Goal: Task Accomplishment & Management: Use online tool/utility

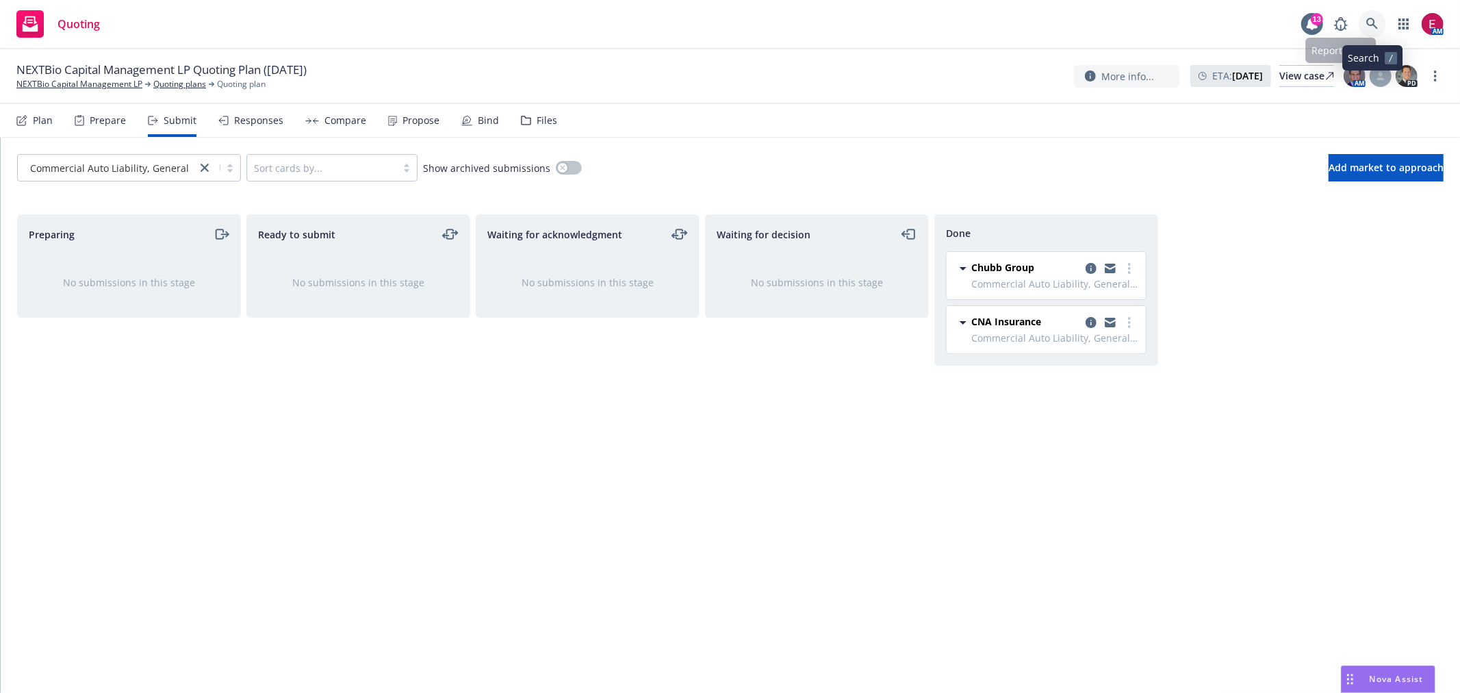
click at [1368, 16] on link at bounding box center [1372, 23] width 27 height 27
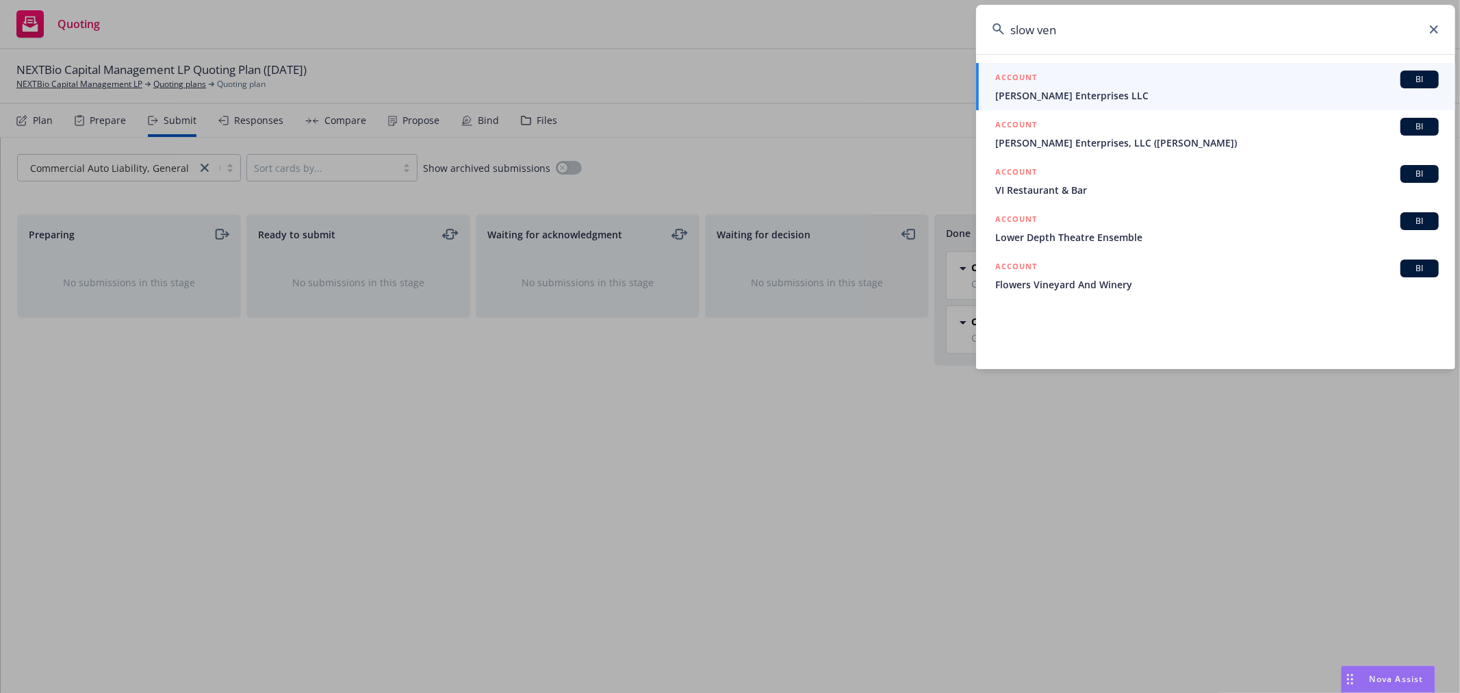
click at [1014, 30] on input "slow ven" at bounding box center [1215, 29] width 479 height 49
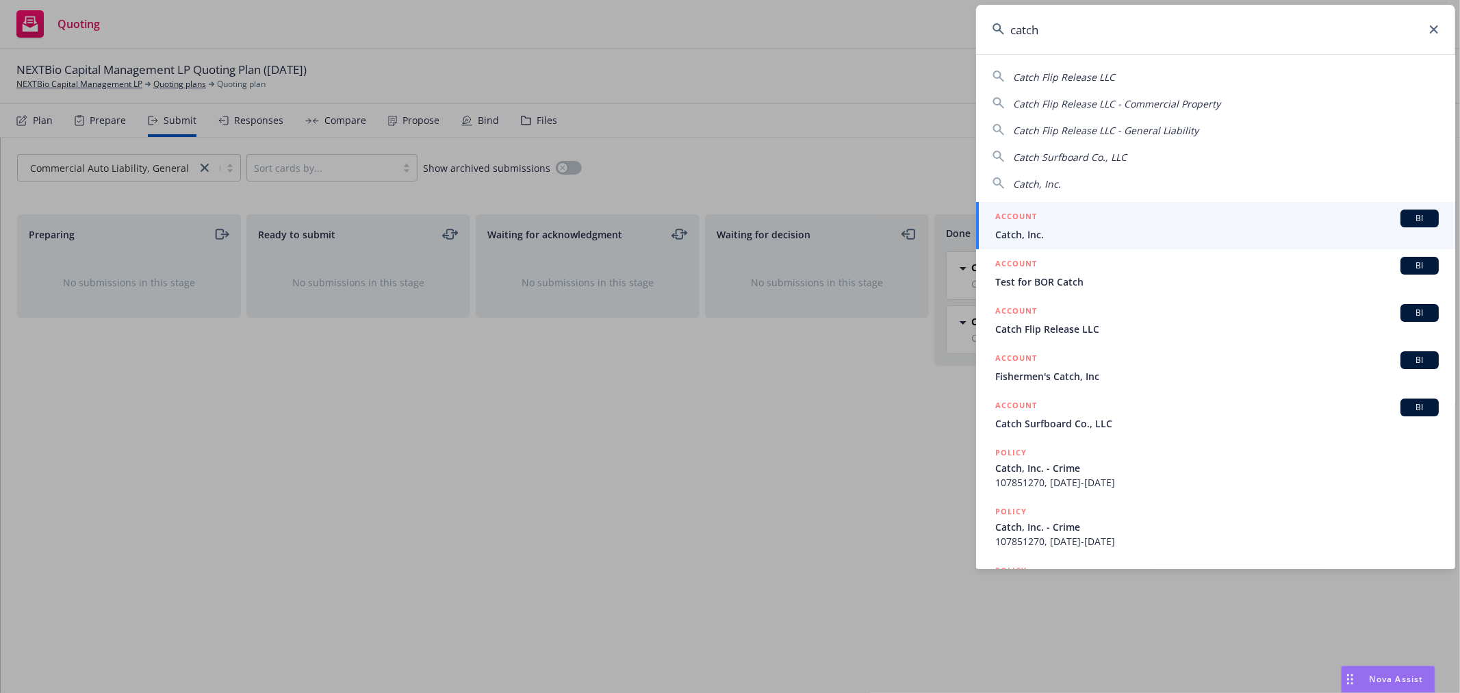
type input "catch"
click at [1062, 202] on div "Catch Flip Release LLC Catch Flip Release LLC - Commercial Property Catch Flip …" at bounding box center [1215, 311] width 479 height 515
click at [1065, 218] on div "ACCOUNT BI" at bounding box center [1217, 218] width 444 height 18
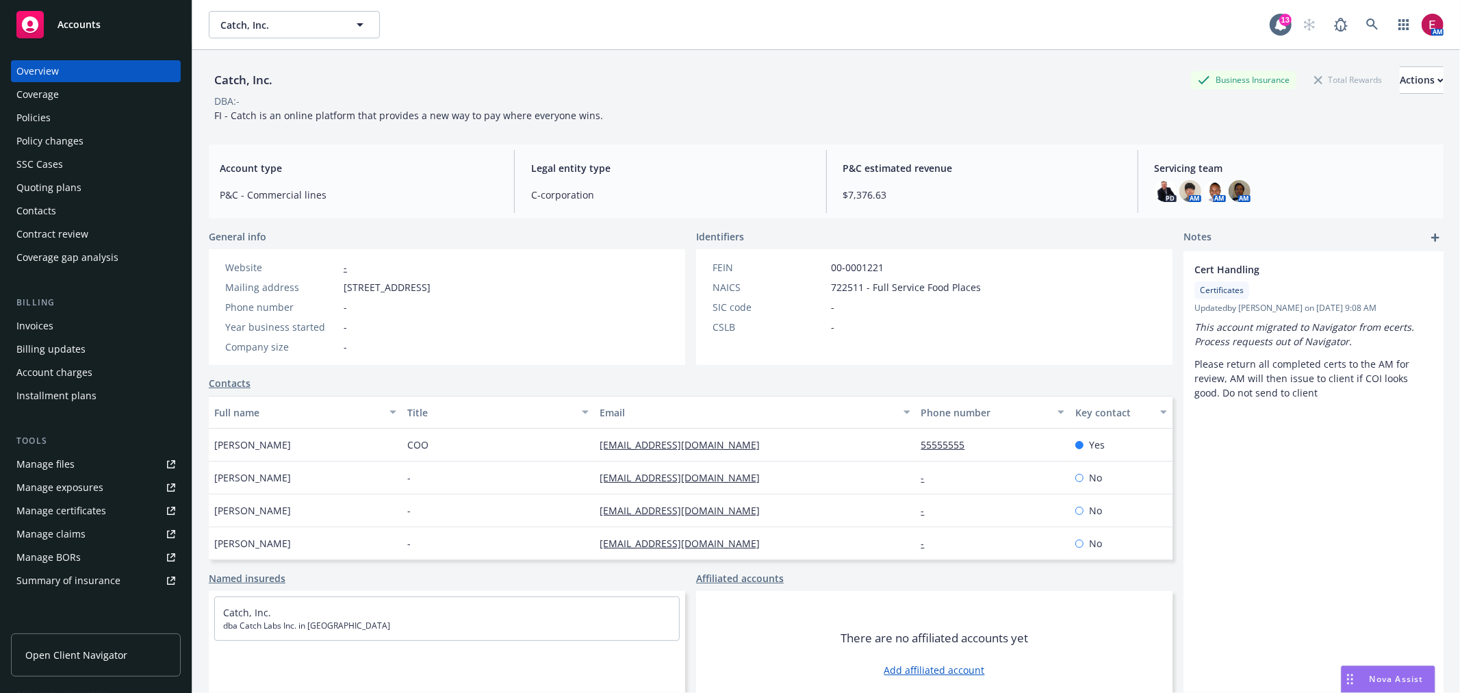
click at [35, 113] on div "Policies" at bounding box center [33, 118] width 34 height 22
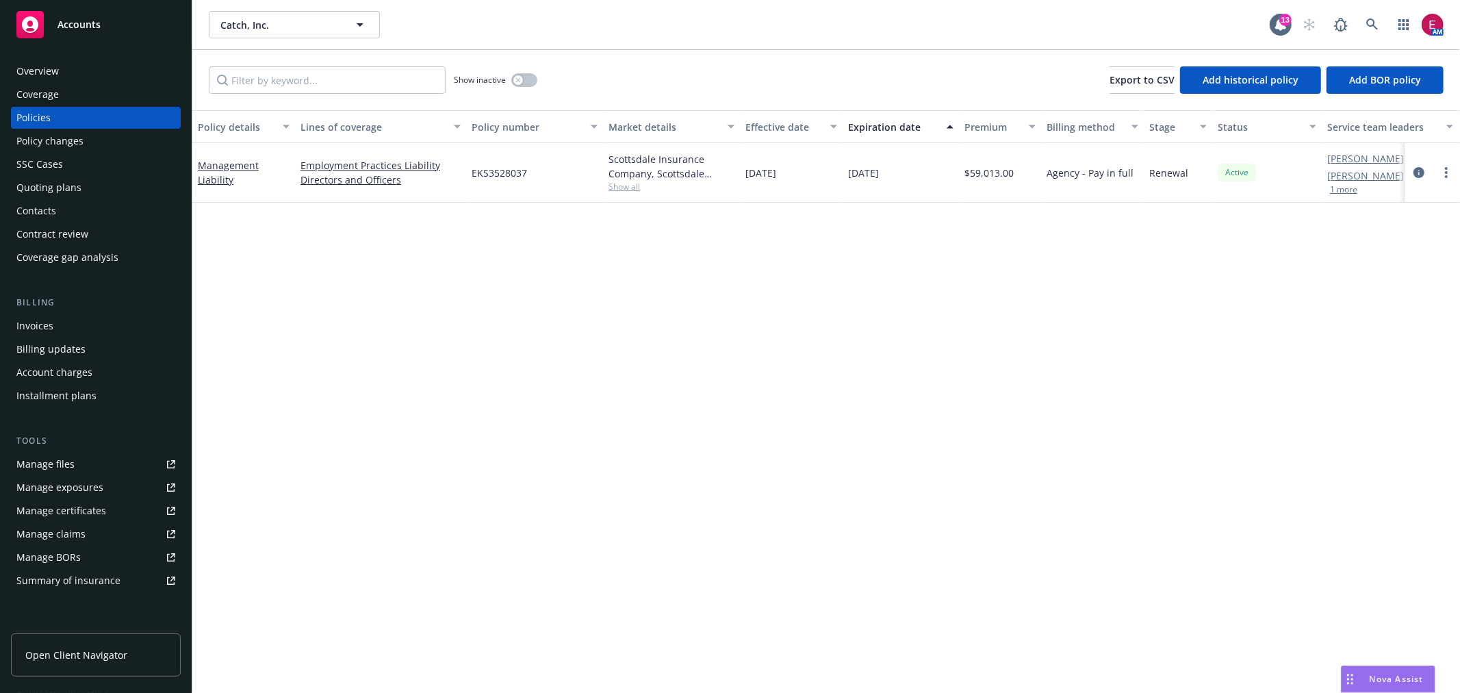
click at [96, 454] on link "Manage files" at bounding box center [96, 464] width 170 height 22
click at [67, 503] on div "Manage certificates" at bounding box center [61, 511] width 90 height 22
click at [353, 180] on link "Directors and Officers" at bounding box center [380, 179] width 160 height 14
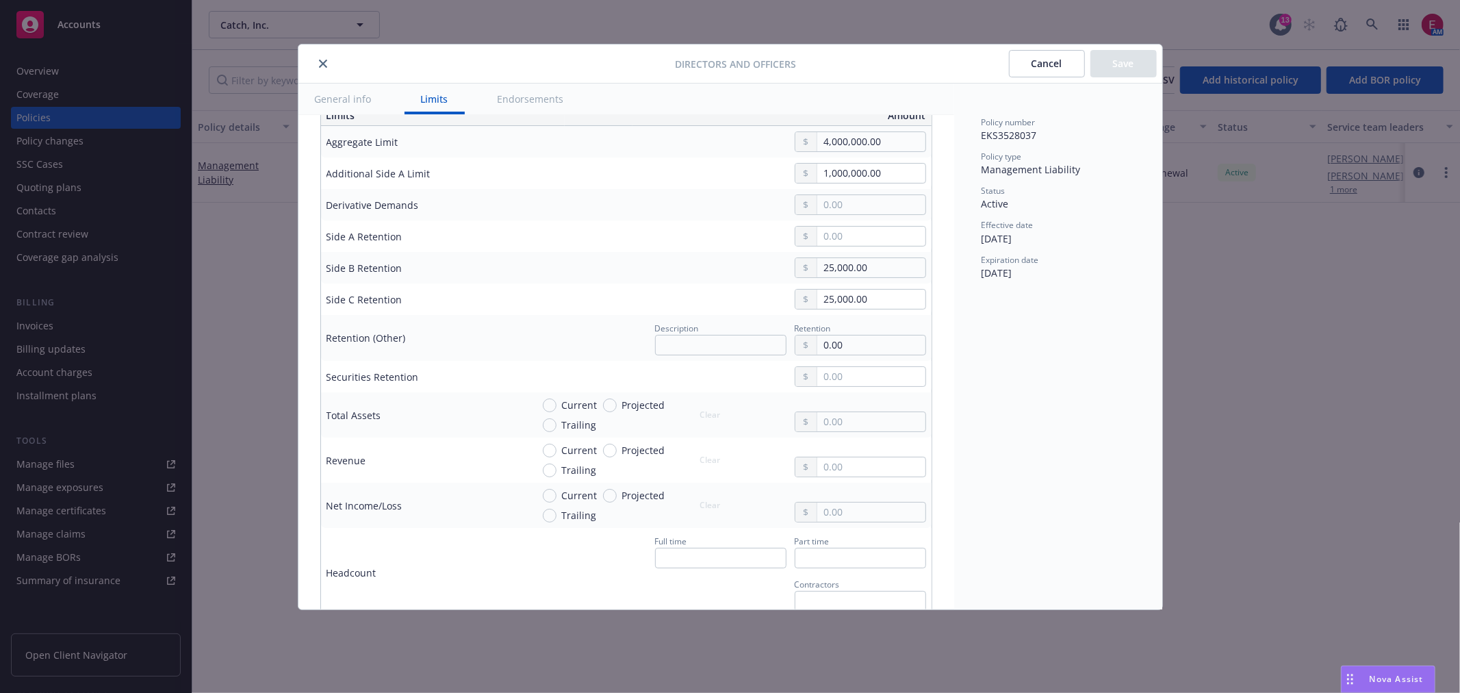
scroll to position [304, 0]
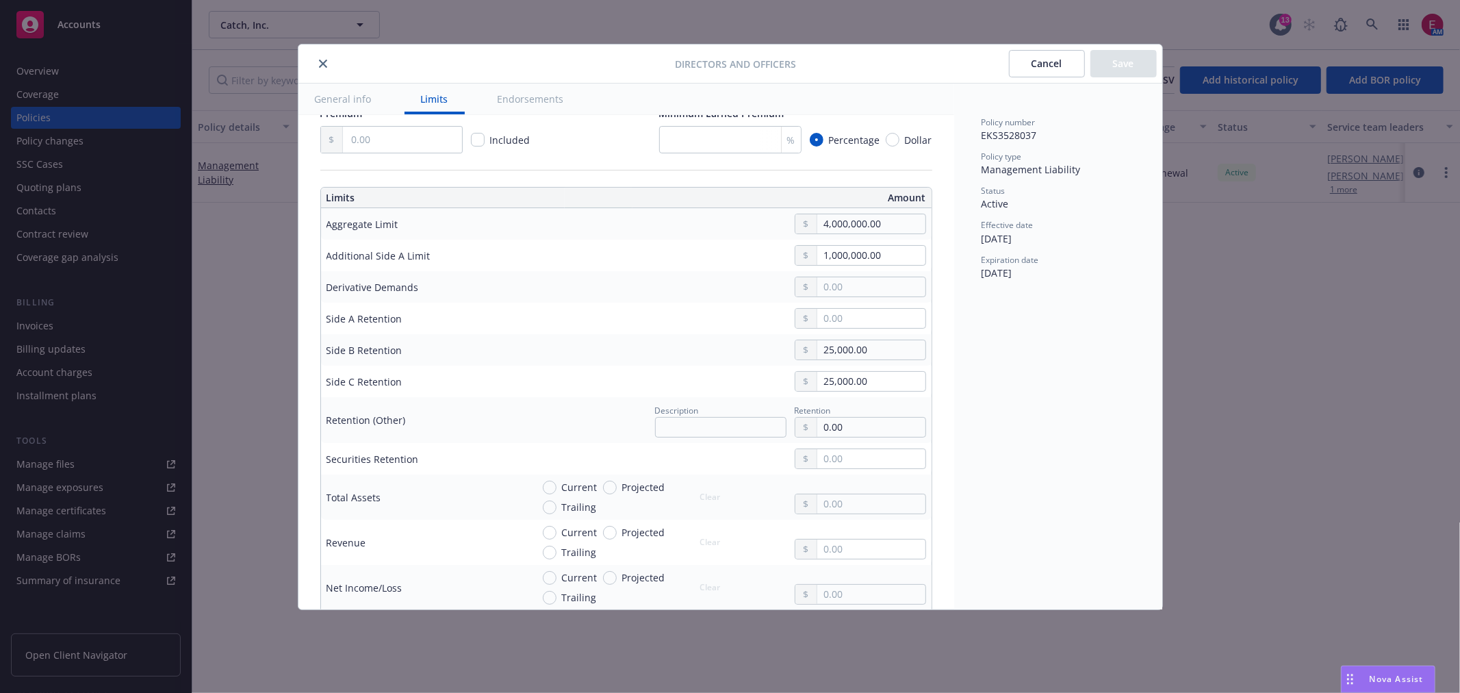
type textarea "x"
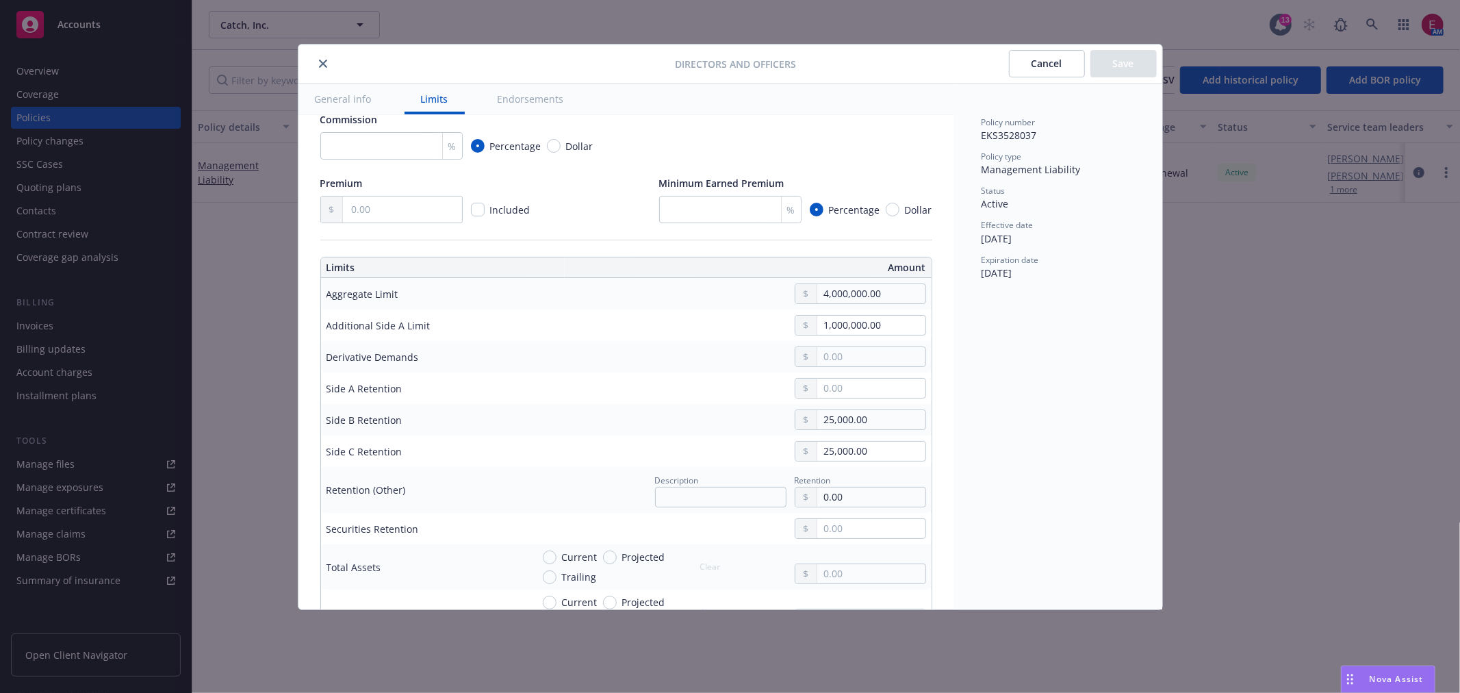
drag, startPoint x: 329, startPoint y: 65, endPoint x: 286, endPoint y: 107, distance: 60.0
click at [329, 65] on button "close" at bounding box center [323, 63] width 16 height 16
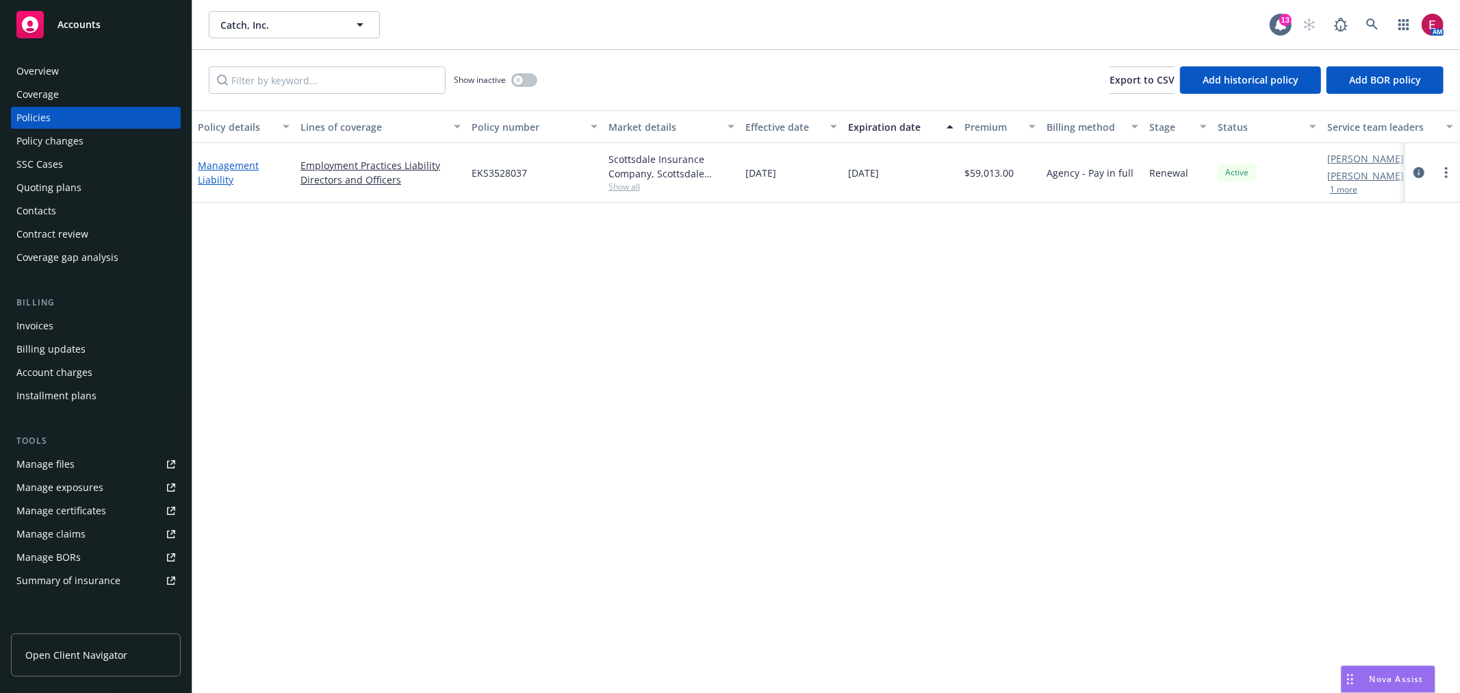
drag, startPoint x: 236, startPoint y: 149, endPoint x: 231, endPoint y: 159, distance: 11.3
click at [231, 159] on div "Management Liability" at bounding box center [243, 173] width 103 height 60
click at [231, 159] on link "Management Liability" at bounding box center [228, 172] width 61 height 27
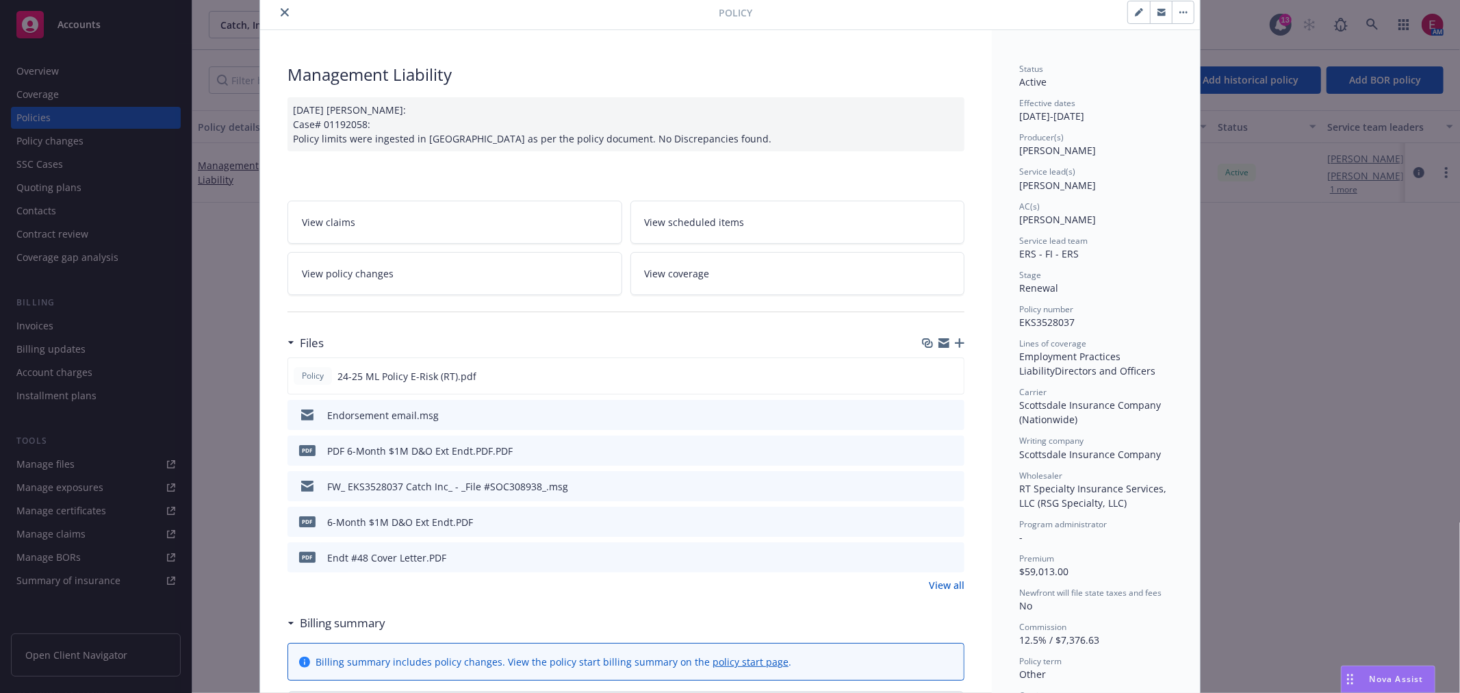
scroll to position [76, 0]
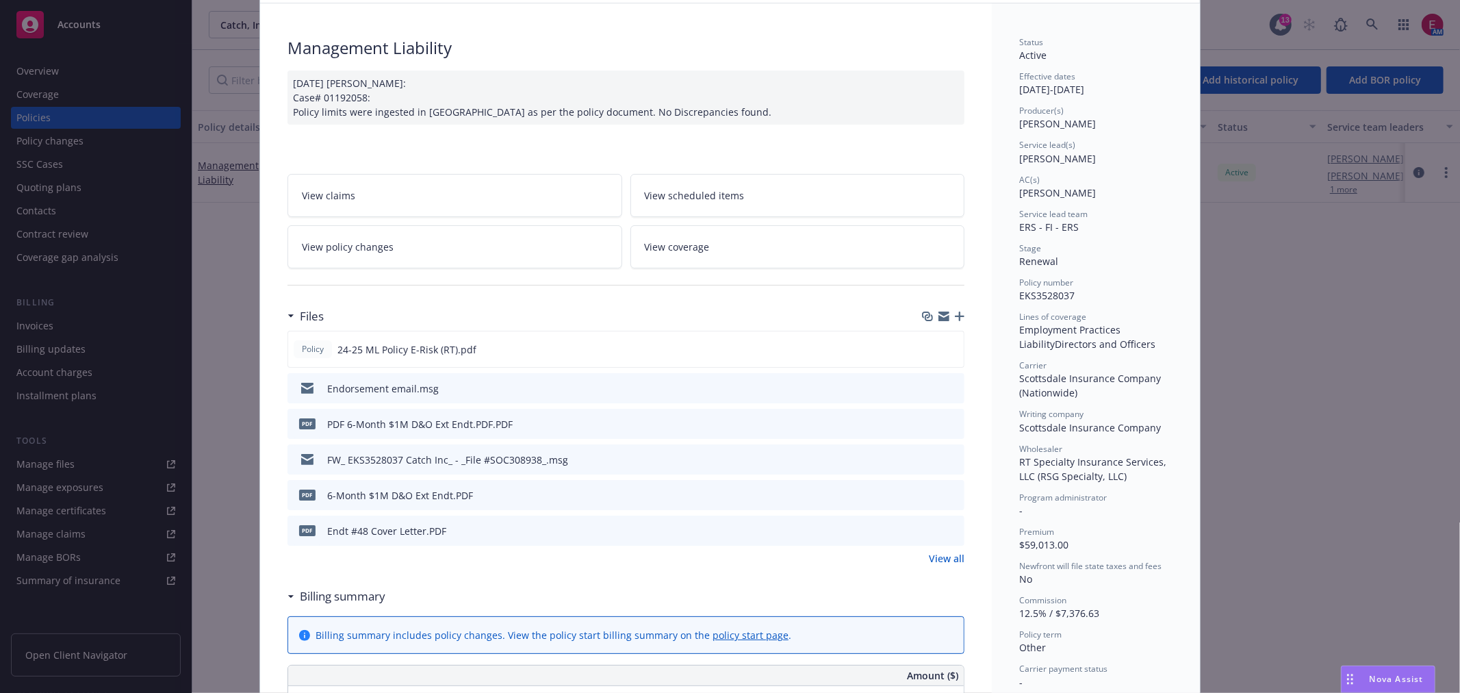
click at [945, 418] on icon "preview file" at bounding box center [951, 423] width 12 height 10
click at [947, 457] on icon "preview file" at bounding box center [951, 459] width 12 height 10
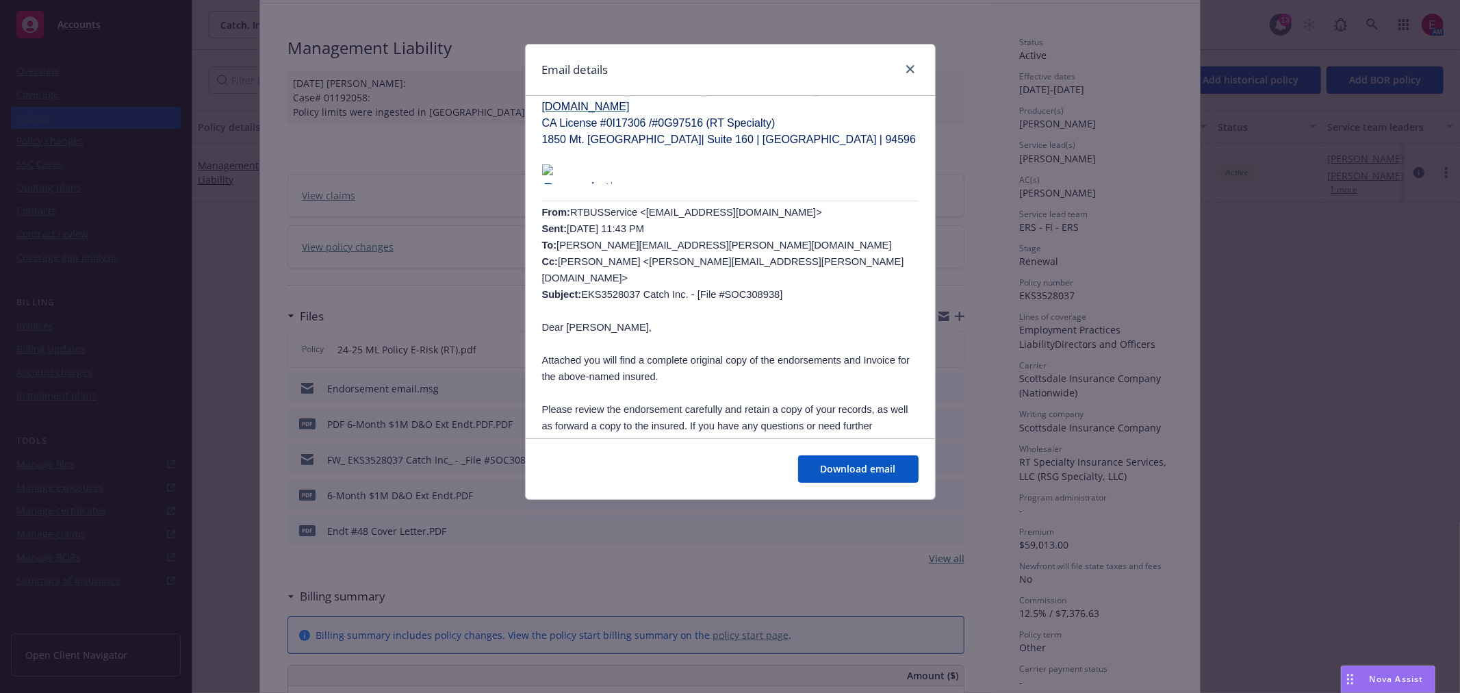
scroll to position [147, 0]
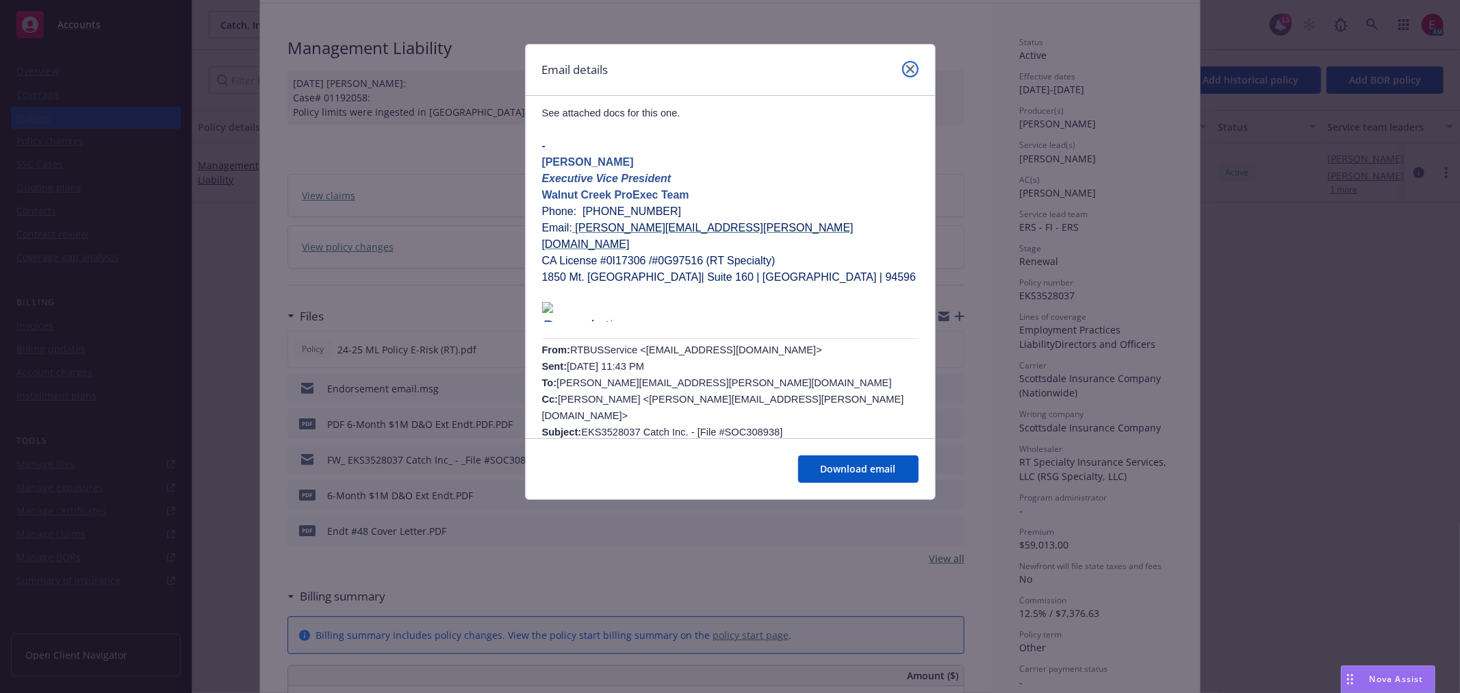
click at [907, 71] on icon "close" at bounding box center [910, 69] width 8 height 8
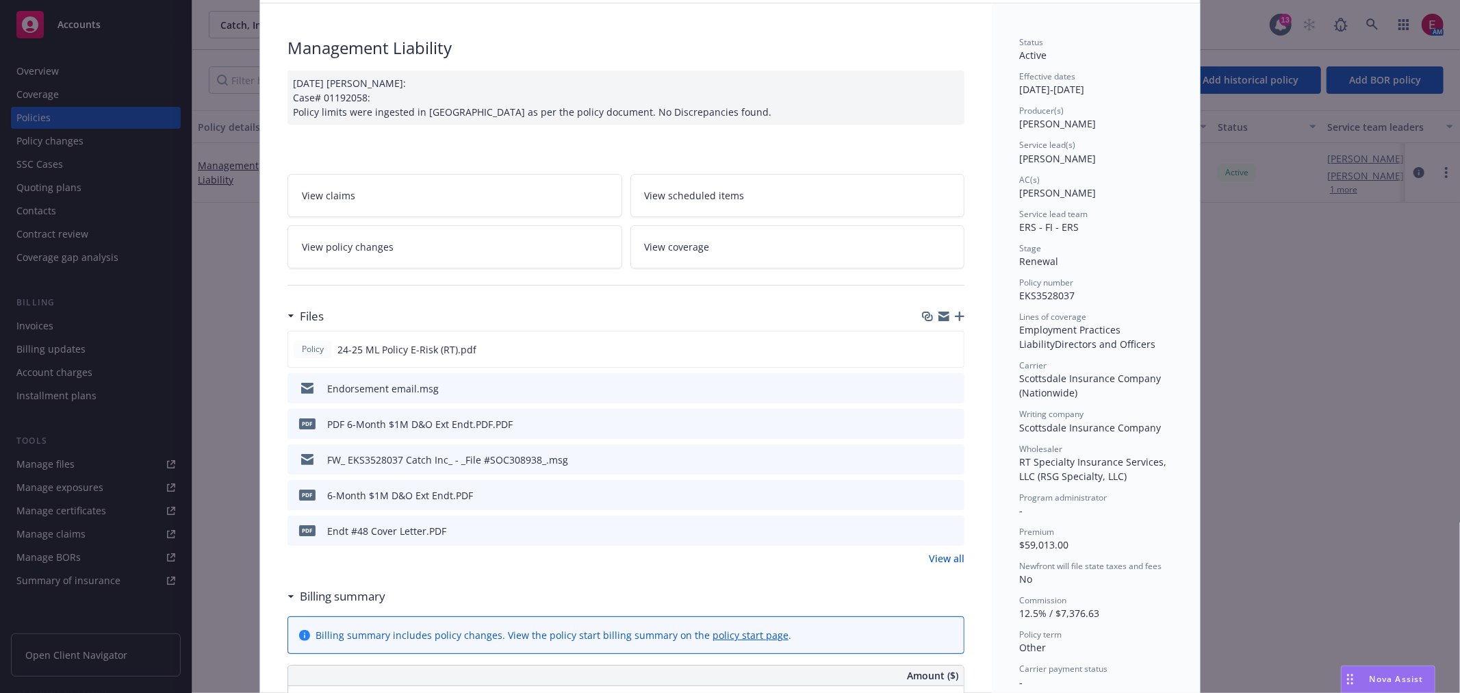
click at [957, 554] on link "View all" at bounding box center [947, 558] width 36 height 14
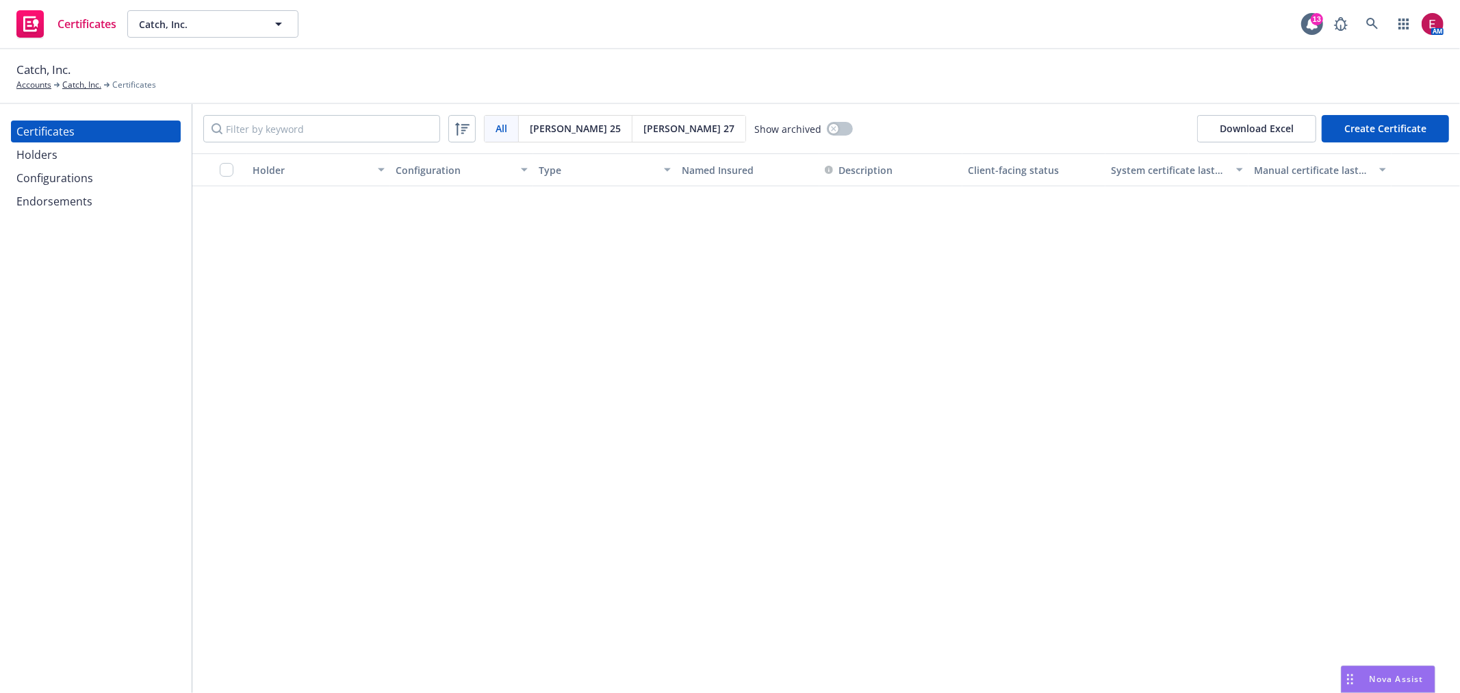
click at [103, 192] on div "Endorsements" at bounding box center [95, 201] width 159 height 22
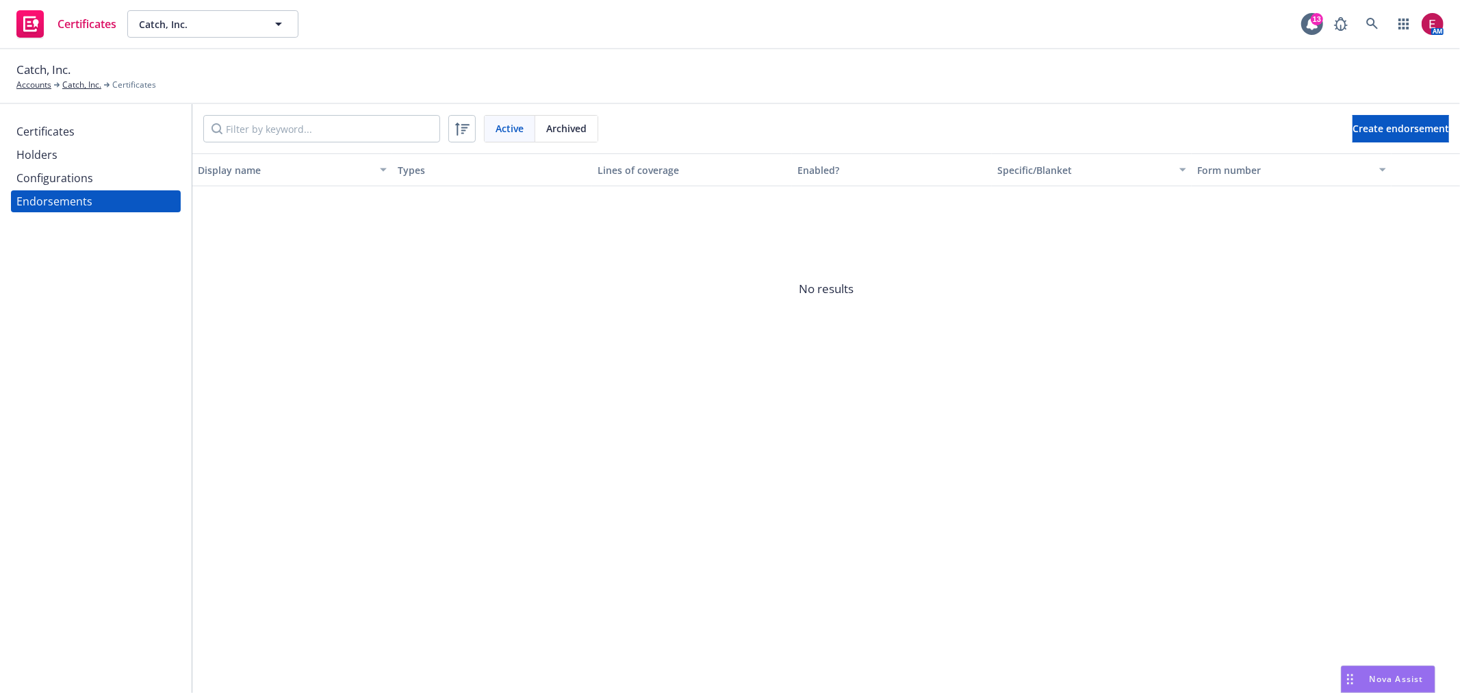
click at [101, 172] on div "Configurations" at bounding box center [95, 178] width 159 height 22
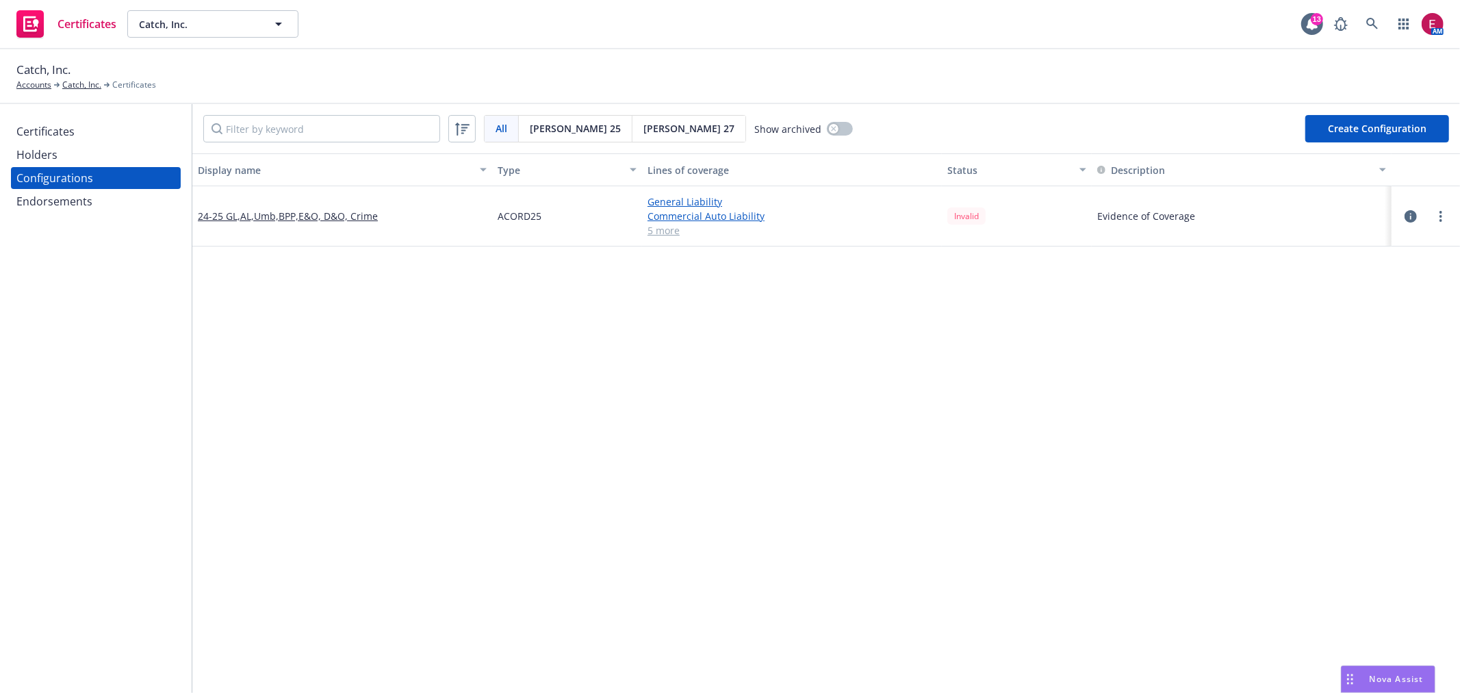
click at [1338, 133] on button "Create Configuration" at bounding box center [1377, 128] width 144 height 27
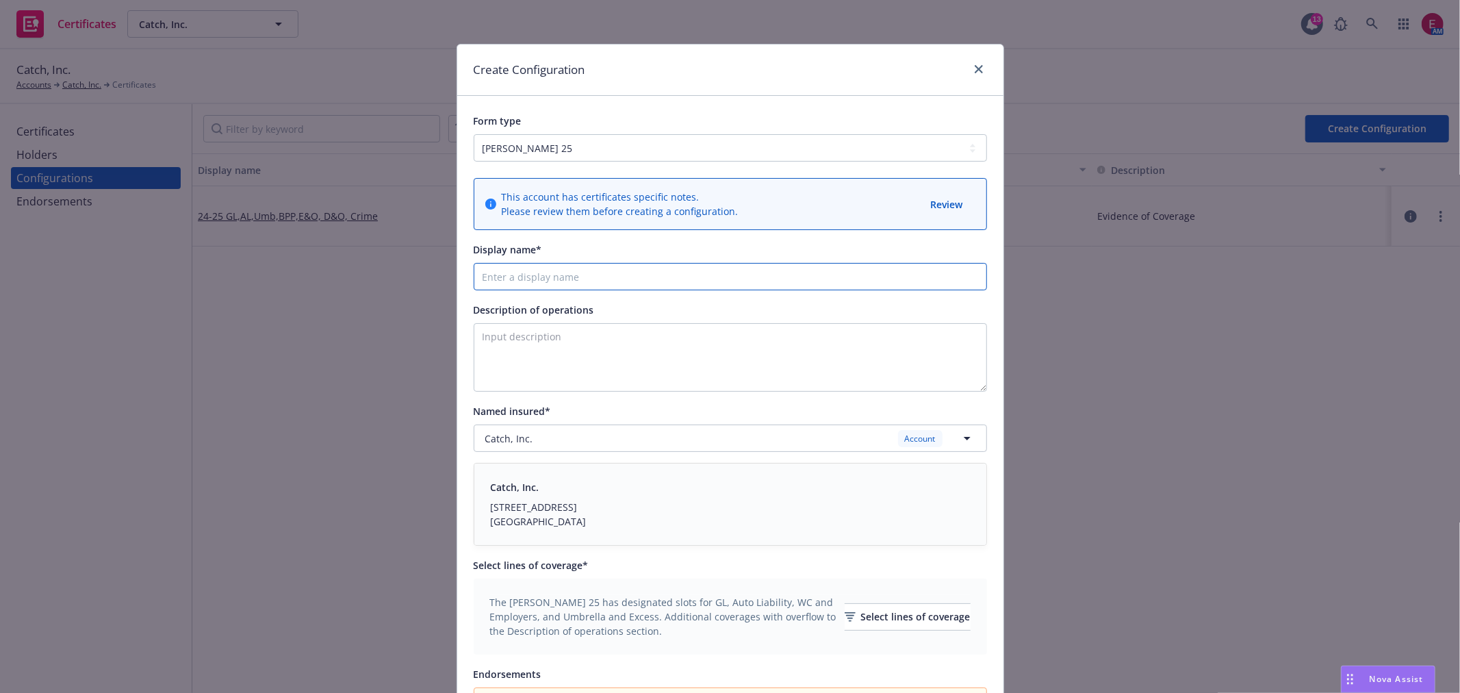
click at [575, 277] on input "Display name*" at bounding box center [730, 276] width 513 height 27
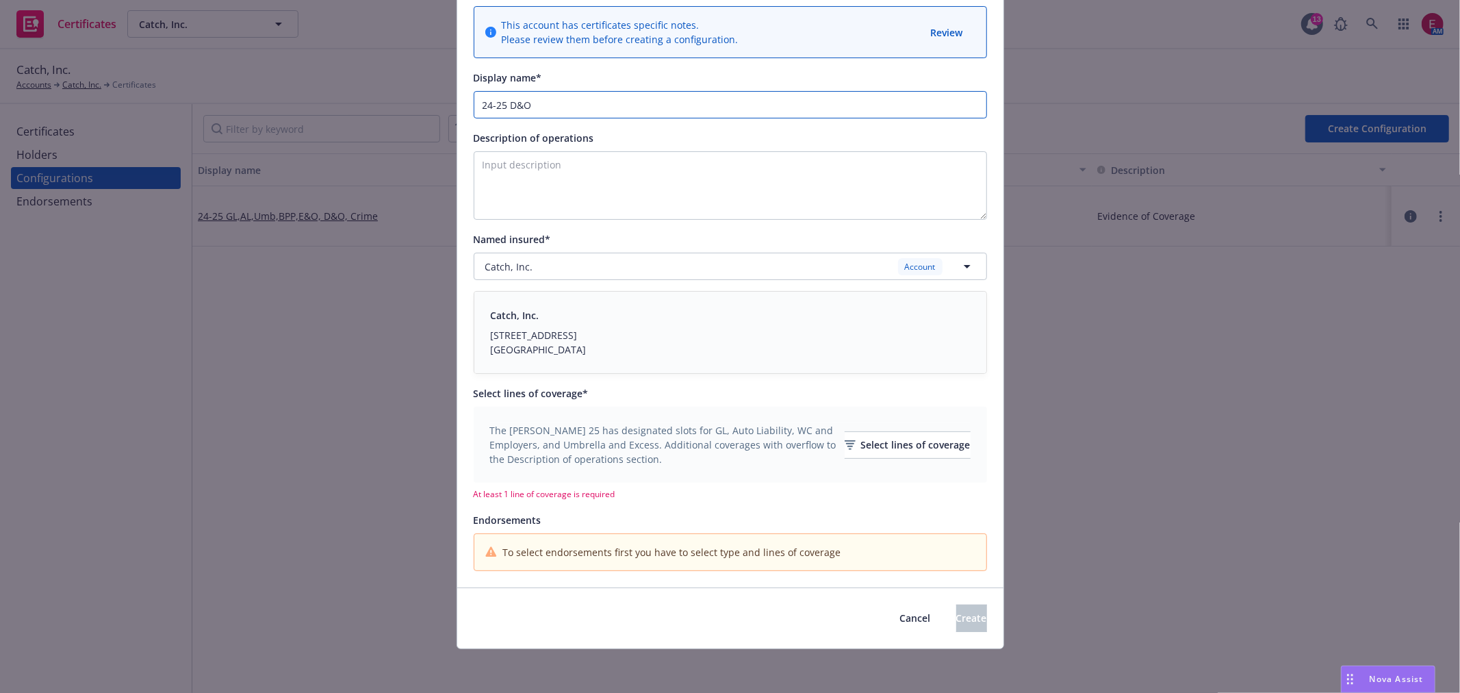
scroll to position [173, 0]
type input "24-25 D&O"
click at [907, 436] on div "Select lines of coverage" at bounding box center [908, 445] width 126 height 26
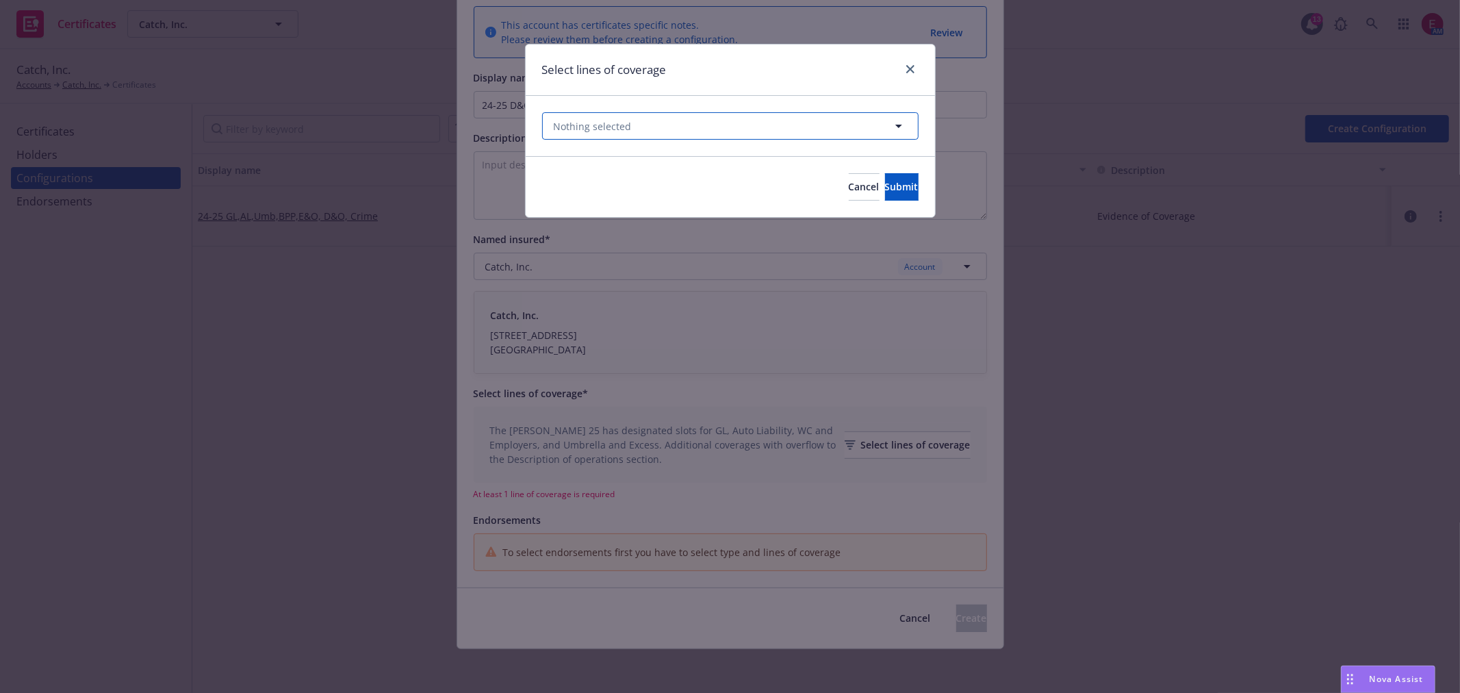
click at [734, 121] on button "Nothing selected" at bounding box center [730, 125] width 376 height 27
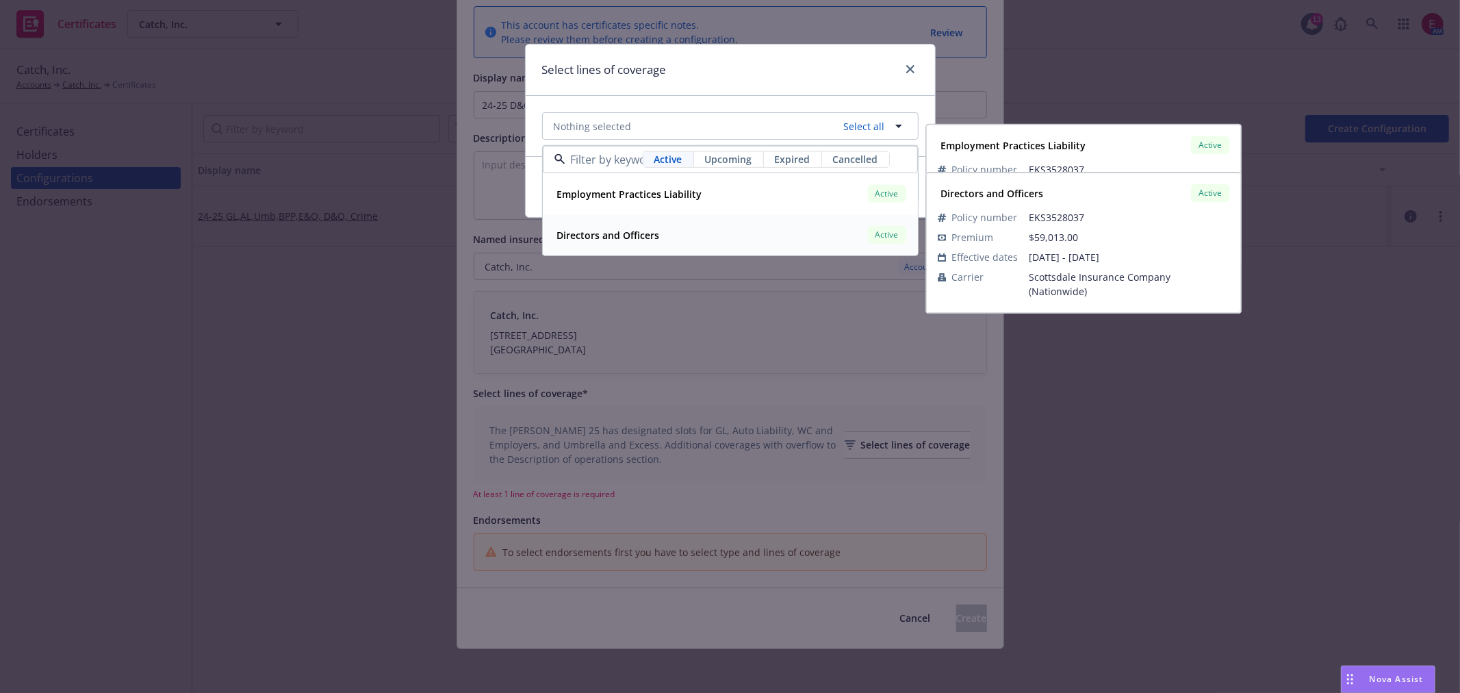
click at [639, 242] on div "Directors and Officers" at bounding box center [607, 235] width 111 height 20
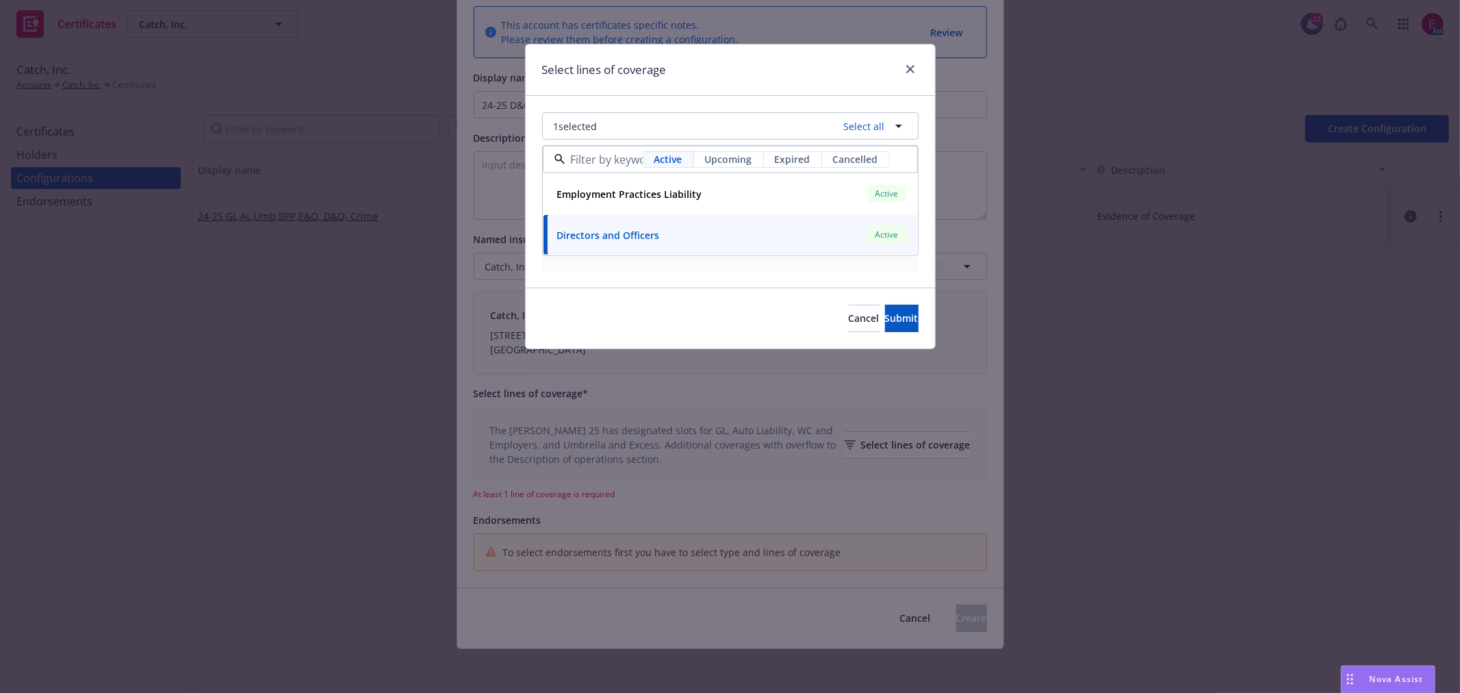
click at [684, 55] on div "Select lines of coverage" at bounding box center [730, 69] width 409 height 51
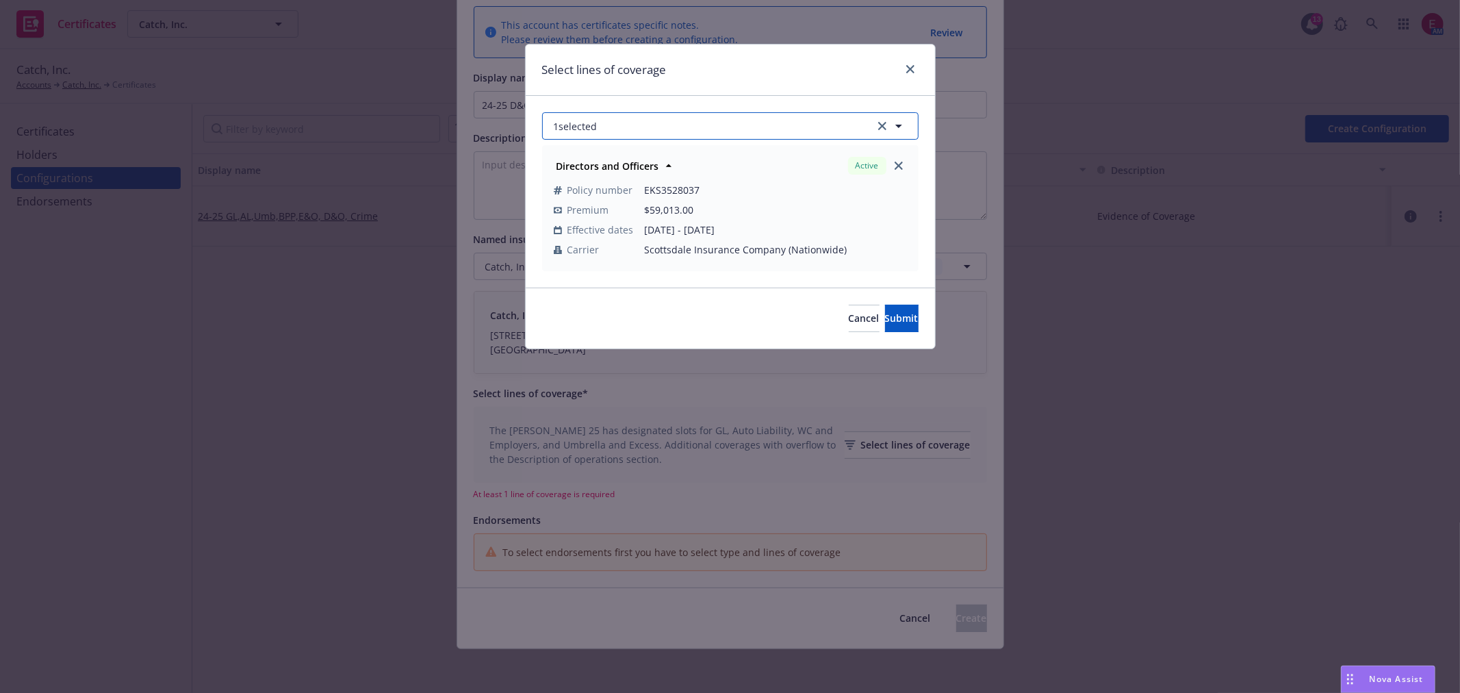
click at [722, 134] on button "1 selected" at bounding box center [730, 125] width 376 height 27
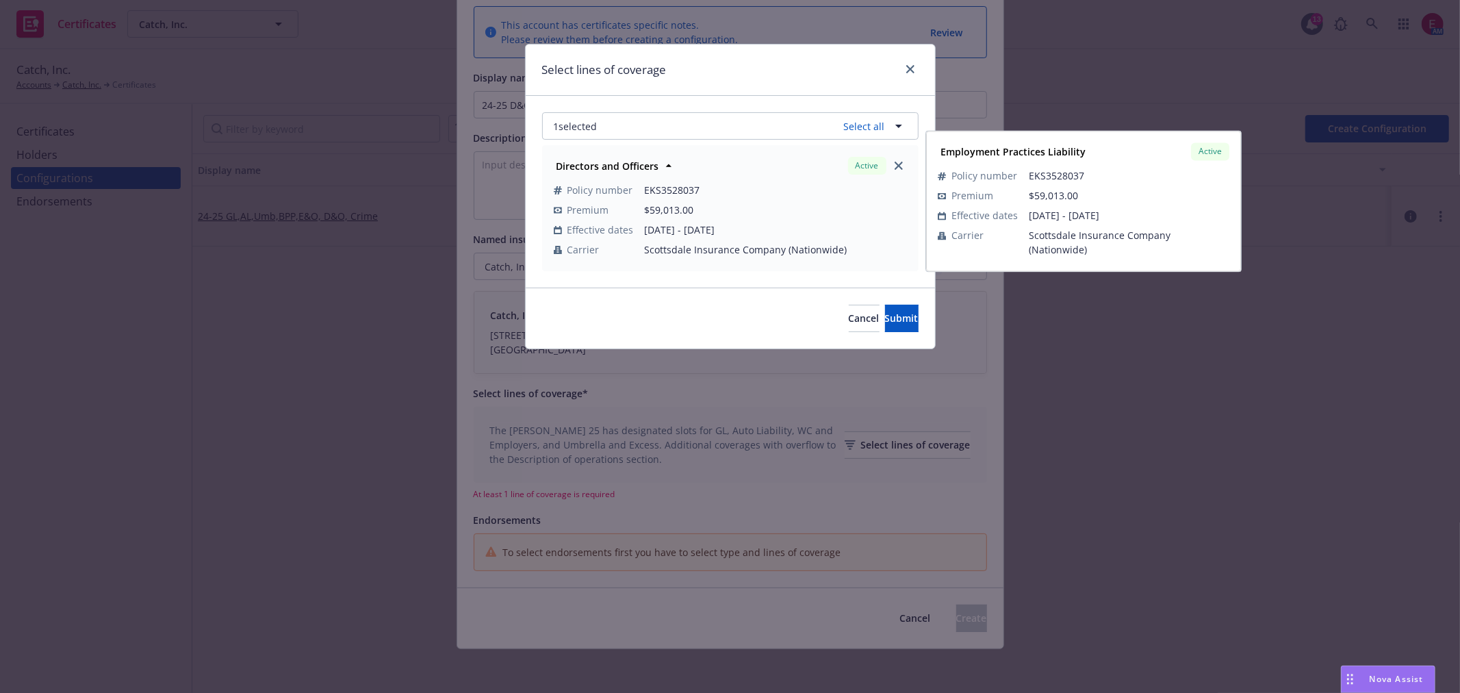
click at [600, 202] on div "Employment Practices Liability" at bounding box center [628, 194] width 153 height 20
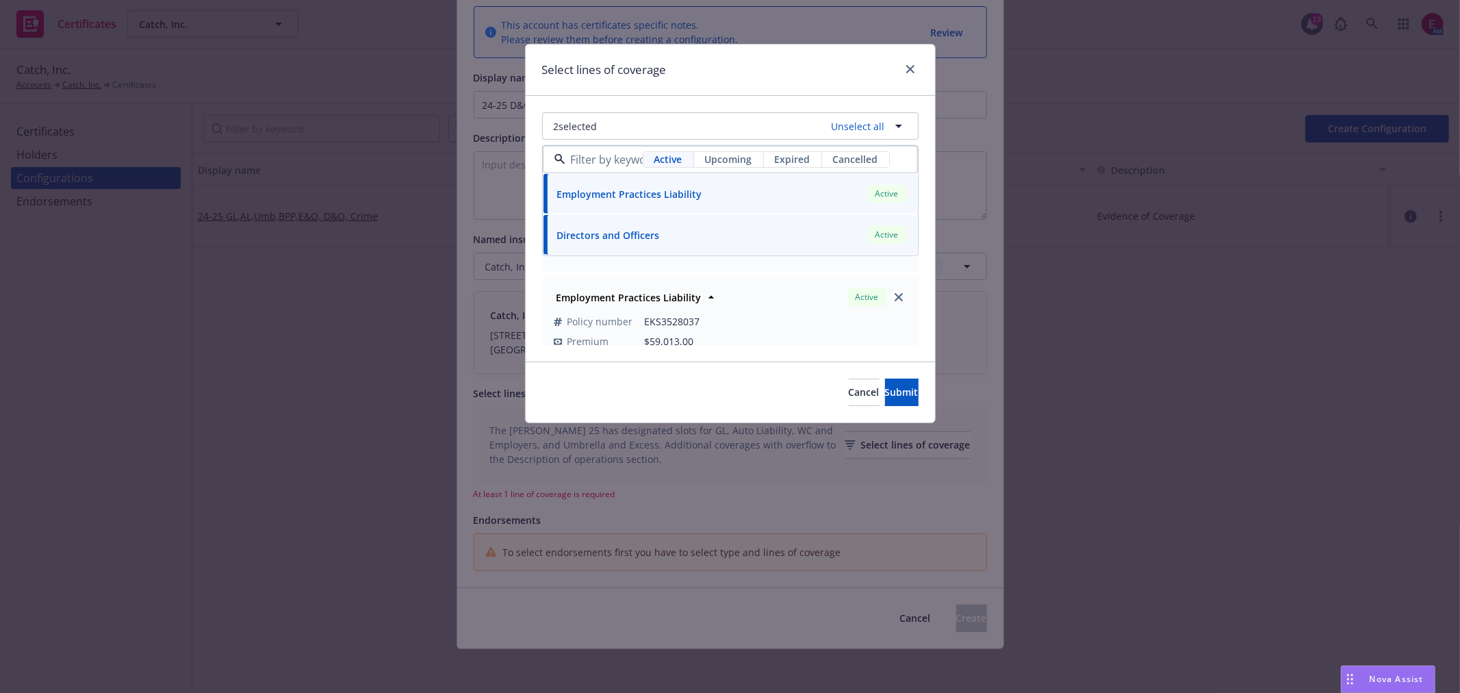
click at [715, 105] on div "2 selected Unselect all Active Upcoming Expired Cancelled Employment Practices …" at bounding box center [730, 229] width 409 height 266
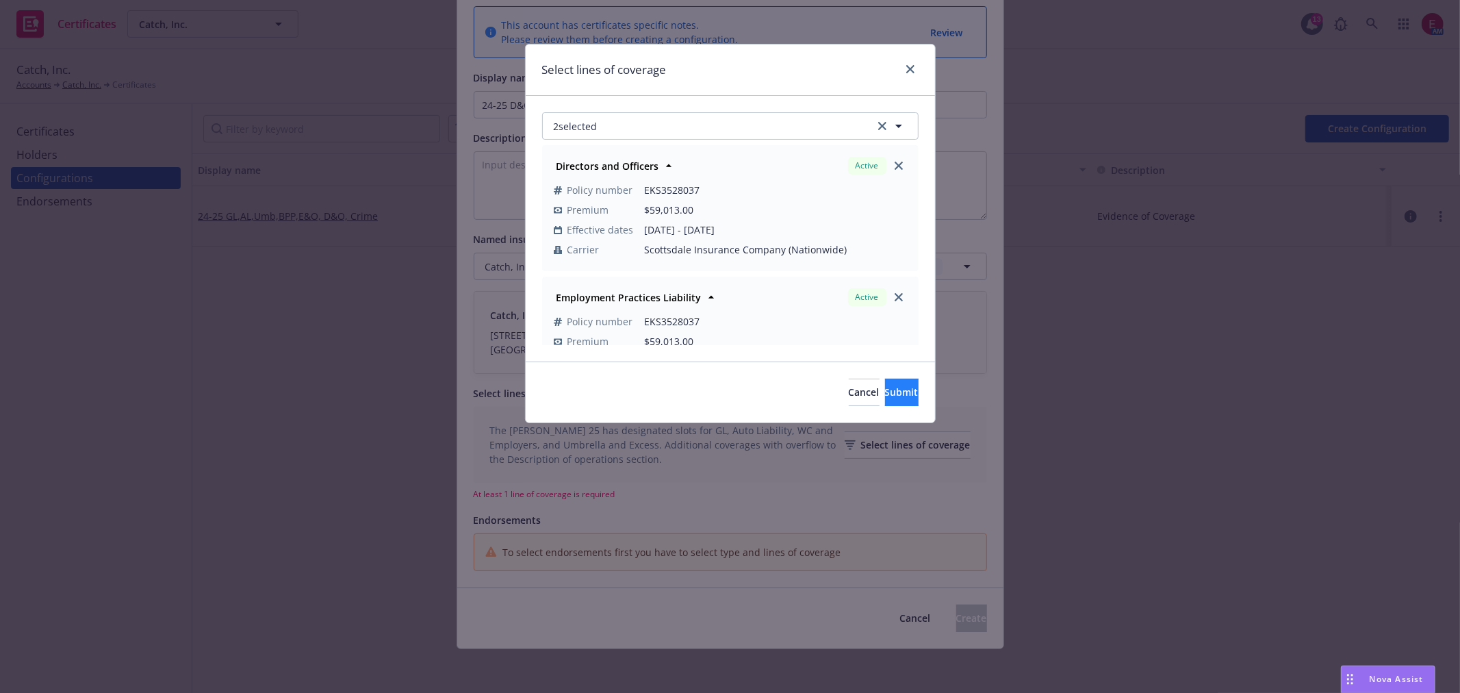
drag, startPoint x: 887, startPoint y: 415, endPoint x: 884, endPoint y: 379, distance: 36.4
click at [884, 396] on div "Cancel Submit" at bounding box center [730, 391] width 409 height 61
click at [885, 379] on button "Submit" at bounding box center [902, 392] width 34 height 27
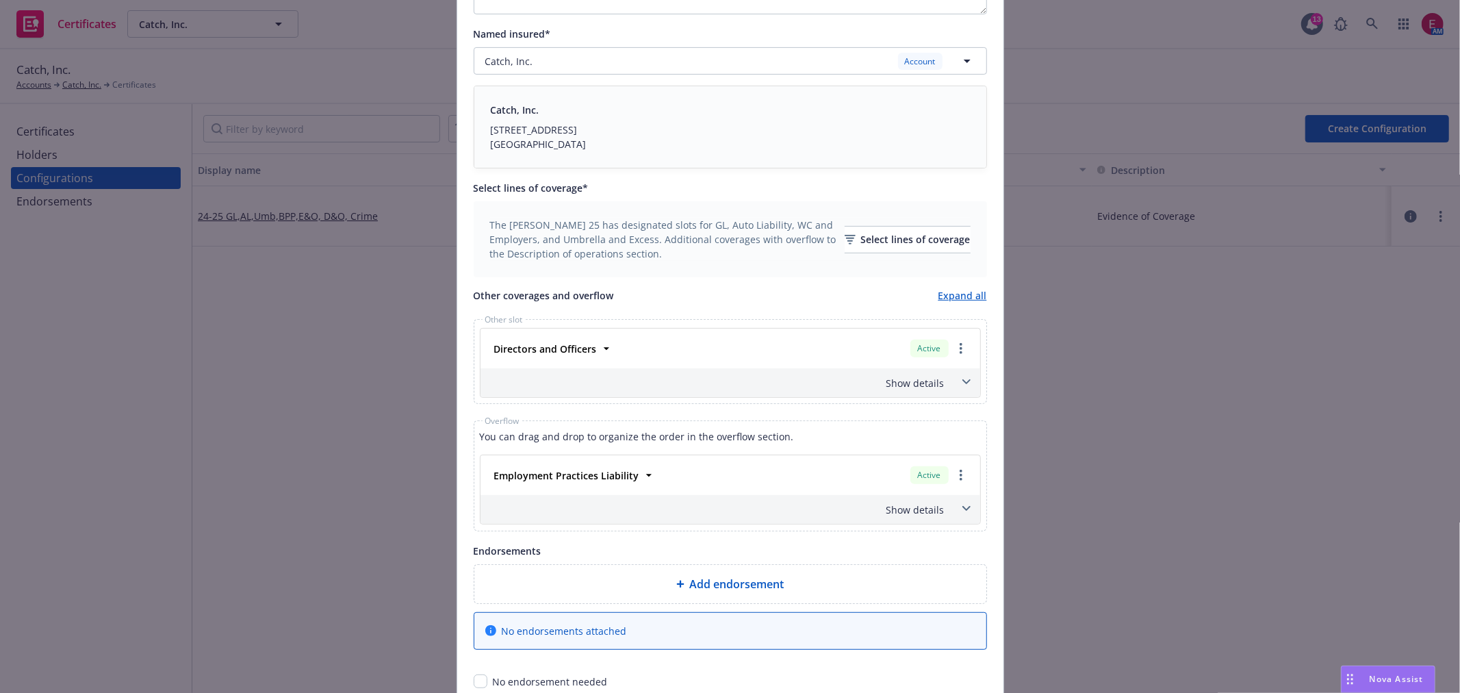
scroll to position [514, 0]
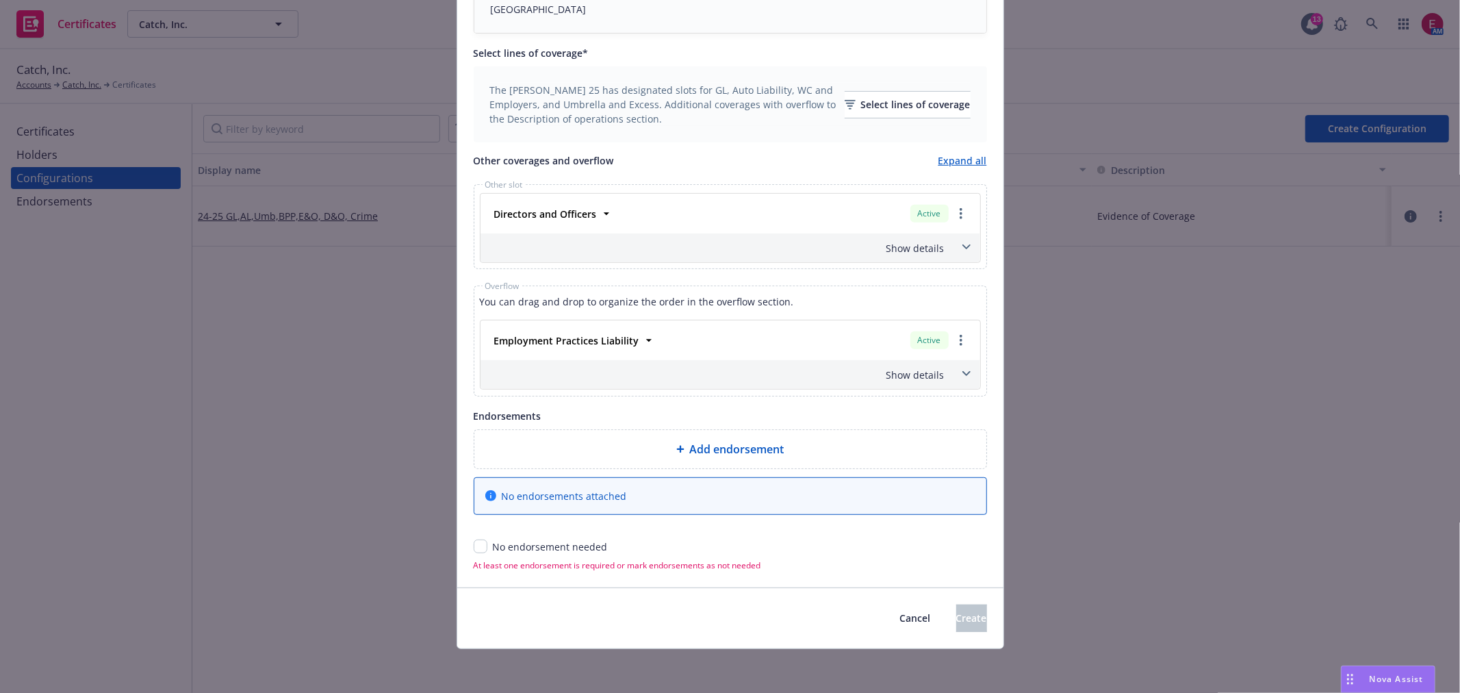
click at [940, 379] on div "Show details" at bounding box center [730, 374] width 500 height 29
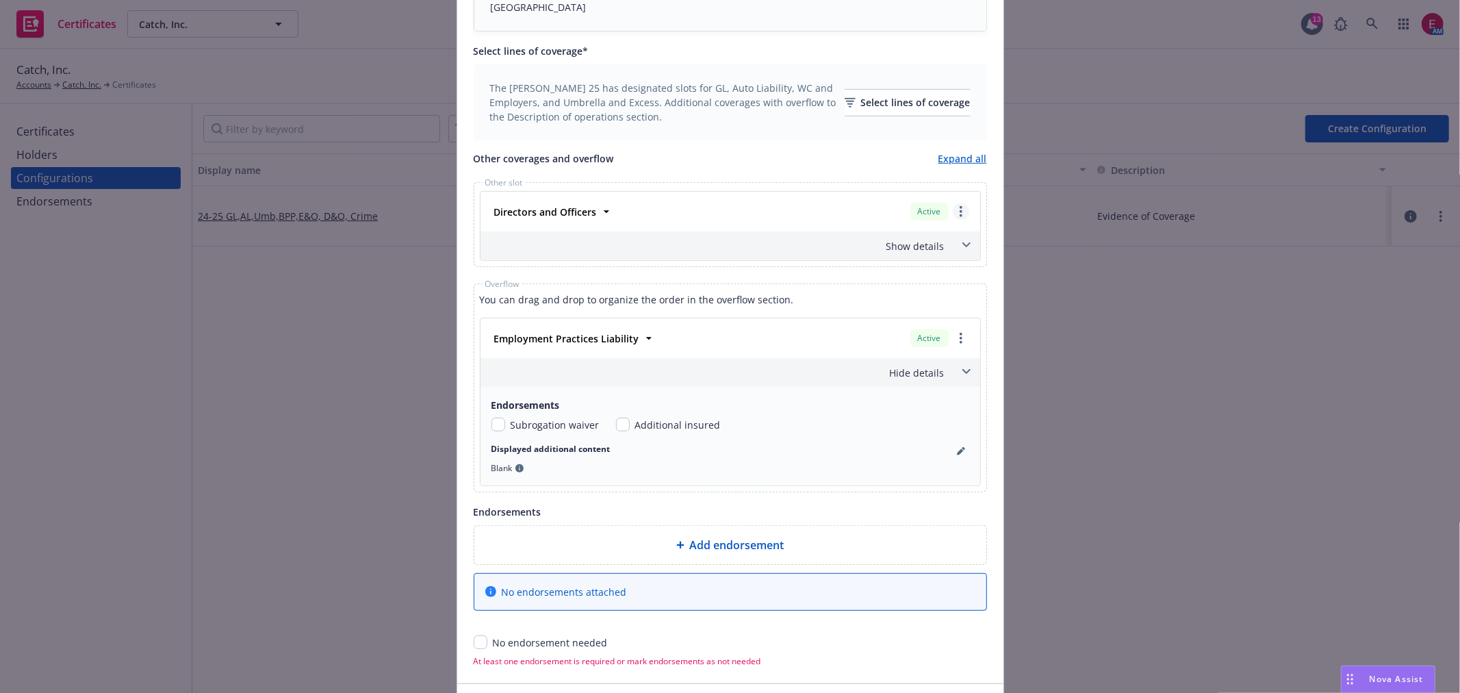
click at [953, 219] on link "more" at bounding box center [961, 211] width 16 height 16
click at [976, 240] on div "Other slot Directors and Officers Active Remove this LOC Move to dedicated slot…" at bounding box center [730, 224] width 513 height 85
click at [967, 242] on span at bounding box center [967, 245] width 22 height 22
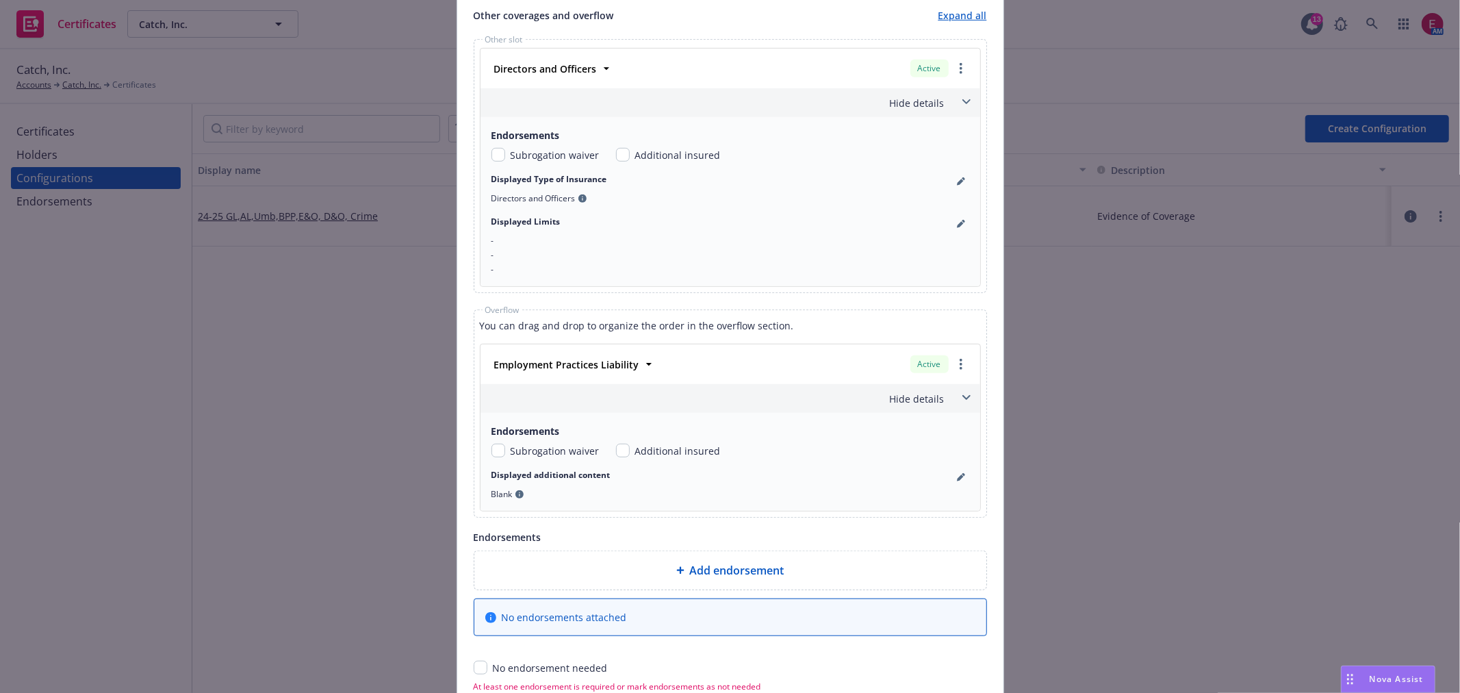
scroll to position [666, 0]
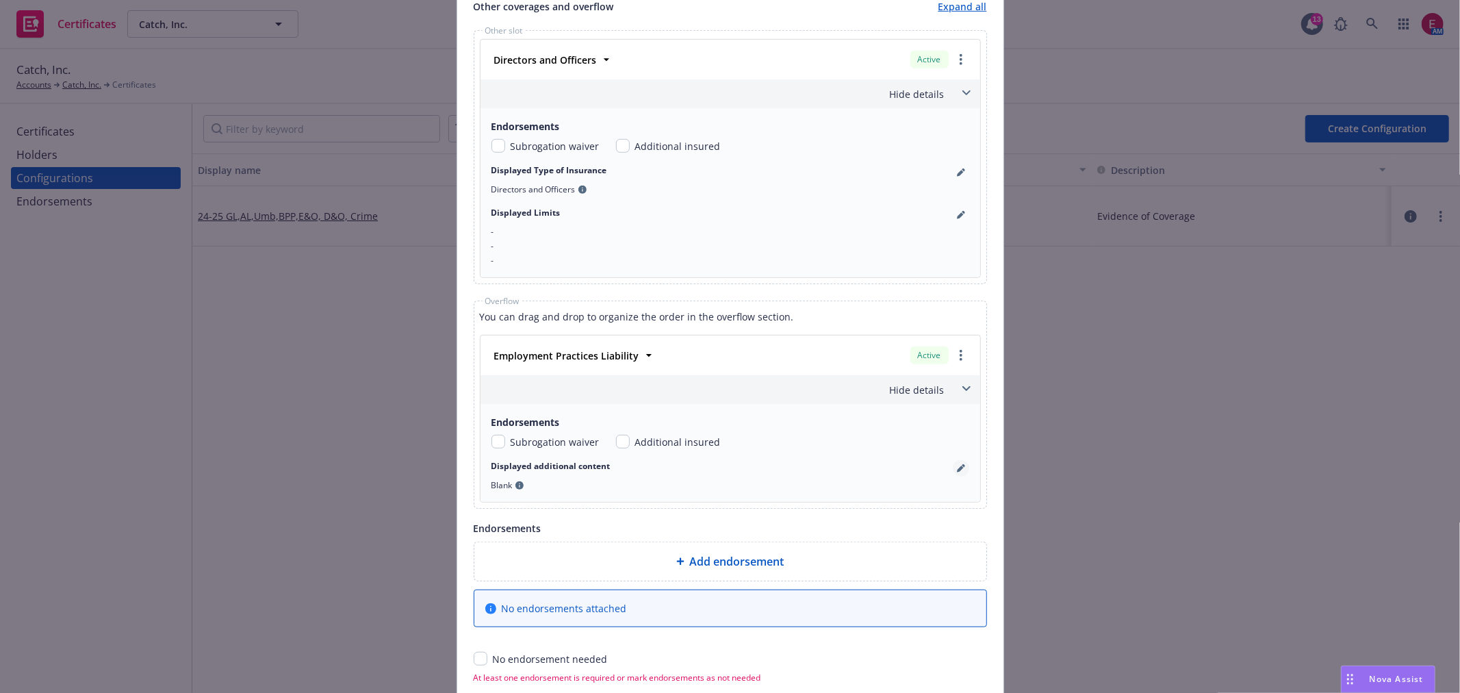
click at [953, 464] on link "pencil" at bounding box center [961, 468] width 16 height 16
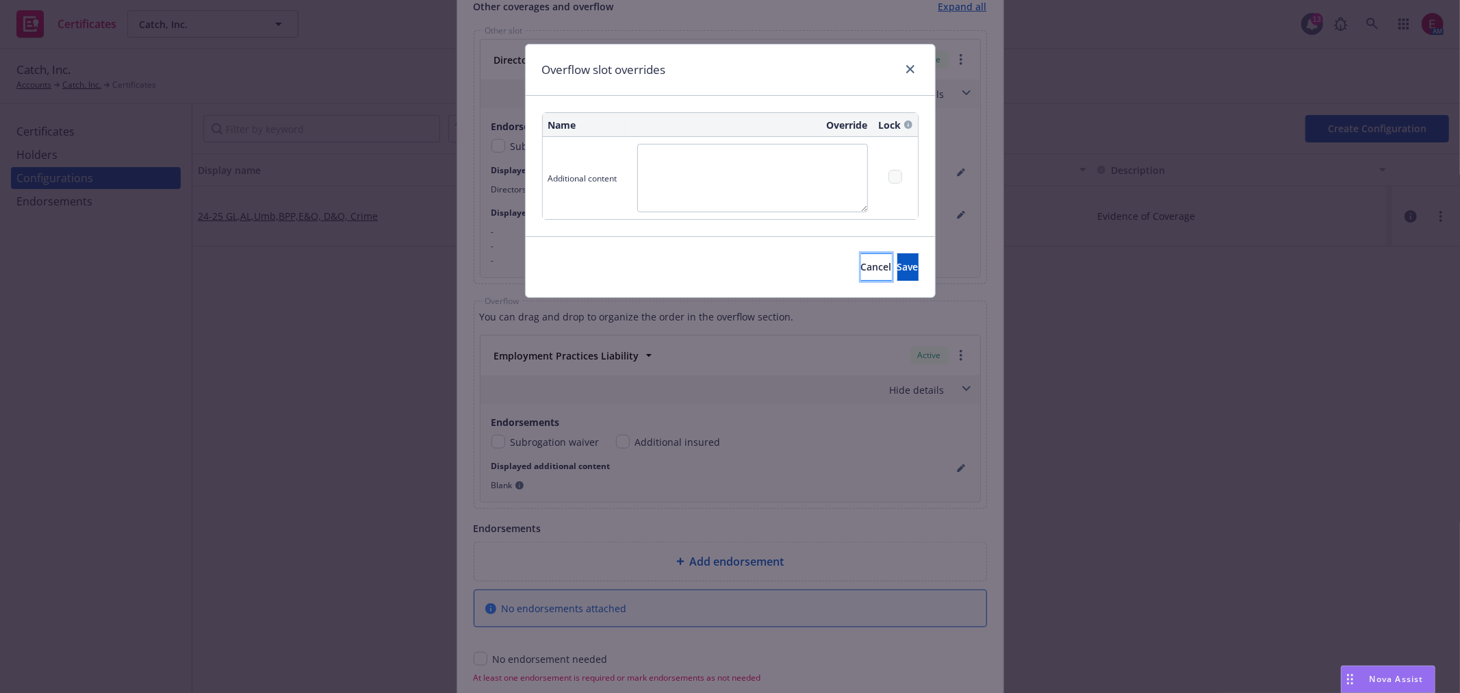
click at [861, 269] on span "Cancel" at bounding box center [876, 266] width 31 height 13
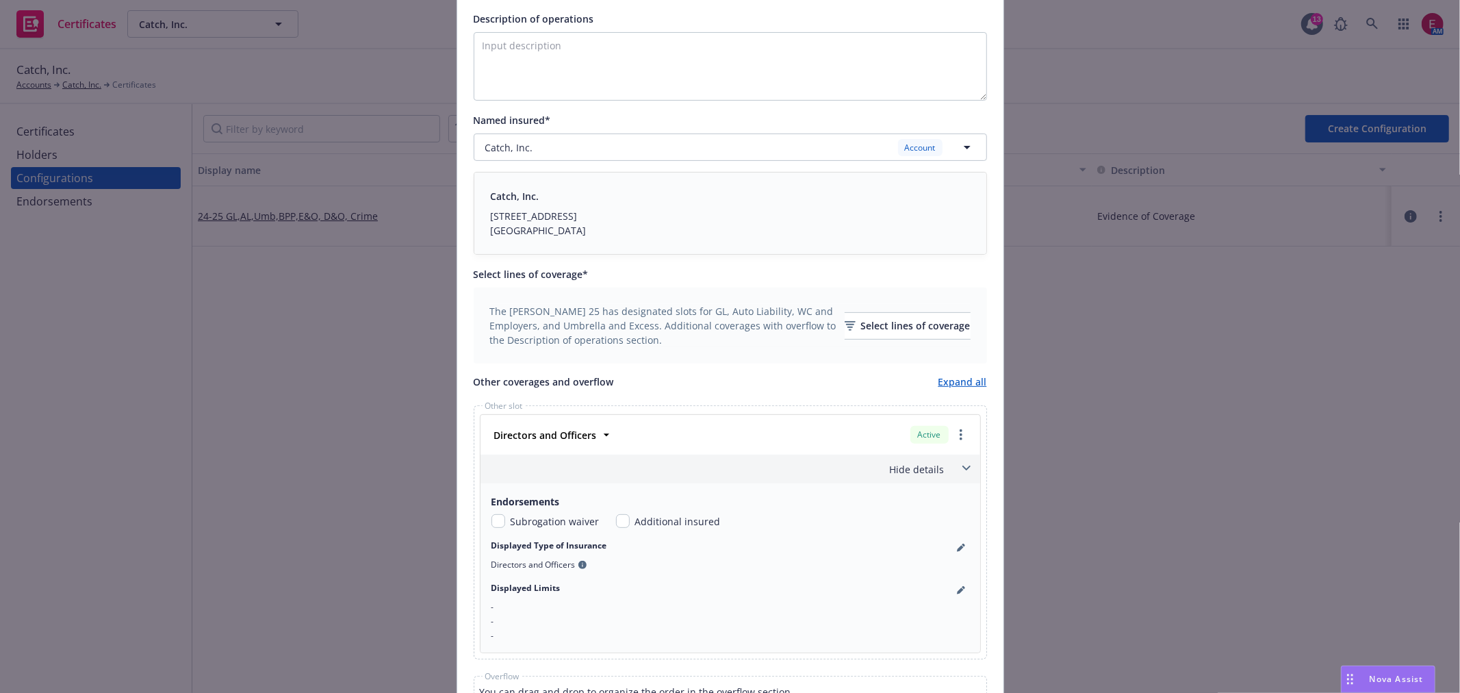
scroll to position [304, 0]
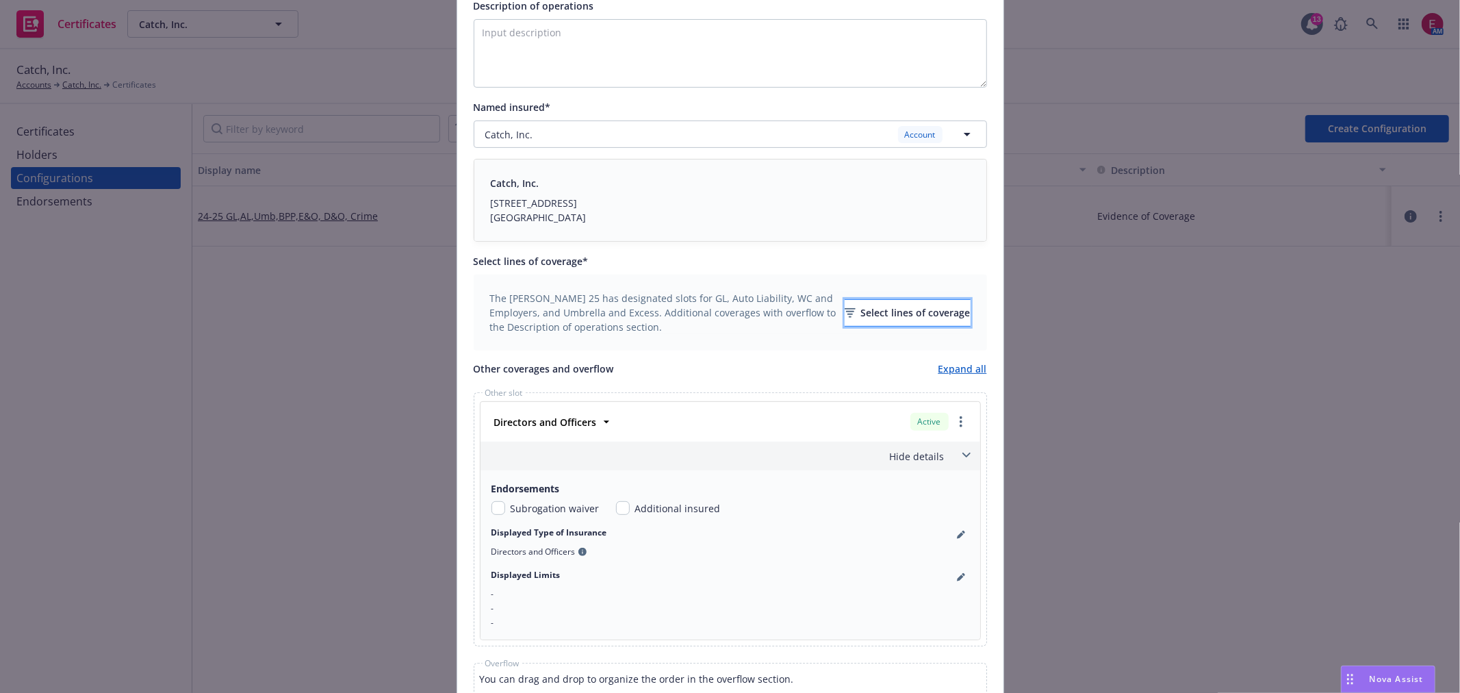
click at [898, 315] on div "Select lines of coverage" at bounding box center [908, 313] width 126 height 26
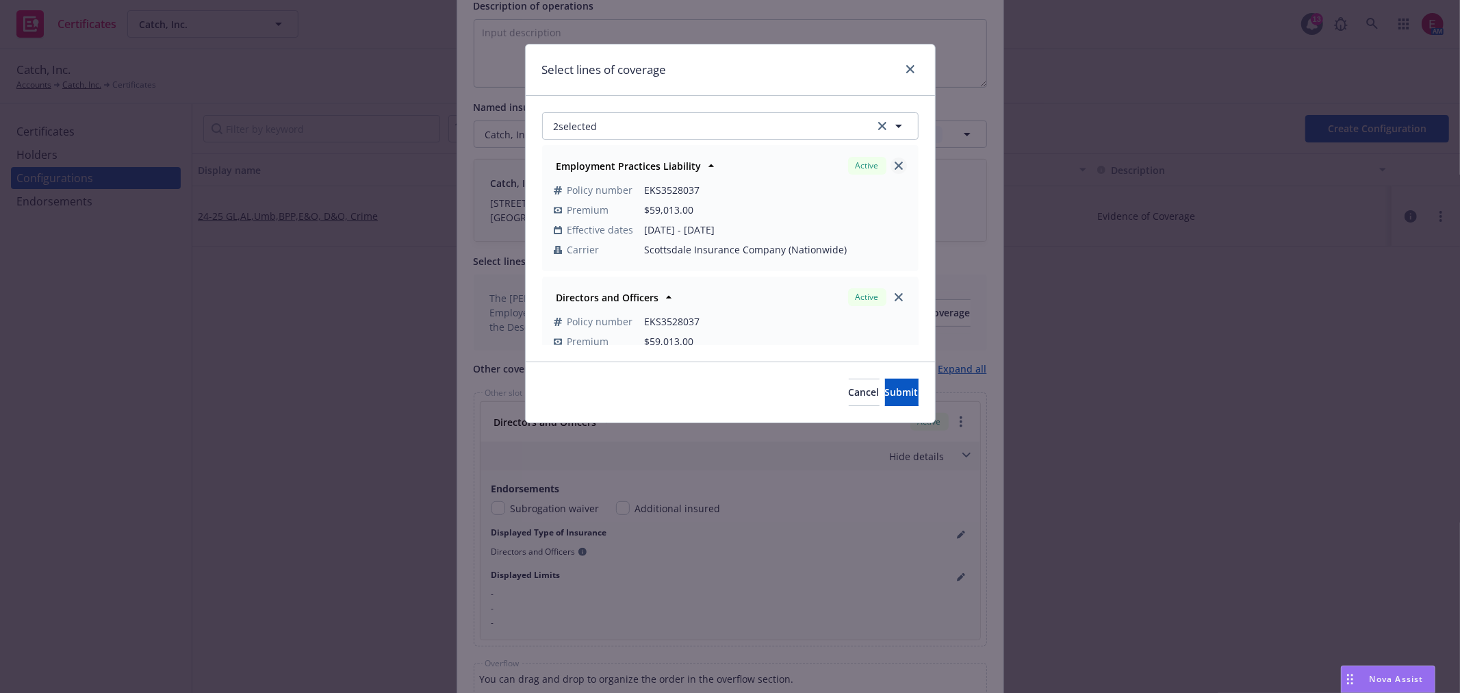
click at [890, 160] on link "close" at bounding box center [898, 165] width 16 height 16
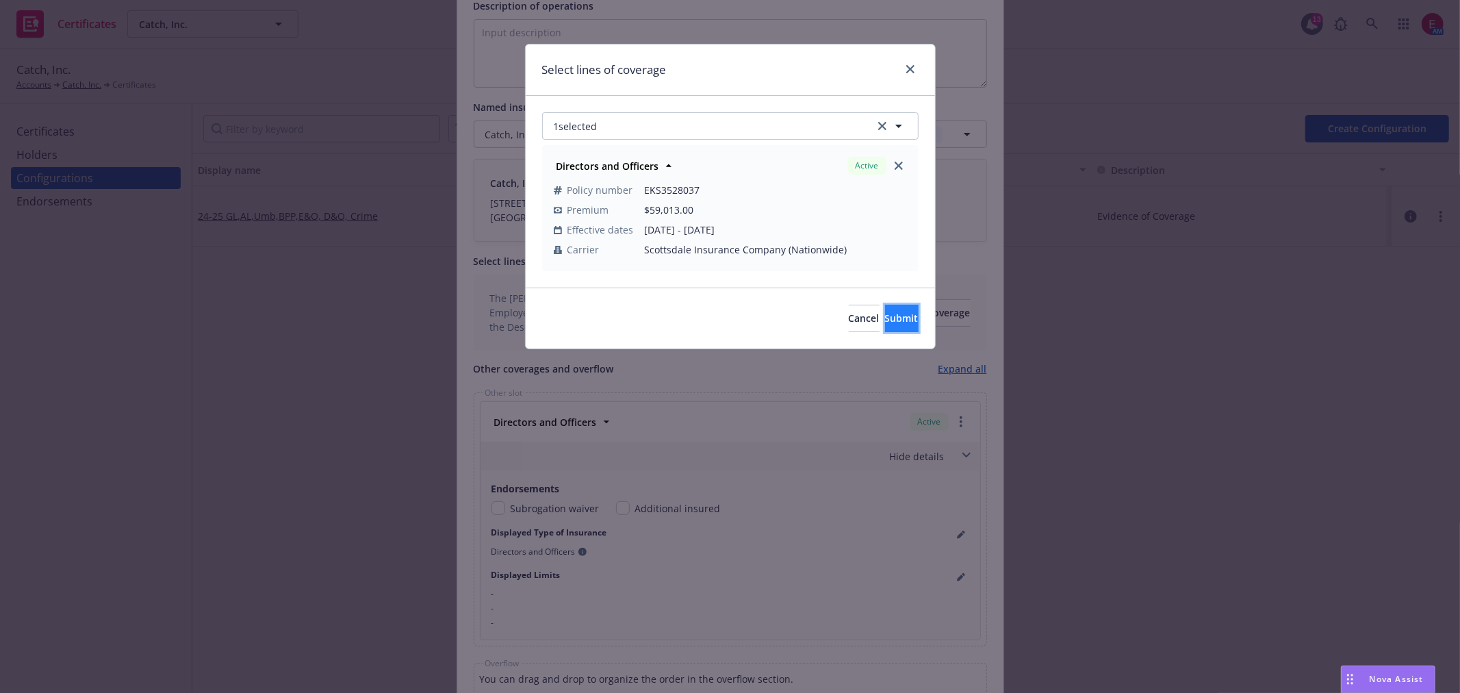
click at [899, 323] on button "Submit" at bounding box center [902, 318] width 34 height 27
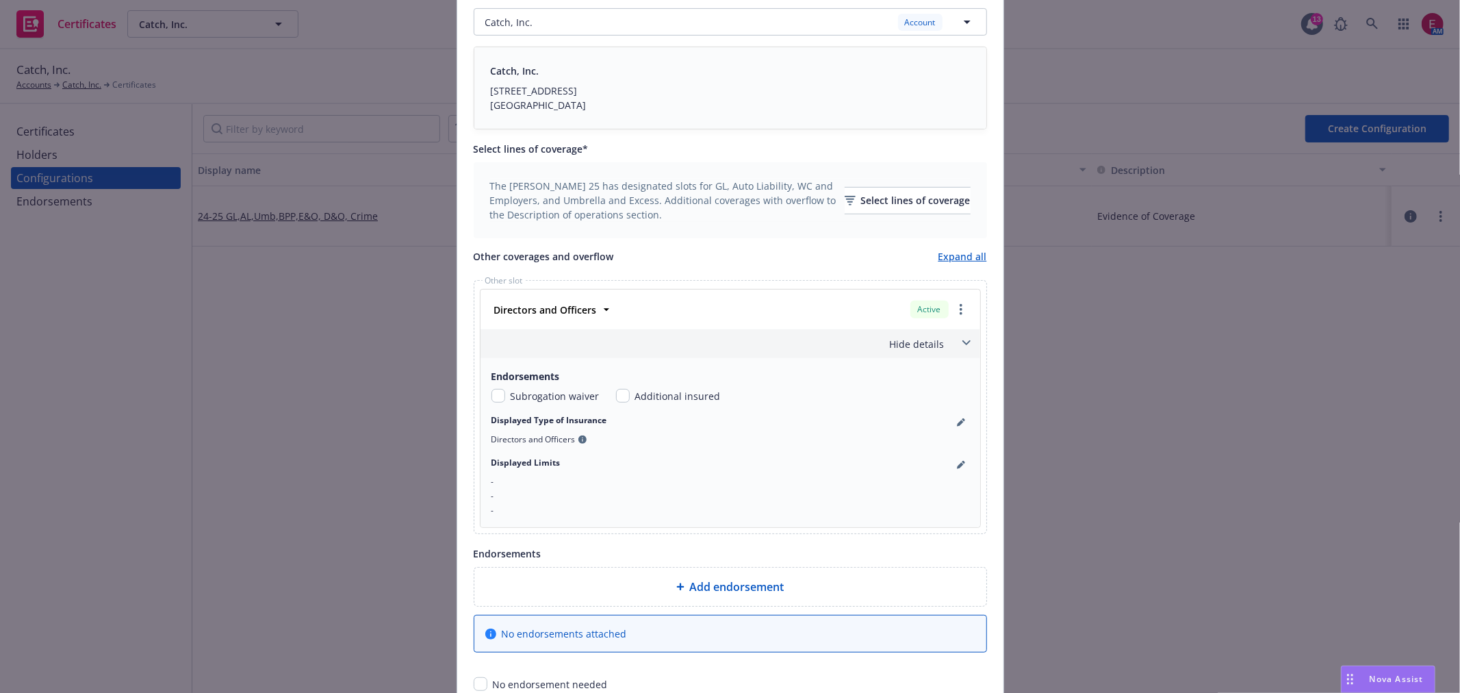
scroll to position [456, 0]
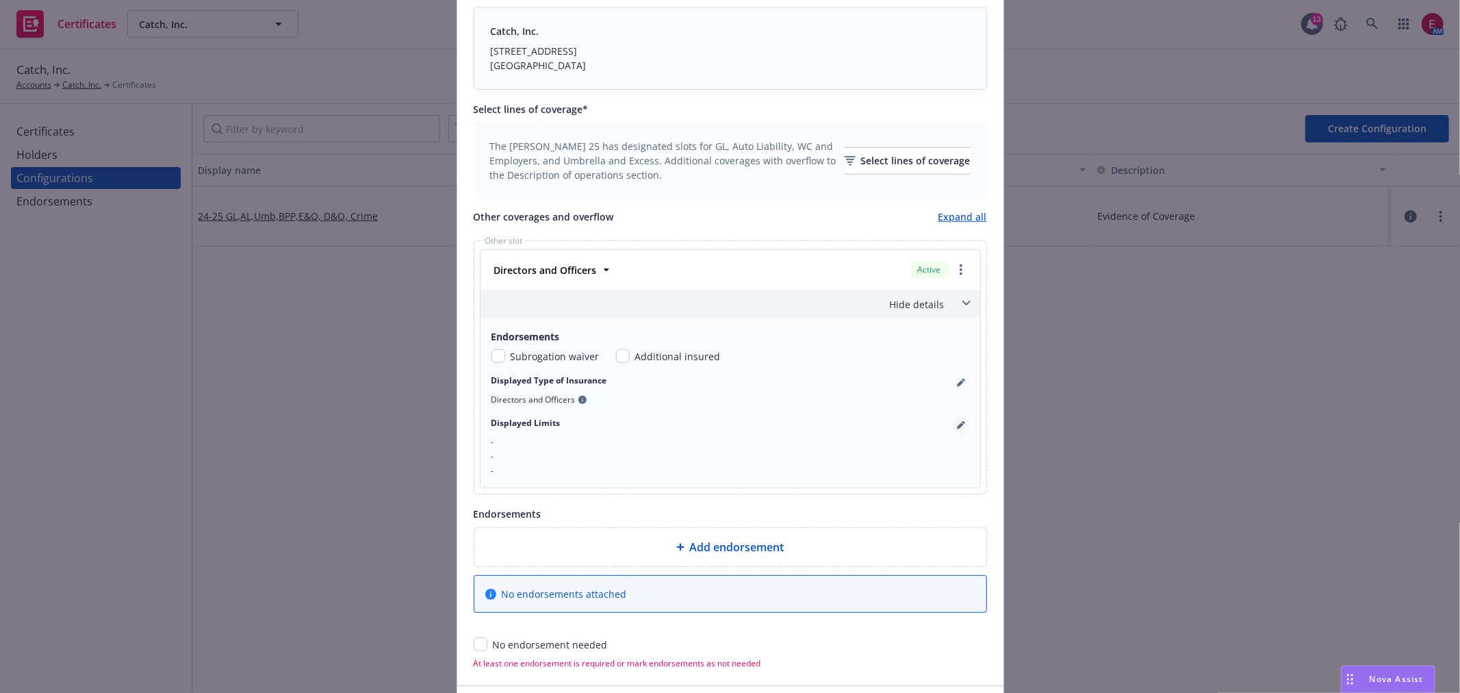
click at [953, 431] on link "pencil" at bounding box center [961, 425] width 16 height 16
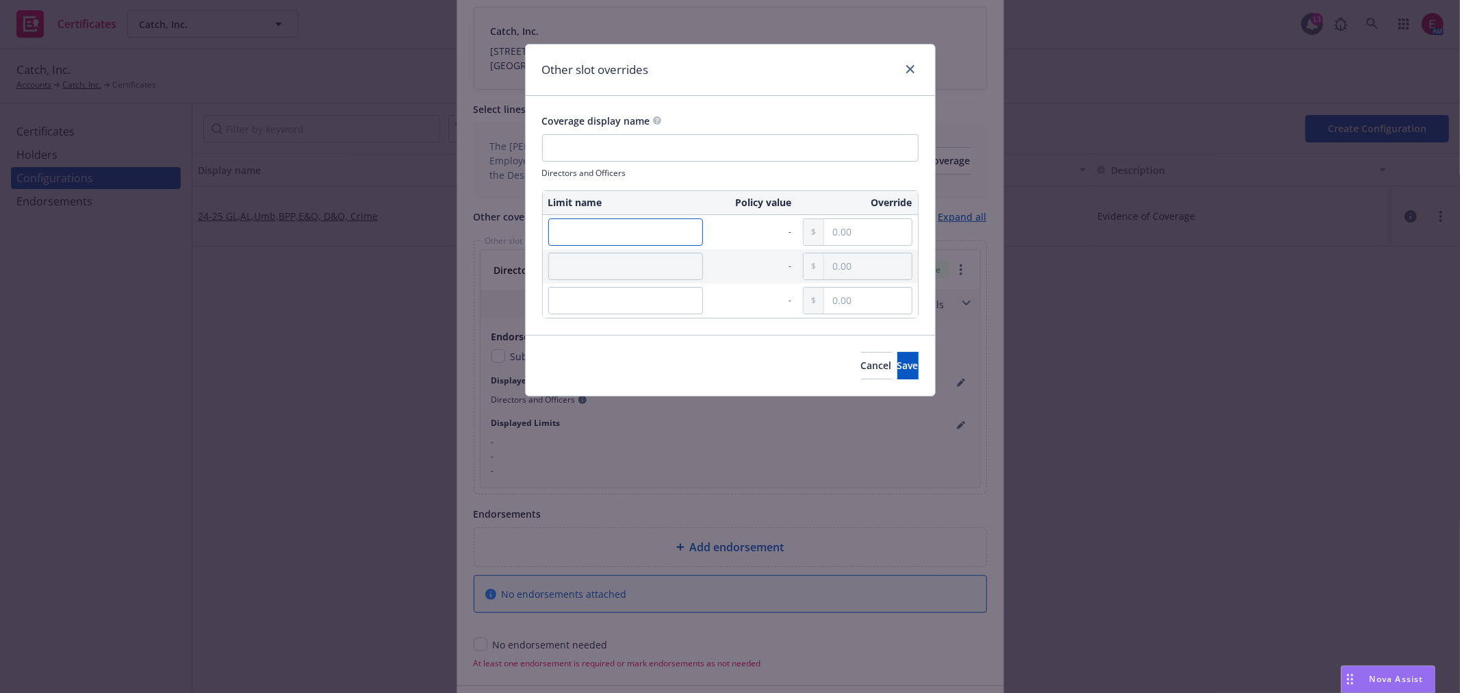
click at [658, 223] on input "text" at bounding box center [625, 231] width 155 height 27
type input "1"
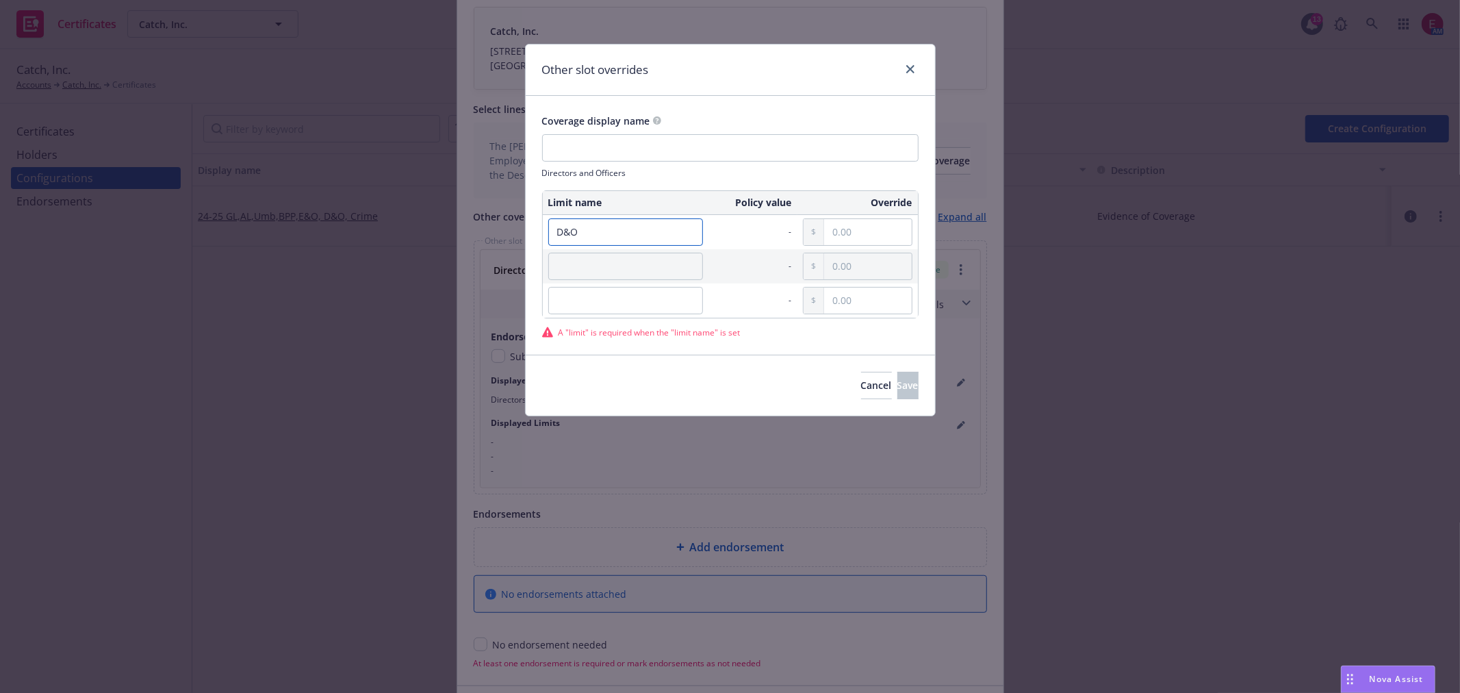
type input "D&O"
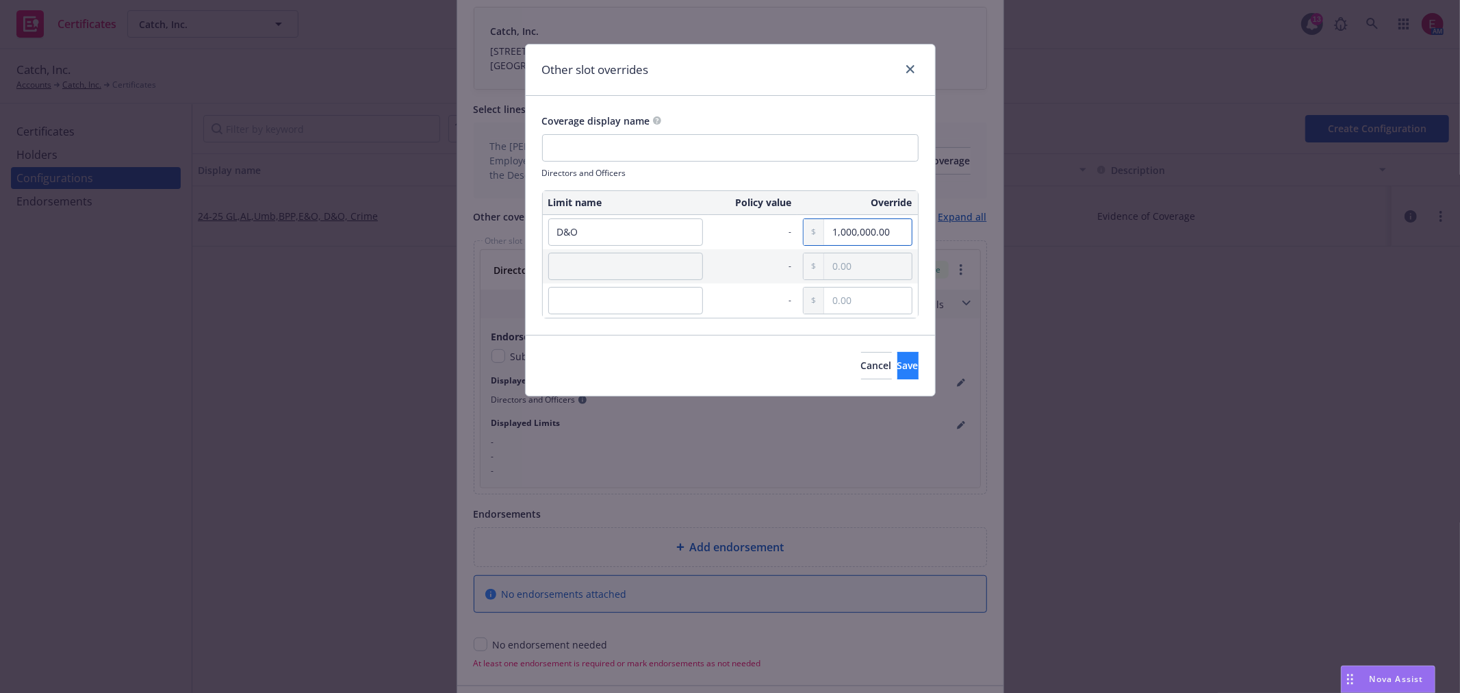
type input "1,000,000.00"
click at [897, 359] on span "Save" at bounding box center [907, 365] width 21 height 13
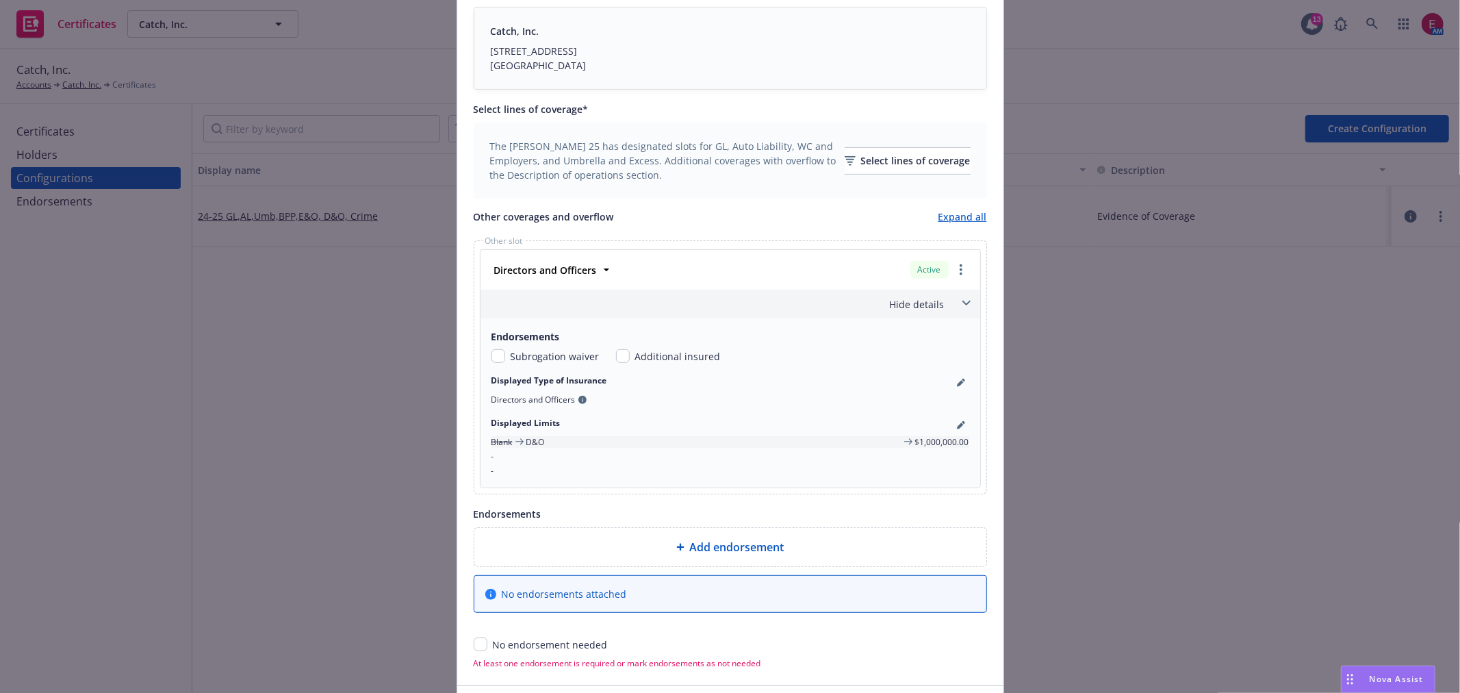
scroll to position [532, 0]
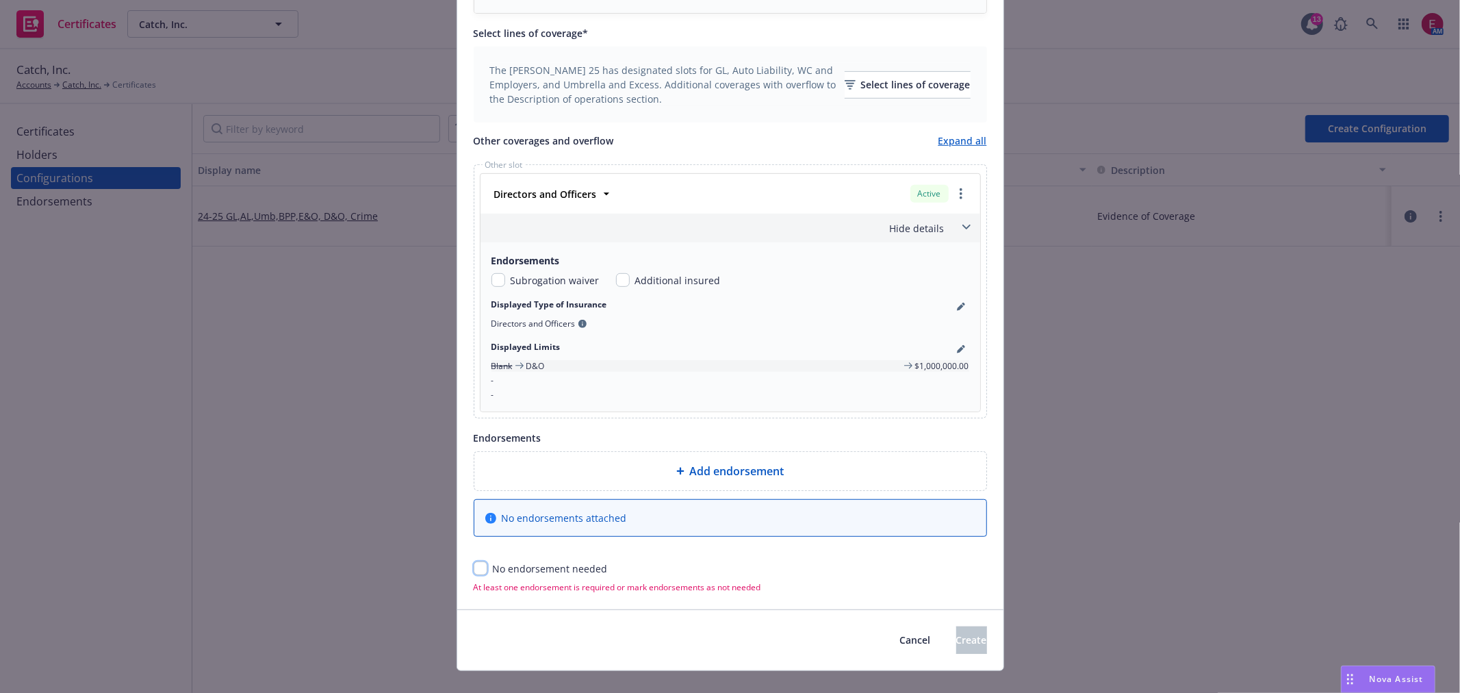
click at [474, 574] on input "checkbox" at bounding box center [481, 568] width 14 height 14
checkbox input "true"
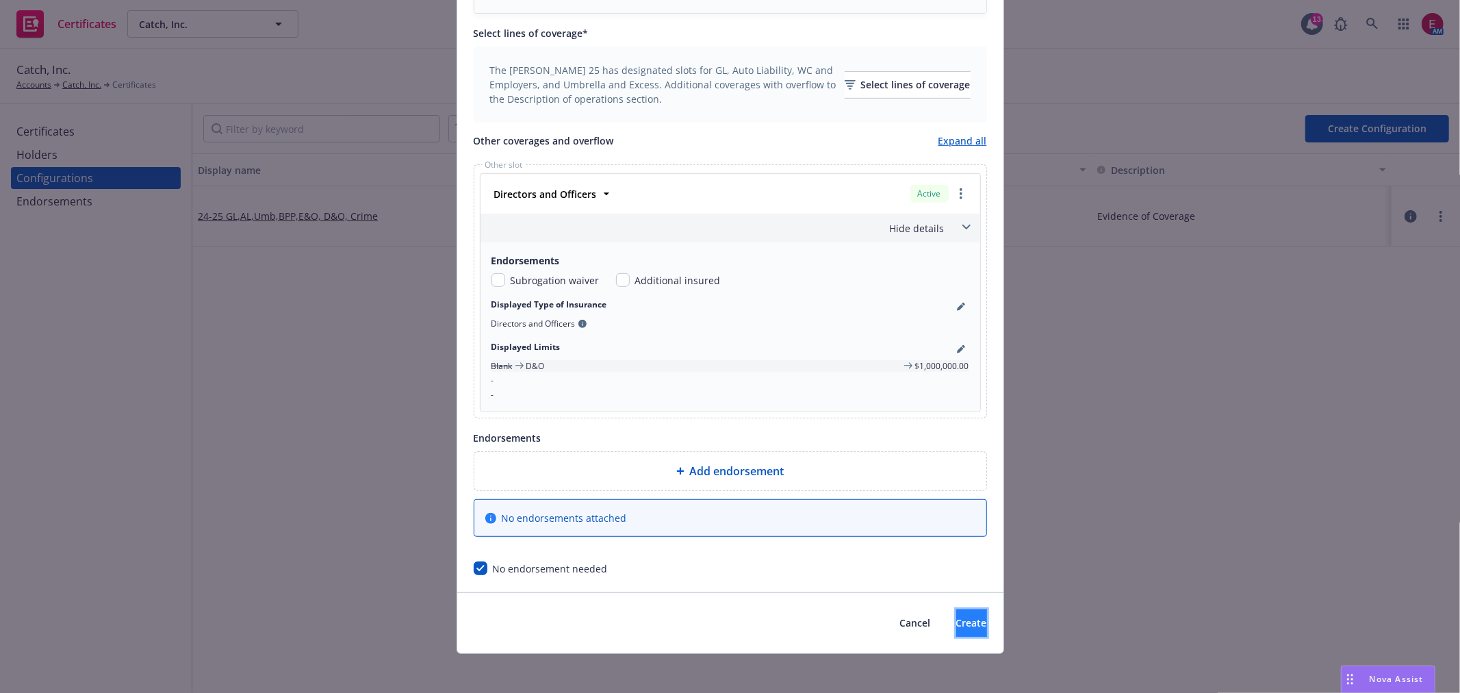
click at [956, 613] on button "Create" at bounding box center [971, 622] width 31 height 27
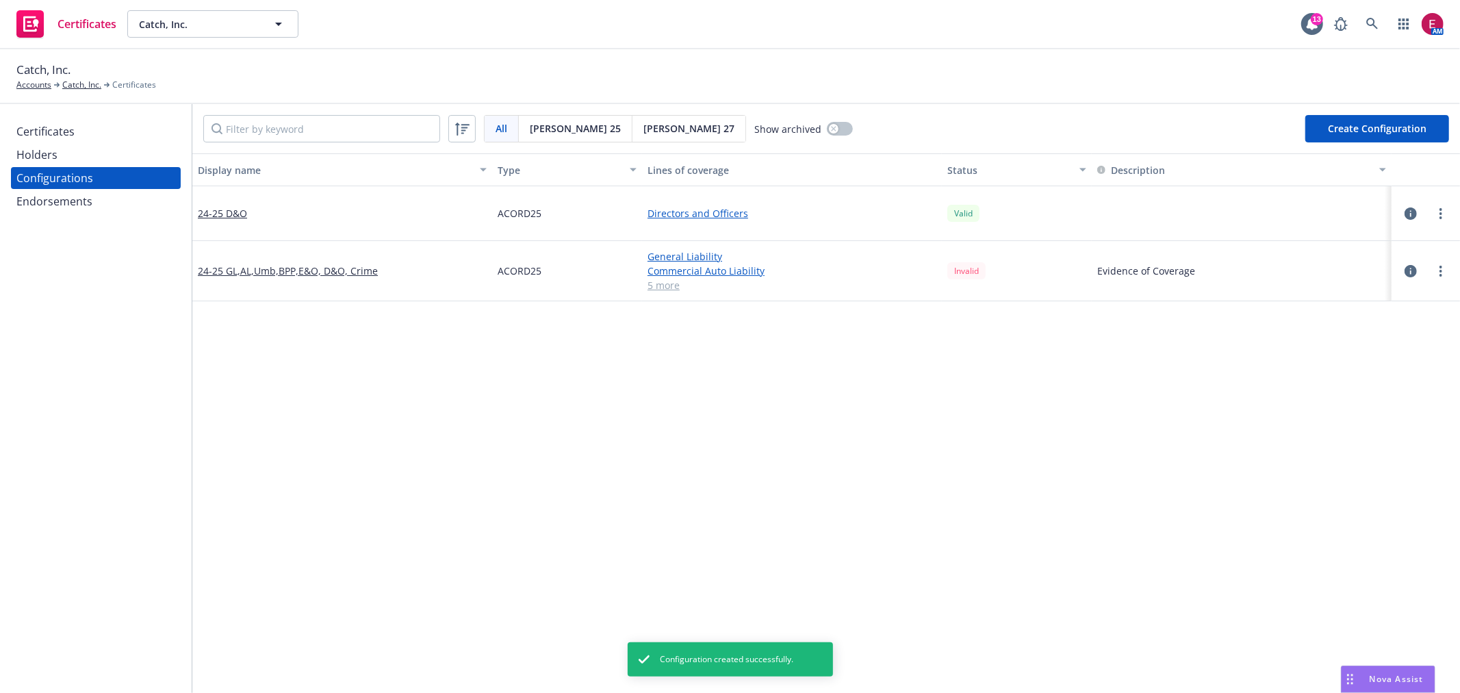
click at [64, 131] on div "Certificates" at bounding box center [45, 131] width 58 height 22
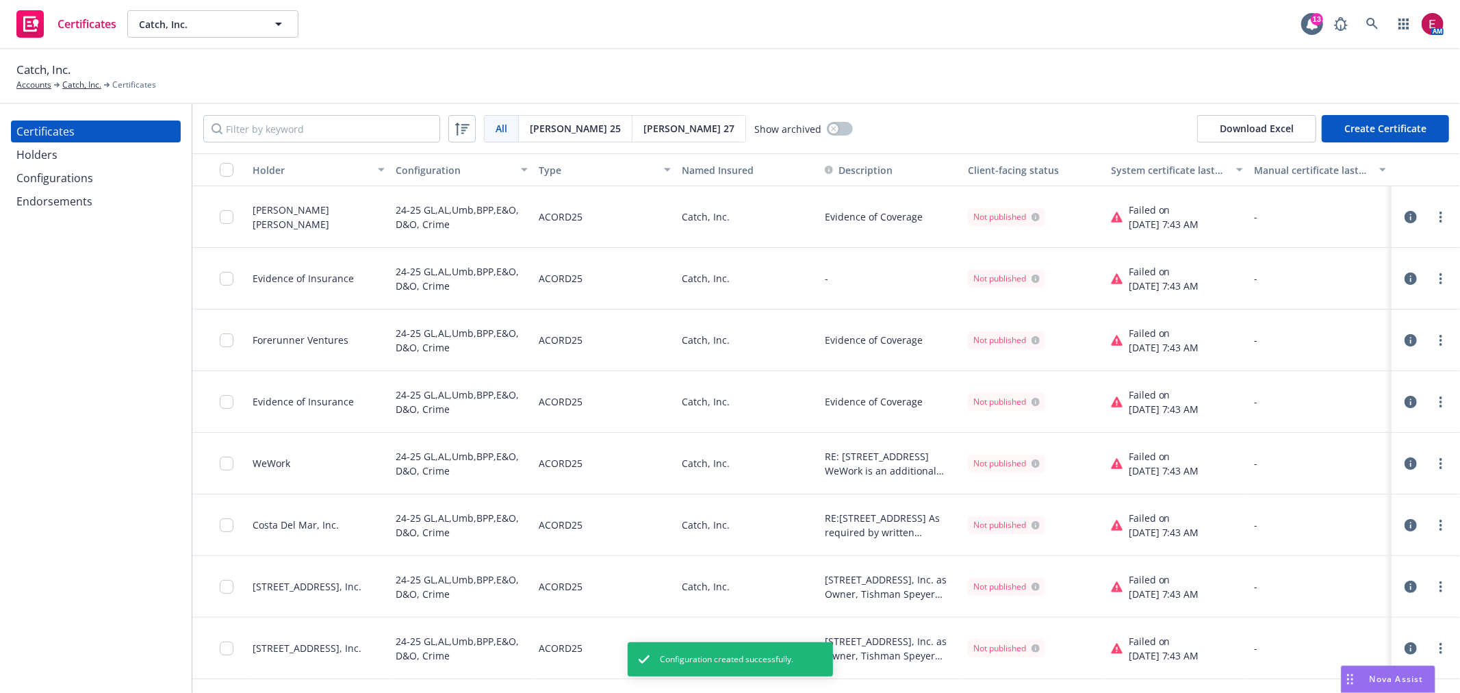
click at [1372, 123] on button "Create Certificate" at bounding box center [1385, 128] width 127 height 27
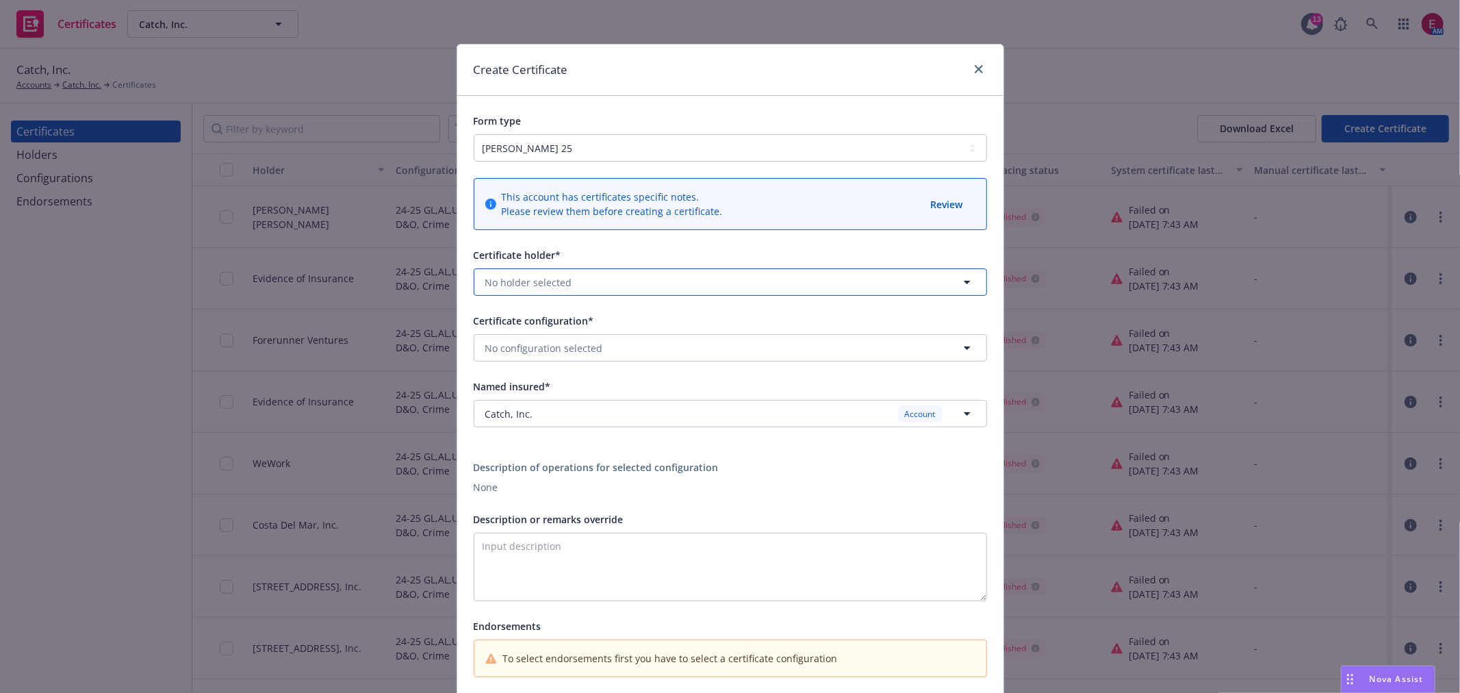
click at [578, 277] on button "No holder selected" at bounding box center [730, 281] width 513 height 27
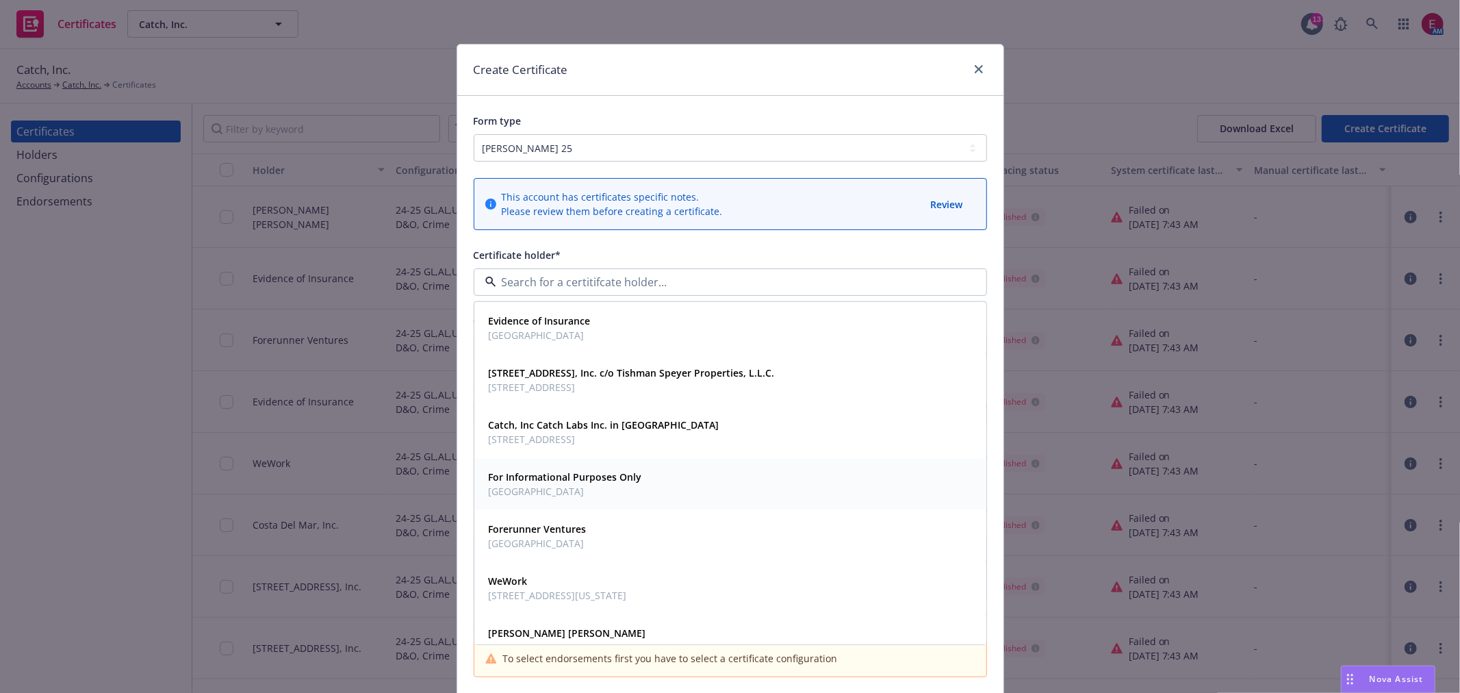
drag, startPoint x: 576, startPoint y: 326, endPoint x: 572, endPoint y: 482, distance: 155.4
click at [572, 482] on div "Evidence of Insurance USA 595 Market Street, Inc. c/o Tishman Speyer Properties…" at bounding box center [730, 595] width 512 height 587
click at [572, 482] on strong "For Informational Purposes Only" at bounding box center [565, 476] width 153 height 13
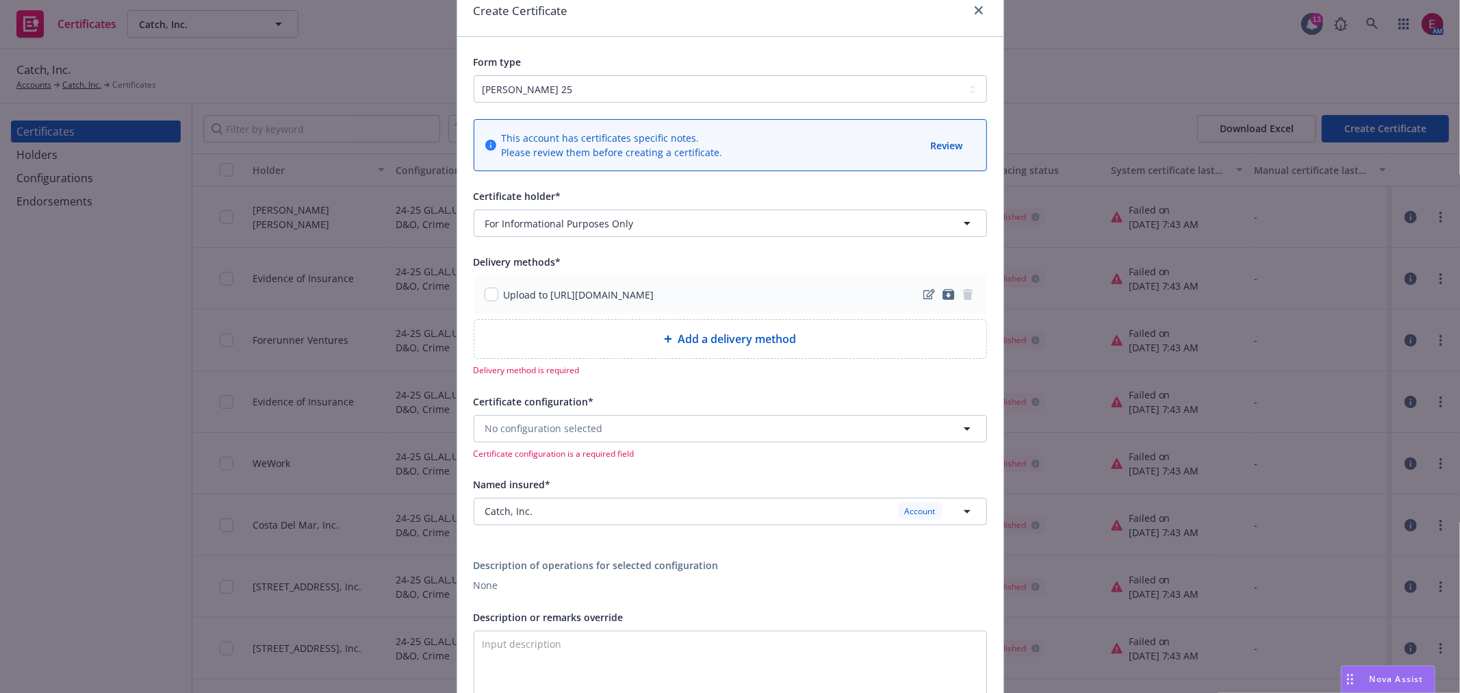
scroll to position [152, 0]
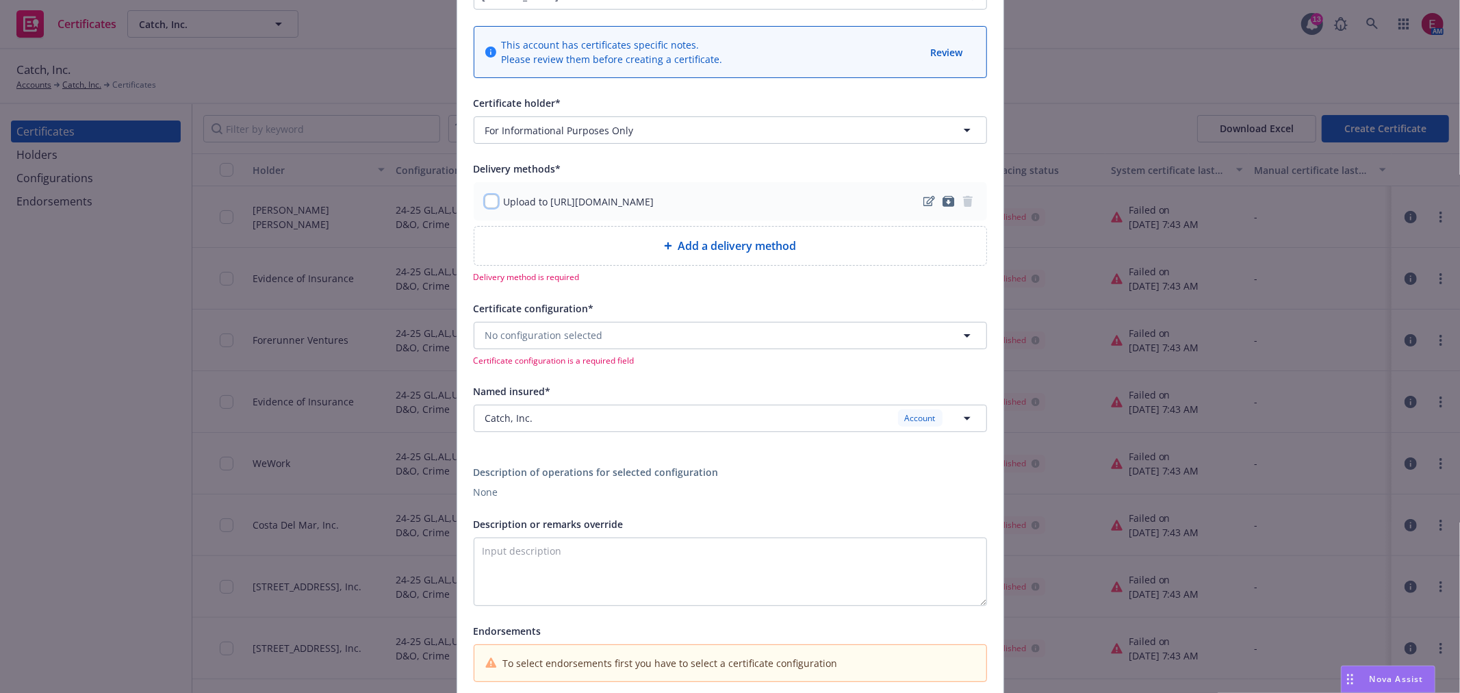
click at [485, 197] on input "checkbox" at bounding box center [492, 201] width 14 height 14
checkbox input "true"
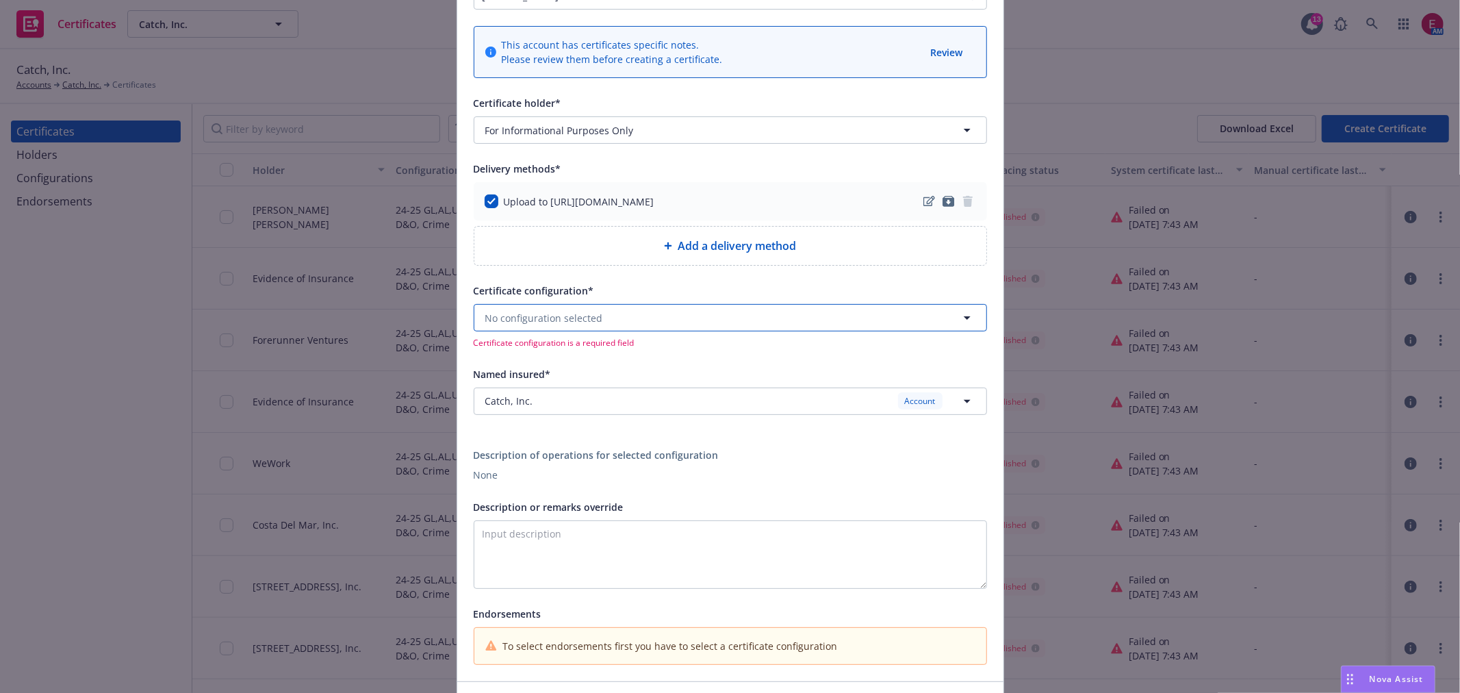
click at [563, 312] on span "No configuration selected" at bounding box center [544, 318] width 118 height 14
click at [528, 406] on strong "24-25 D&O" at bounding box center [513, 410] width 49 height 13
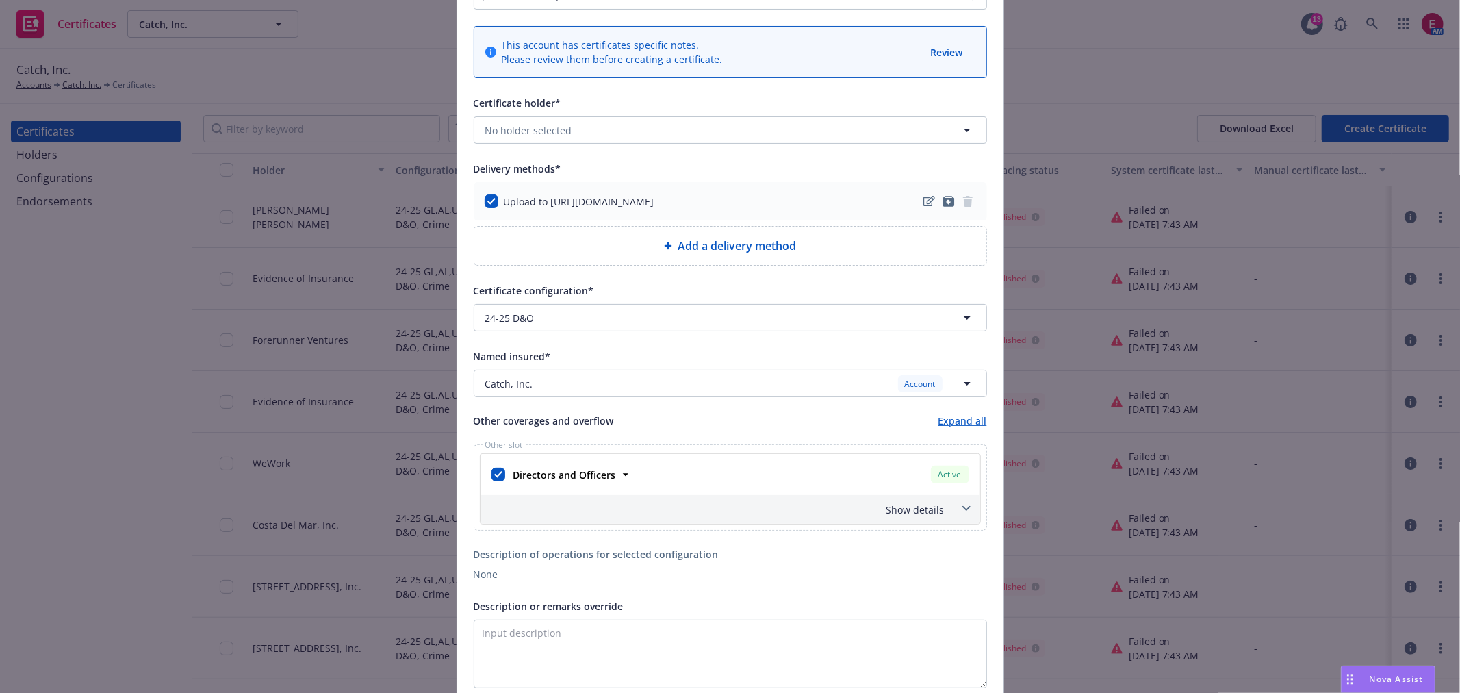
click at [947, 512] on div "Show details" at bounding box center [730, 509] width 500 height 29
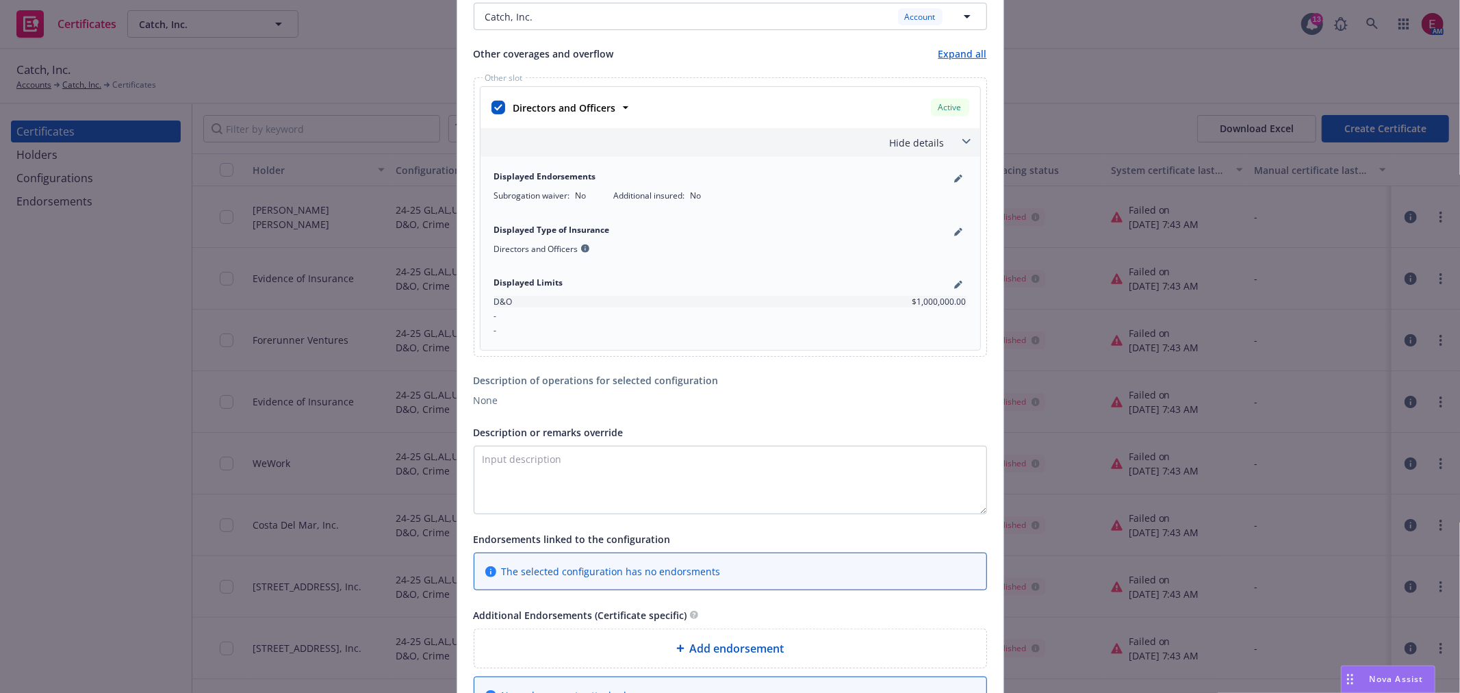
scroll to position [684, 0]
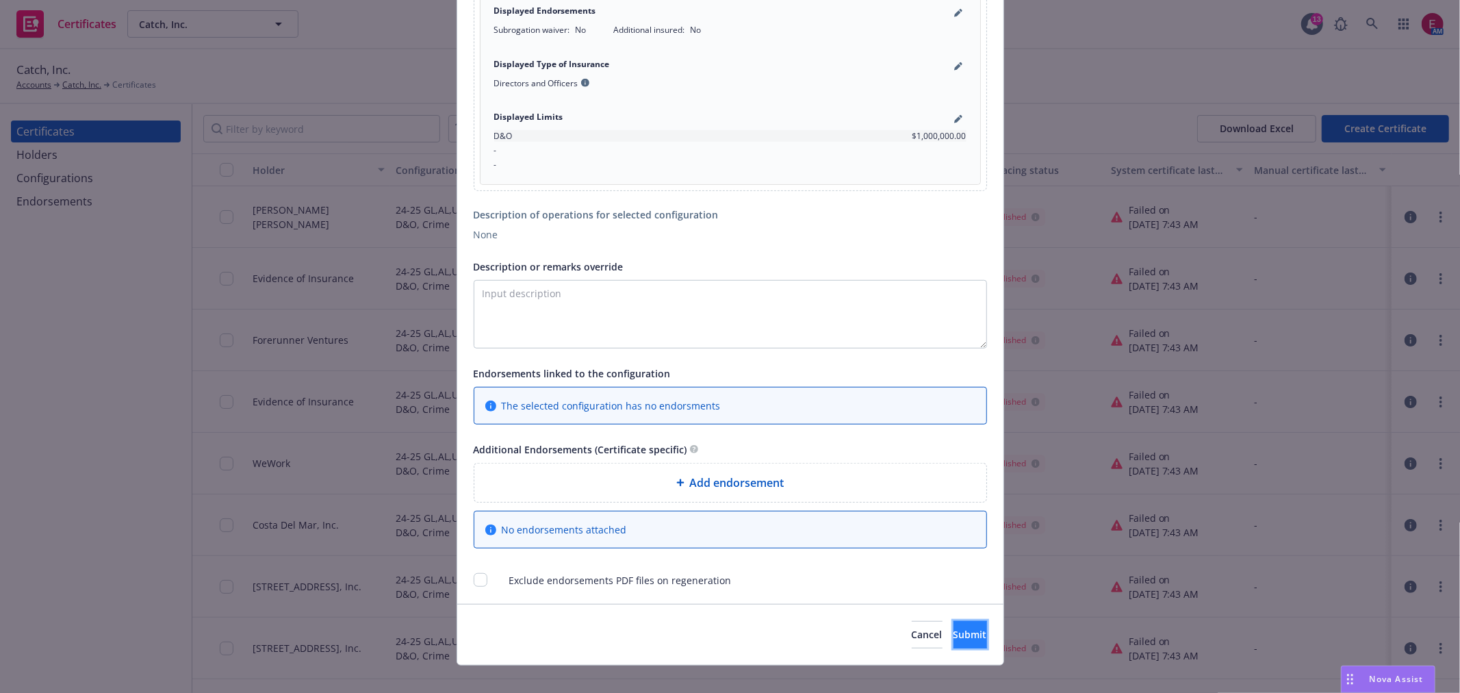
click at [957, 637] on span "Submit" at bounding box center [970, 634] width 34 height 13
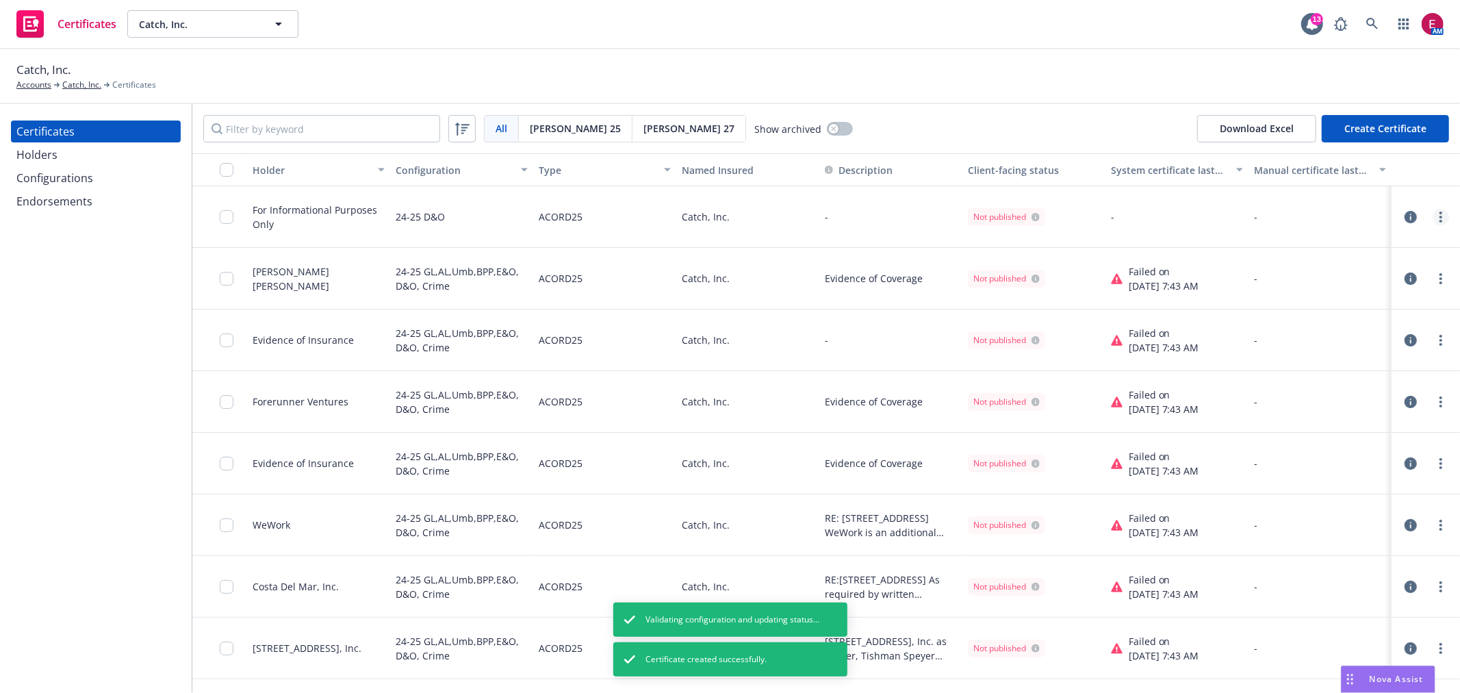
click at [1439, 219] on icon "more" at bounding box center [1440, 217] width 3 height 11
click at [1304, 461] on link "Preview a new version" at bounding box center [1327, 463] width 219 height 27
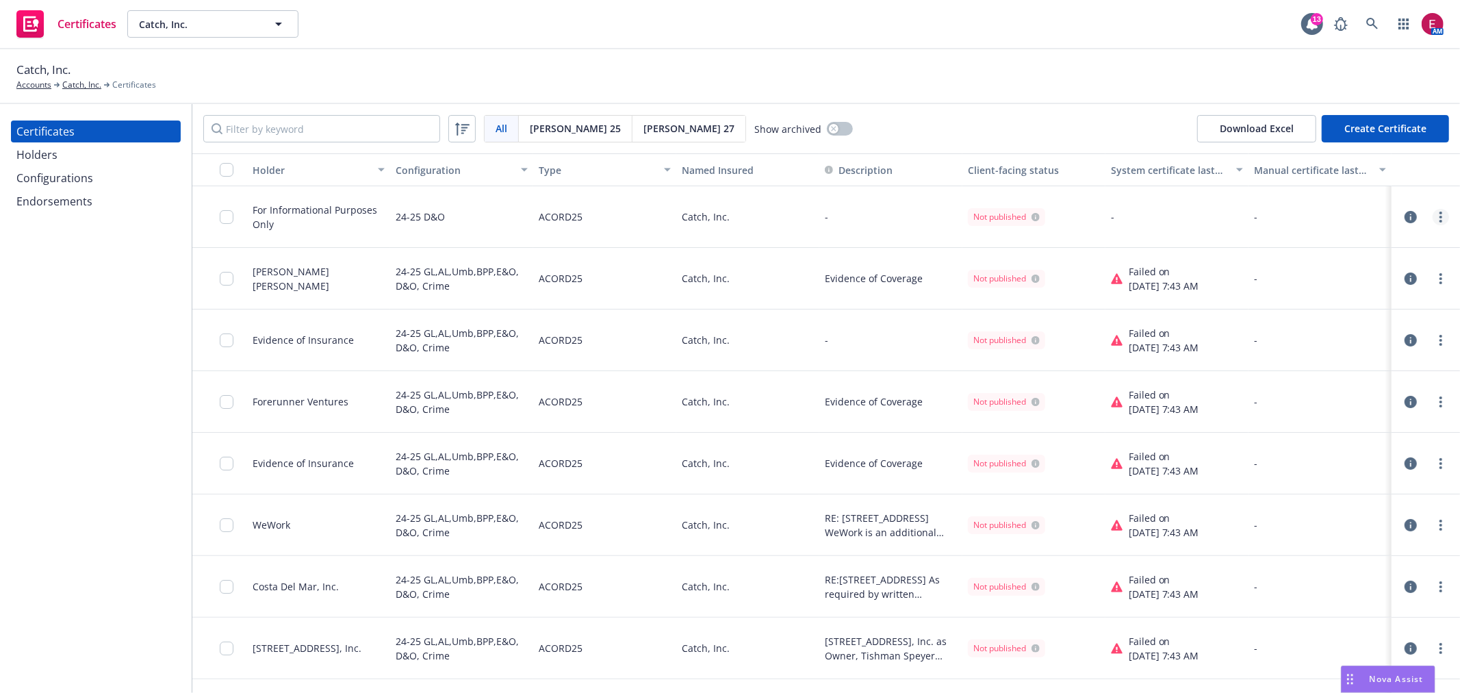
click at [1433, 213] on link "more" at bounding box center [1441, 217] width 16 height 16
click at [1339, 292] on link "Regenerate" at bounding box center [1327, 299] width 219 height 27
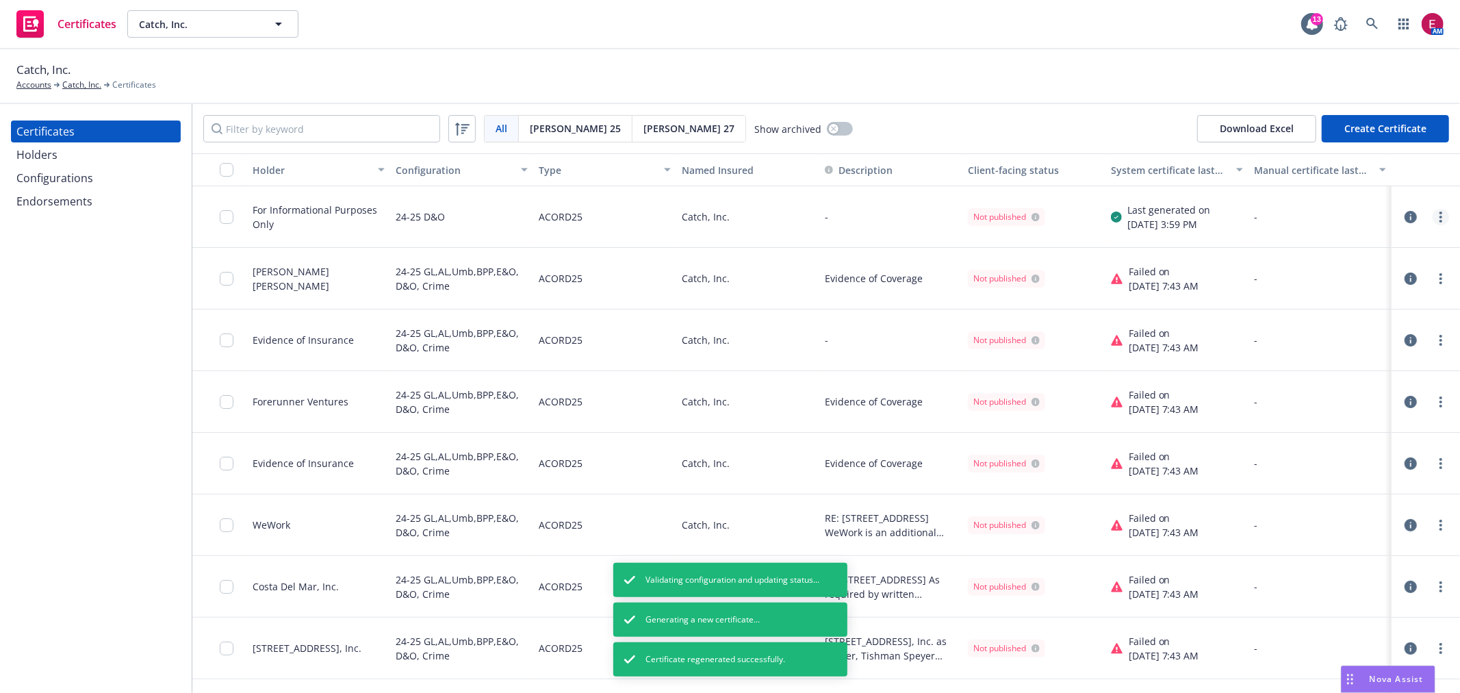
click at [1439, 220] on icon "more" at bounding box center [1440, 217] width 3 height 11
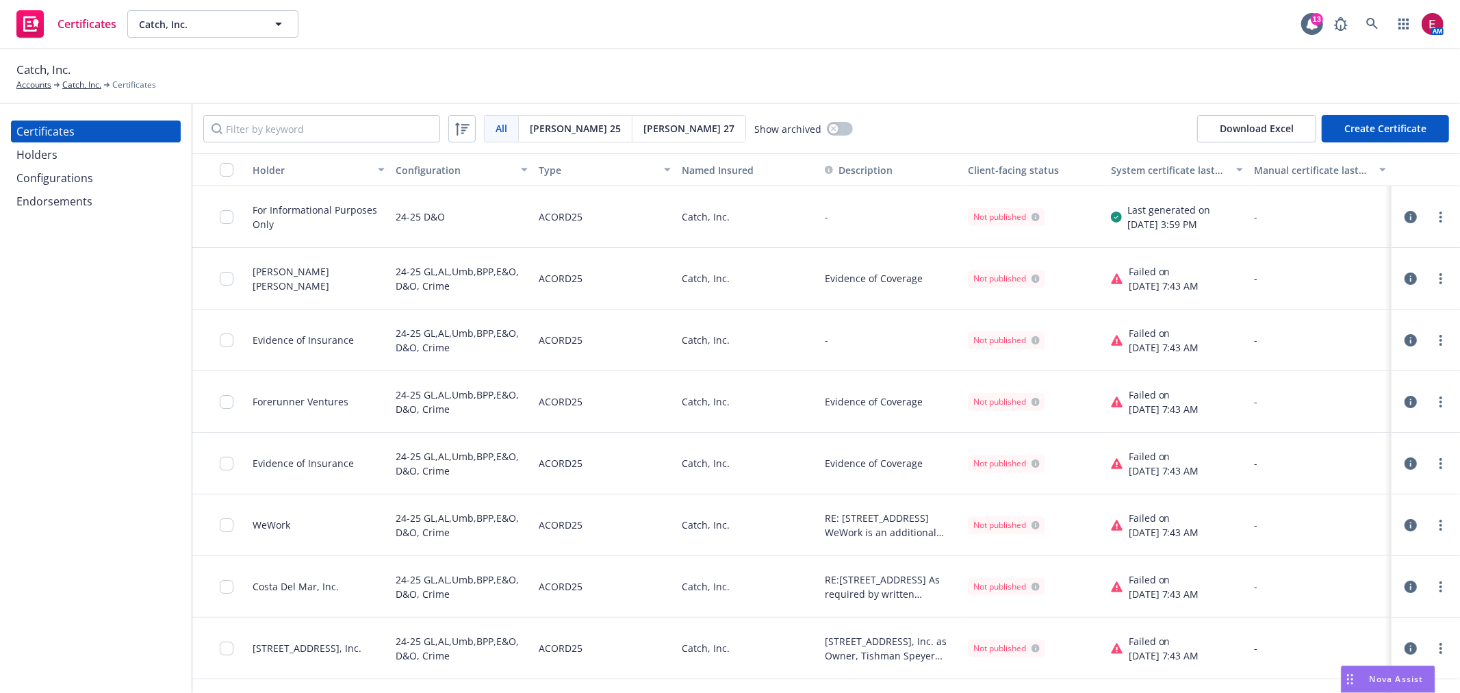
click at [1405, 216] on icon "button" at bounding box center [1411, 217] width 12 height 12
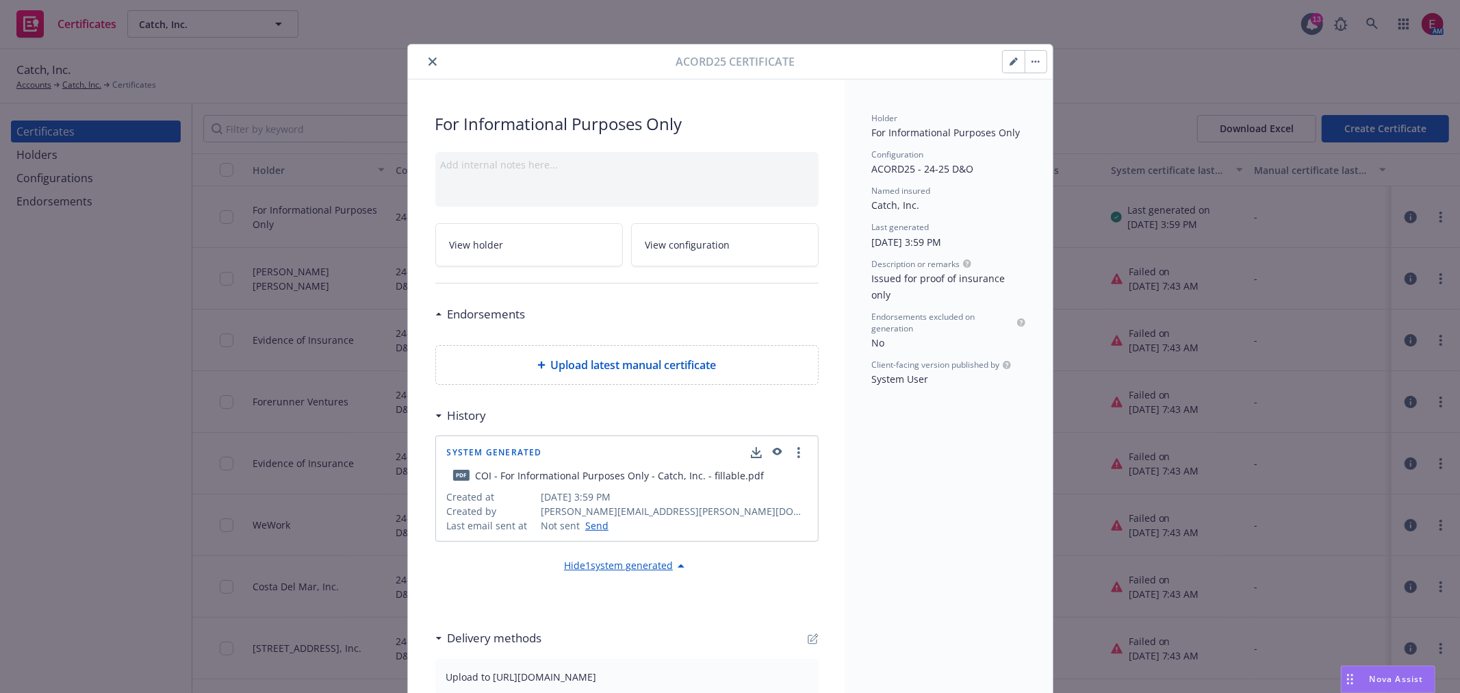
click at [1030, 67] on button "button" at bounding box center [1036, 62] width 22 height 22
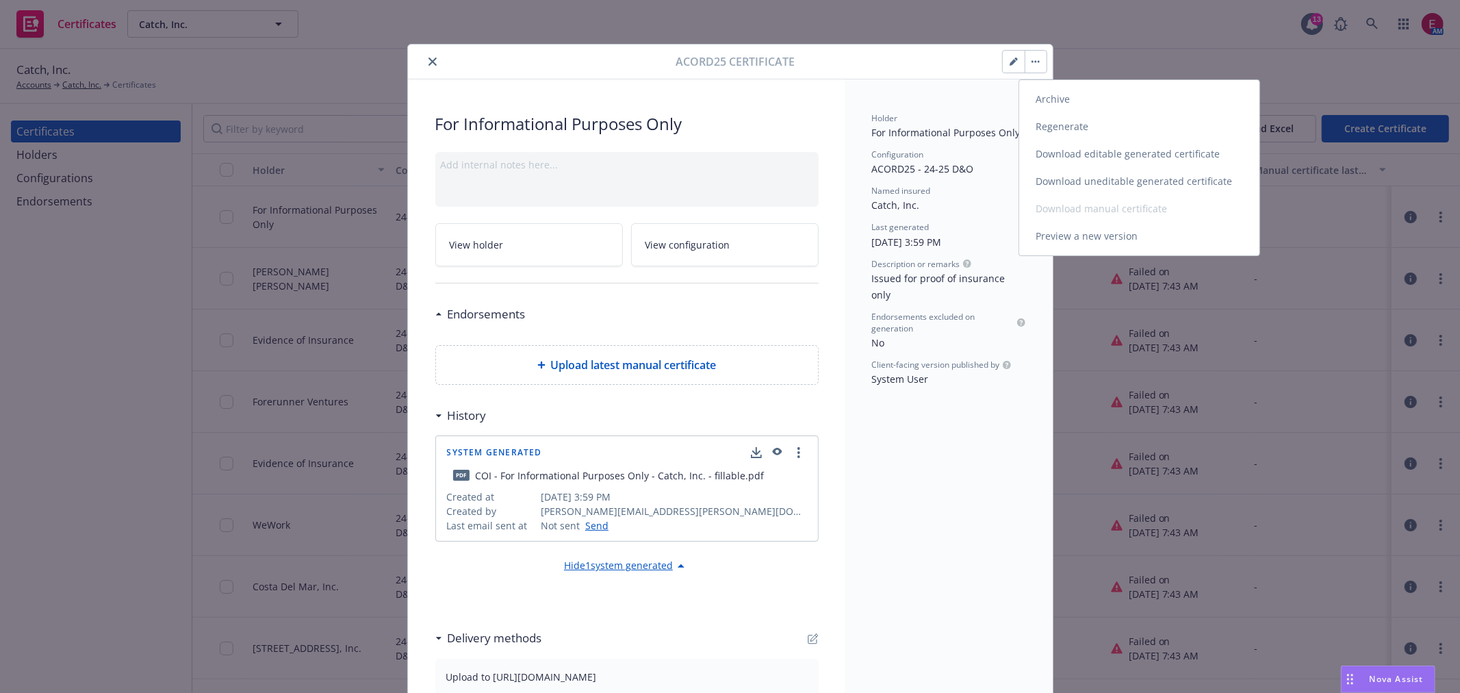
click at [1139, 177] on link "Download uneditable generated certificate" at bounding box center [1139, 181] width 240 height 27
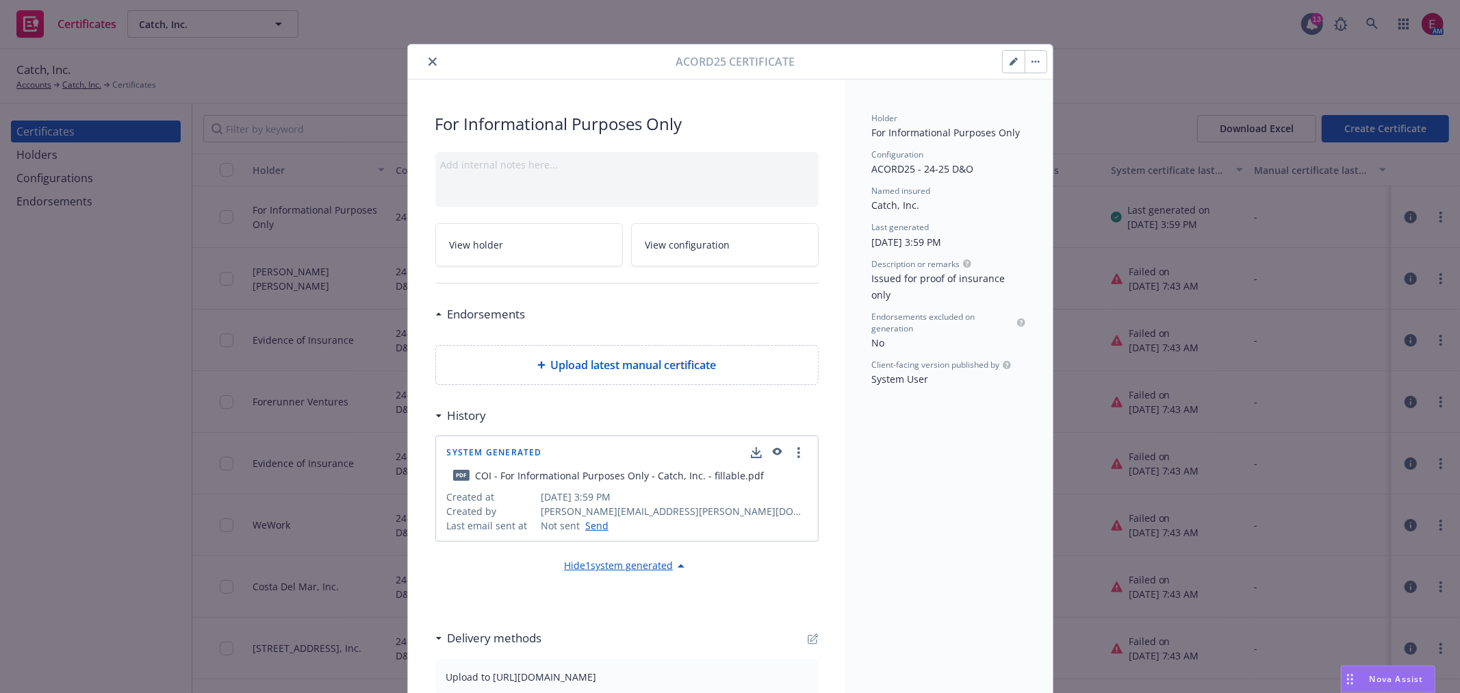
click at [430, 57] on icon "close" at bounding box center [432, 61] width 8 height 8
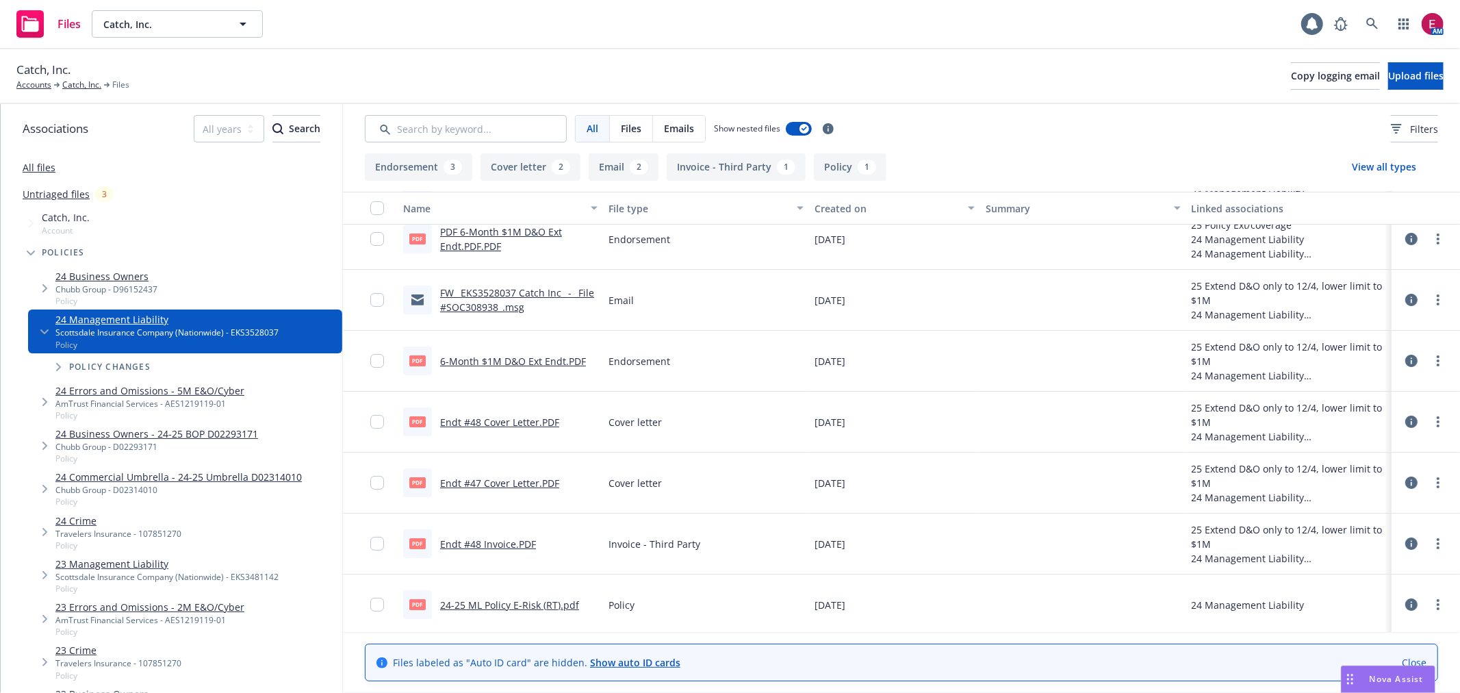
scroll to position [140, 0]
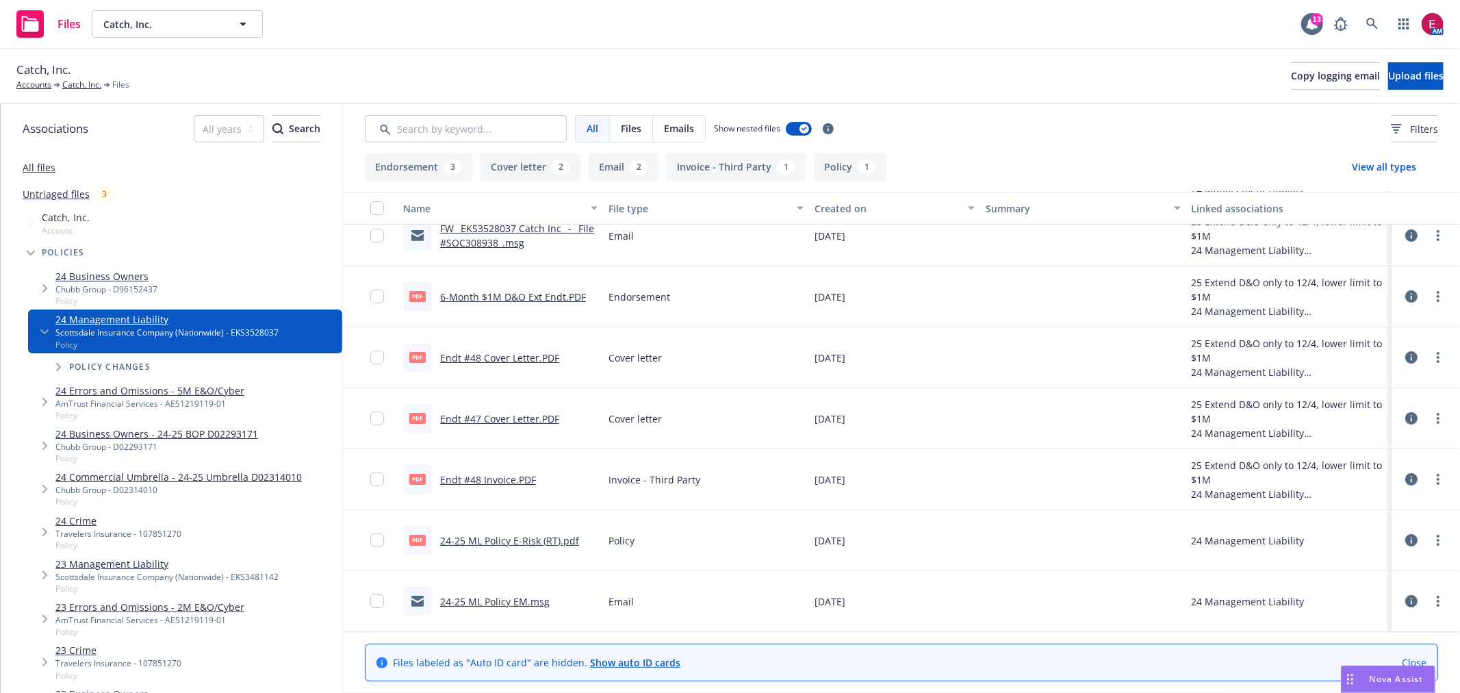
click at [485, 600] on link "24-25 ML Policy EM.msg" at bounding box center [495, 601] width 110 height 13
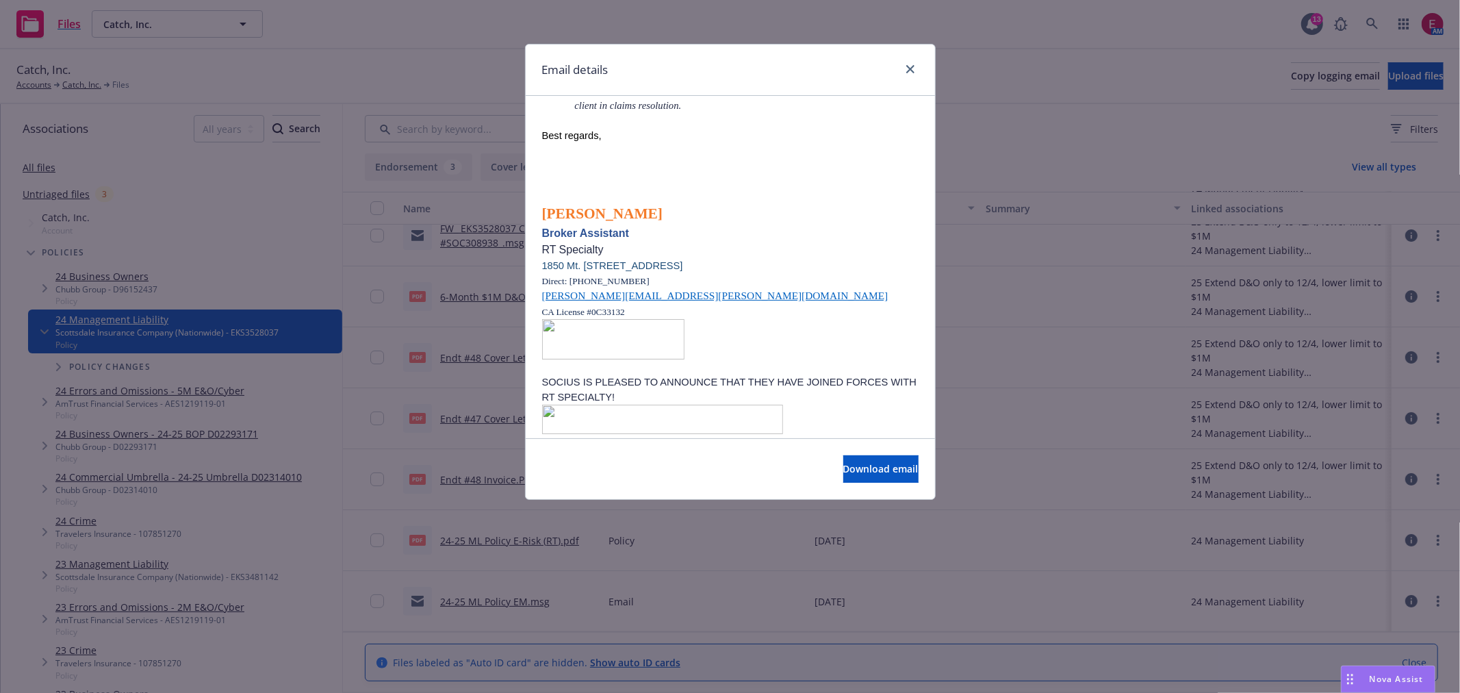
scroll to position [456, 0]
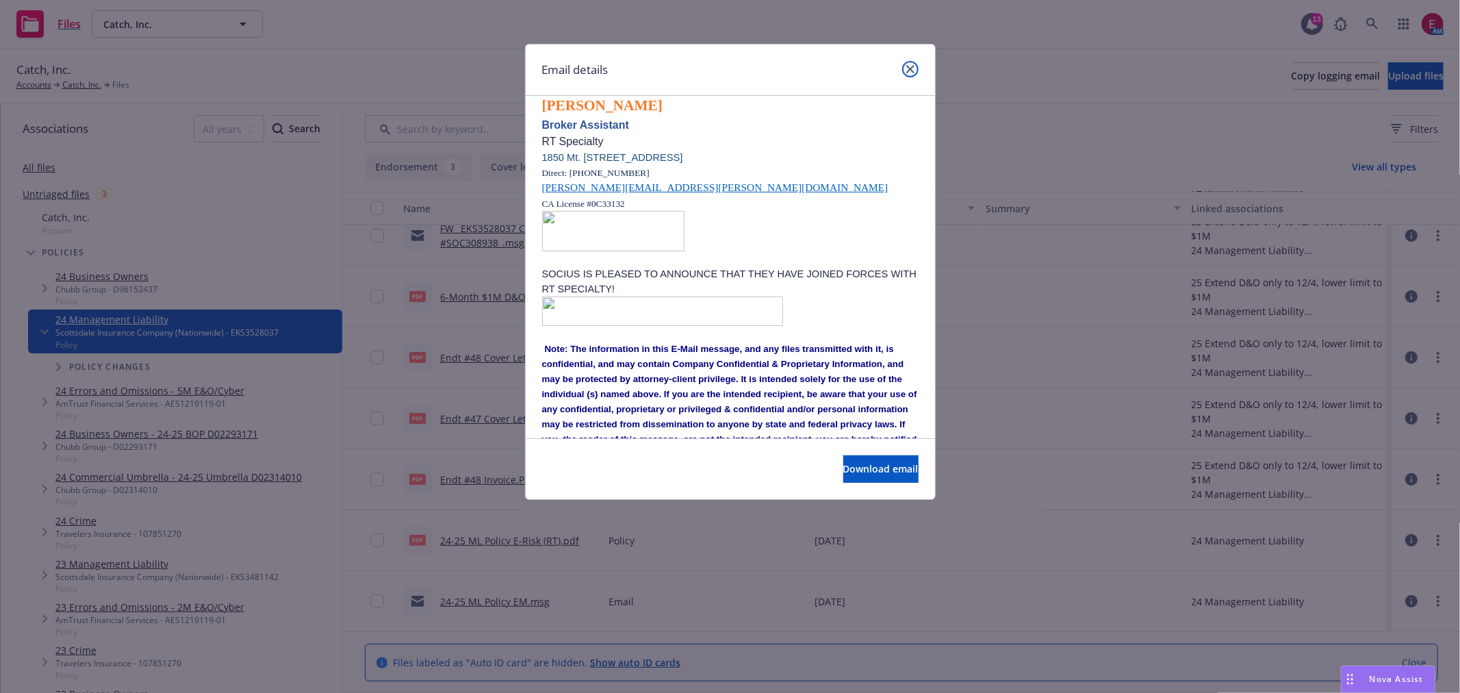
click at [913, 71] on icon "close" at bounding box center [910, 69] width 8 height 8
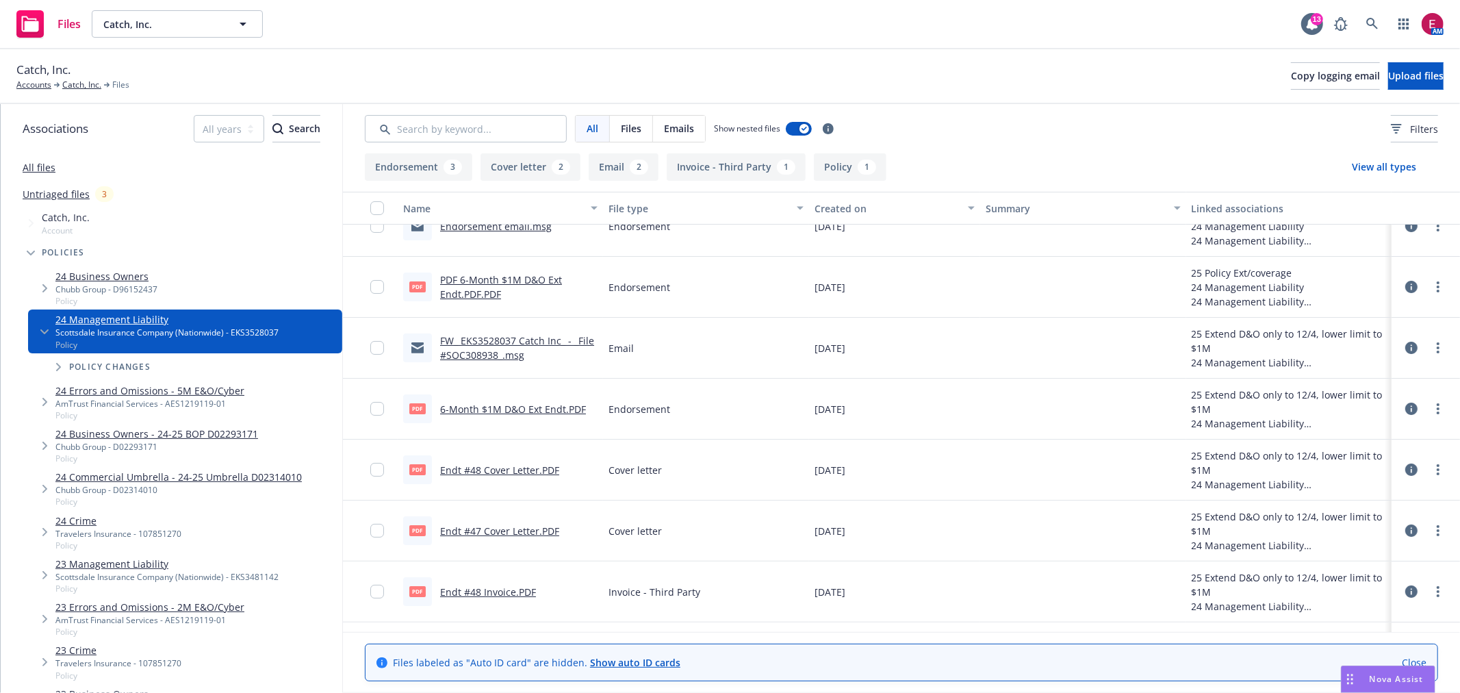
scroll to position [0, 0]
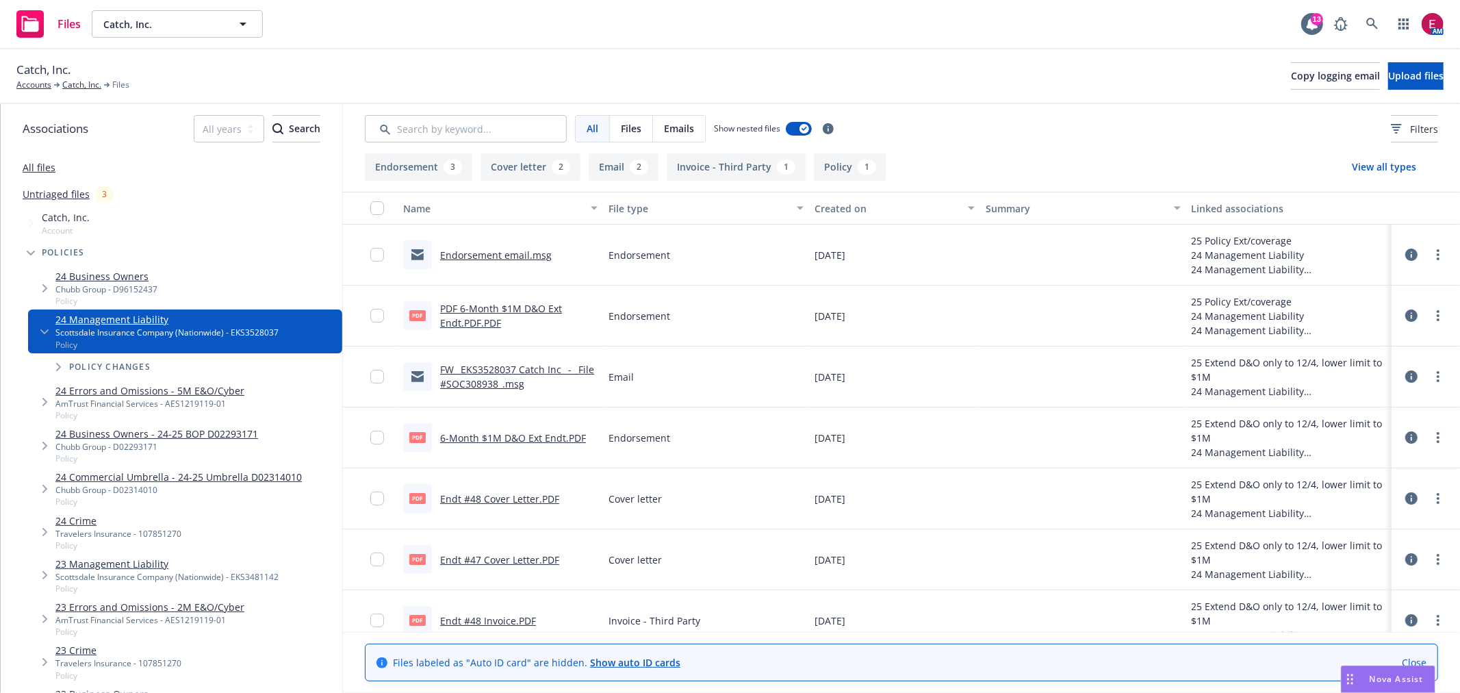
click at [481, 256] on link "Endorsement email.msg" at bounding box center [496, 254] width 112 height 13
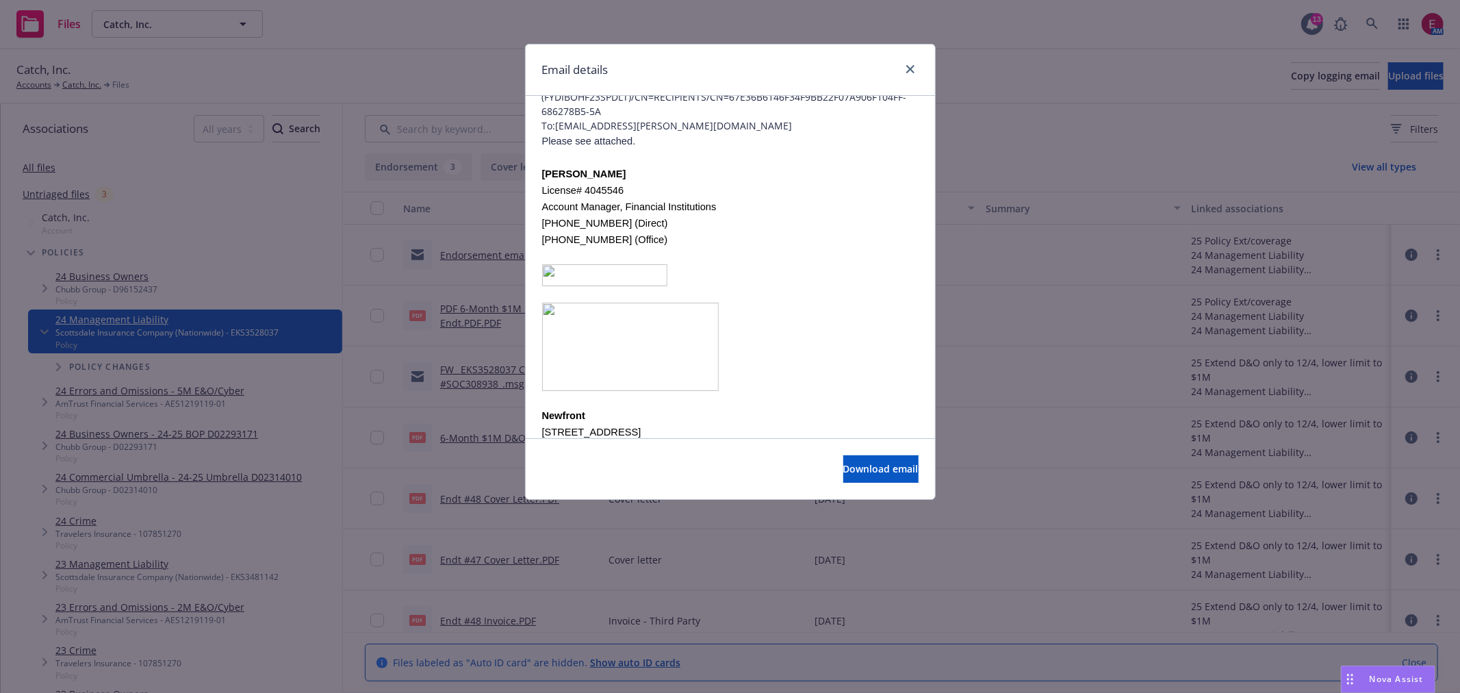
scroll to position [153, 0]
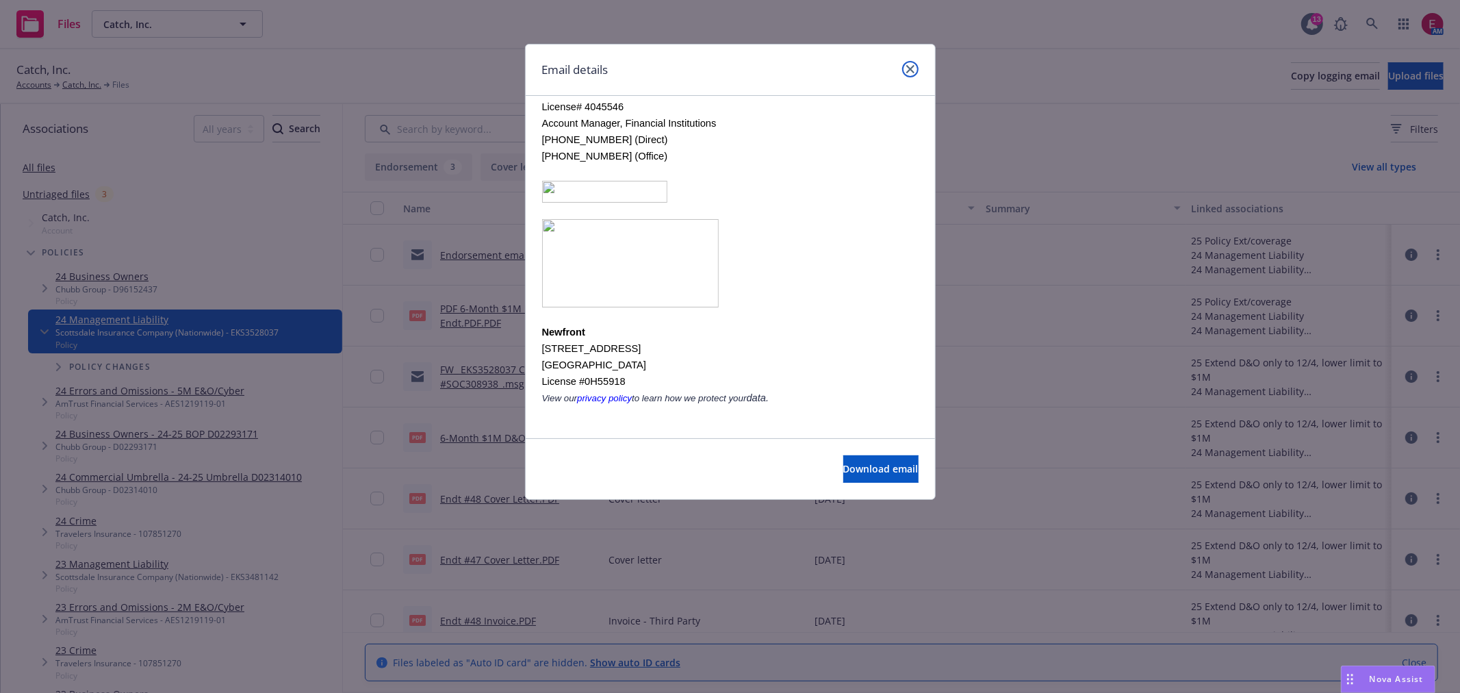
click at [908, 68] on icon "close" at bounding box center [910, 69] width 8 height 8
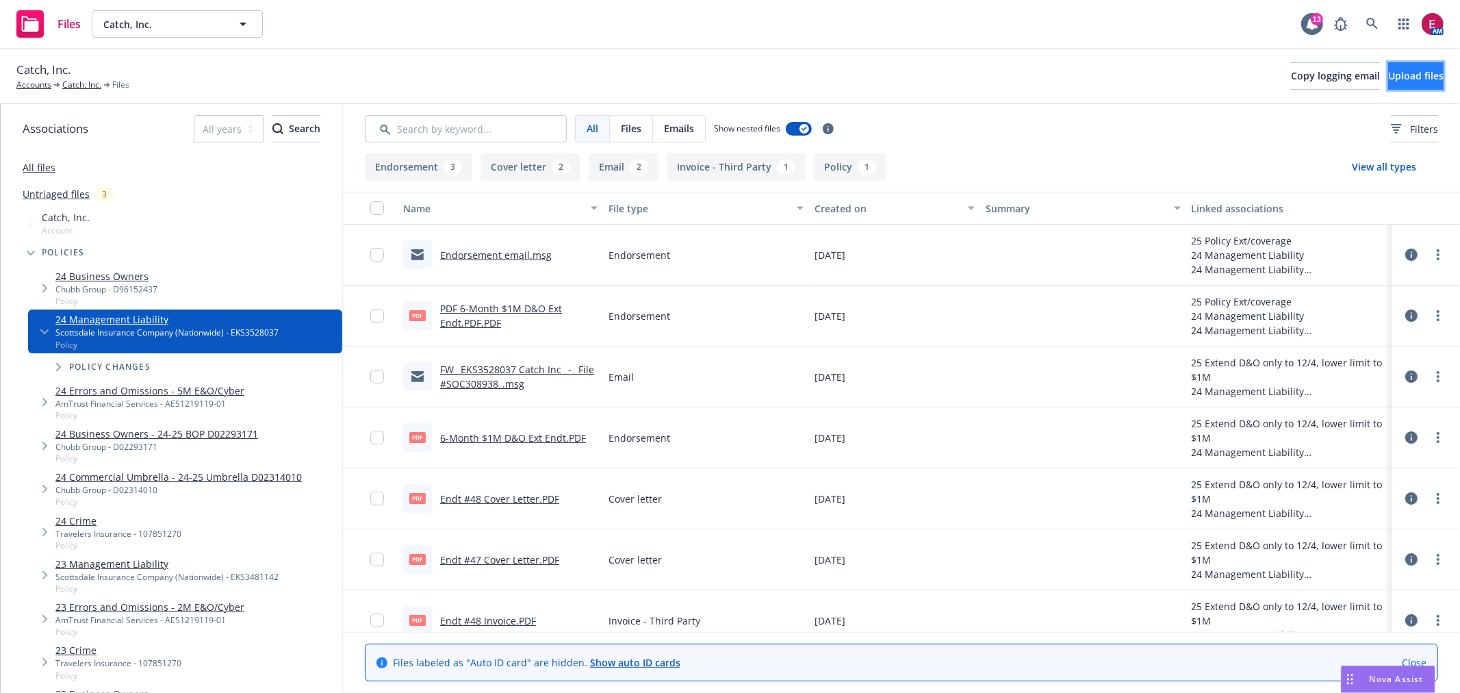
click at [1388, 71] on span "Upload files" at bounding box center [1415, 75] width 55 height 13
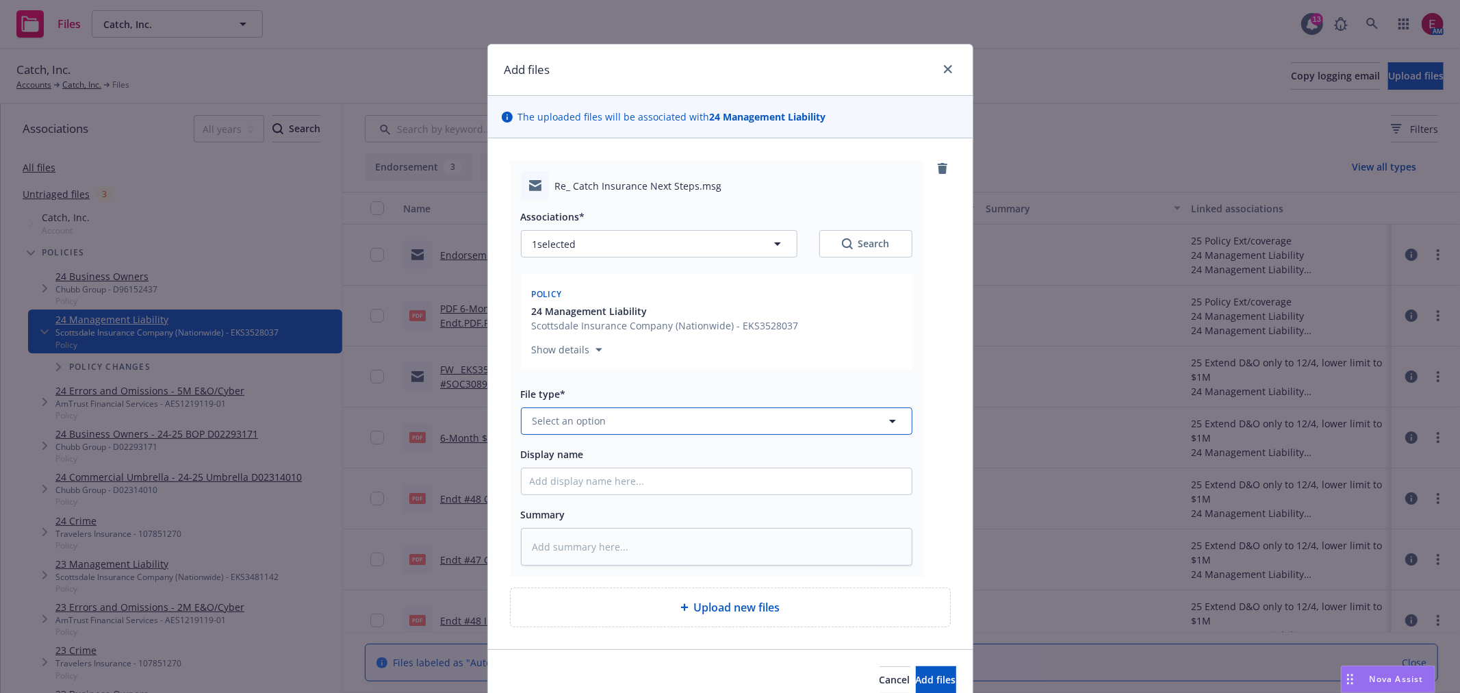
click at [582, 415] on span "Select an option" at bounding box center [570, 420] width 74 height 14
type input "ema"
click at [601, 374] on div "Email" at bounding box center [717, 383] width 374 height 20
click at [585, 471] on input "Display name" at bounding box center [717, 481] width 390 height 26
type textarea "x"
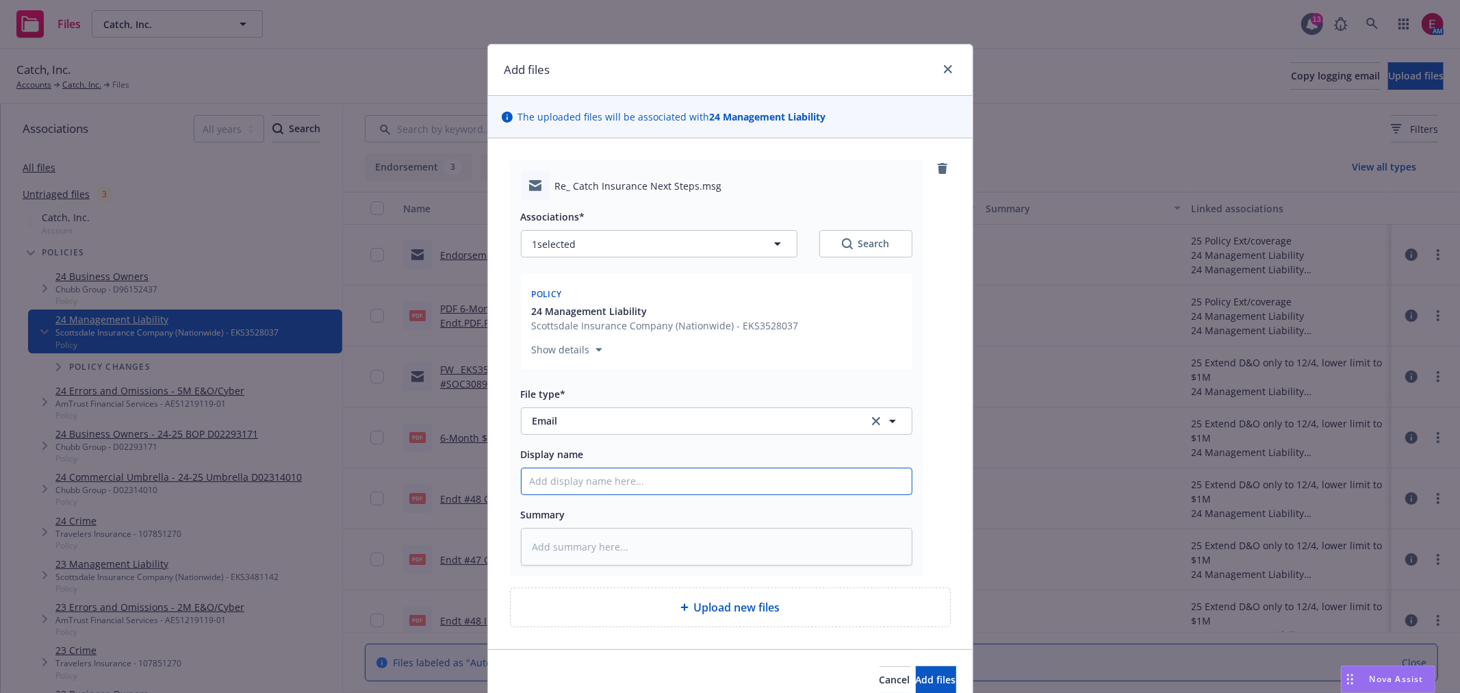
type input "E"
type textarea "x"
type input "EM"
type textarea "x"
type input "EM"
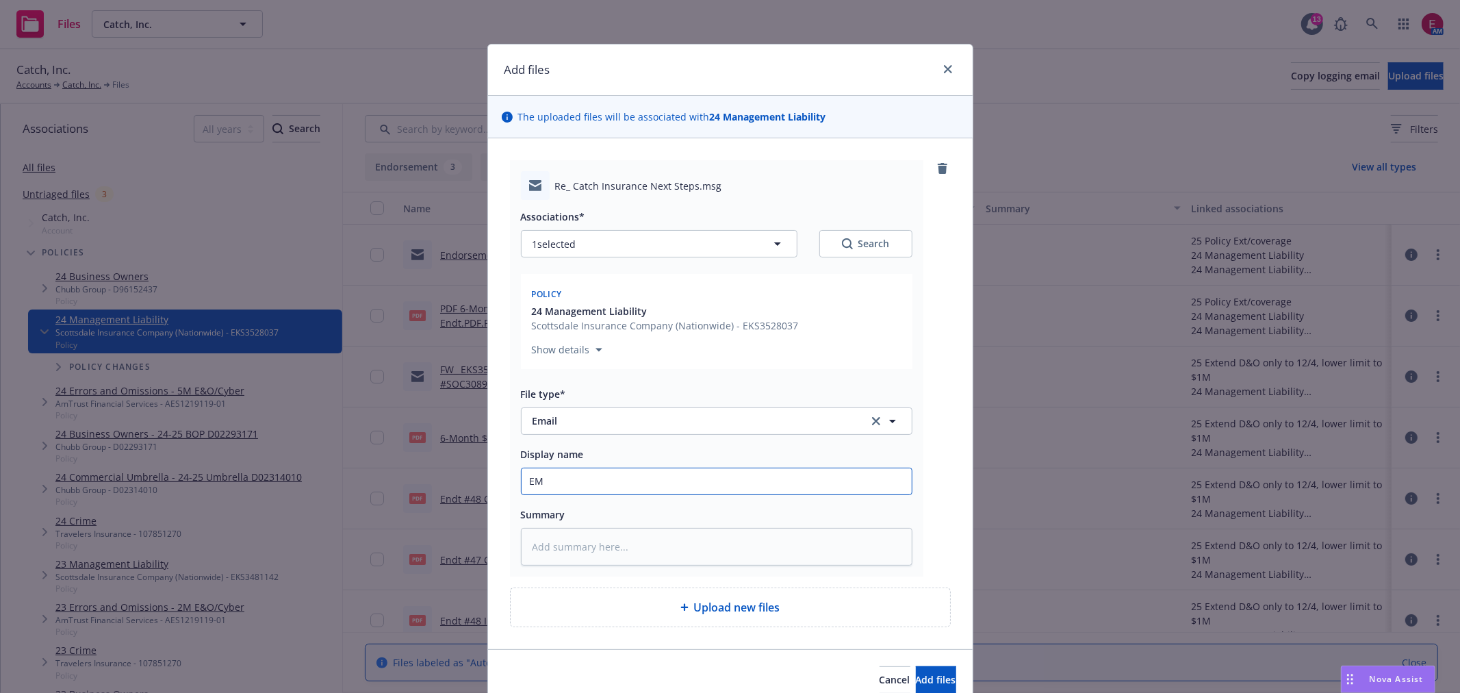
type textarea "x"
type input "EM T"
type textarea "x"
type input "EM Th"
type textarea "x"
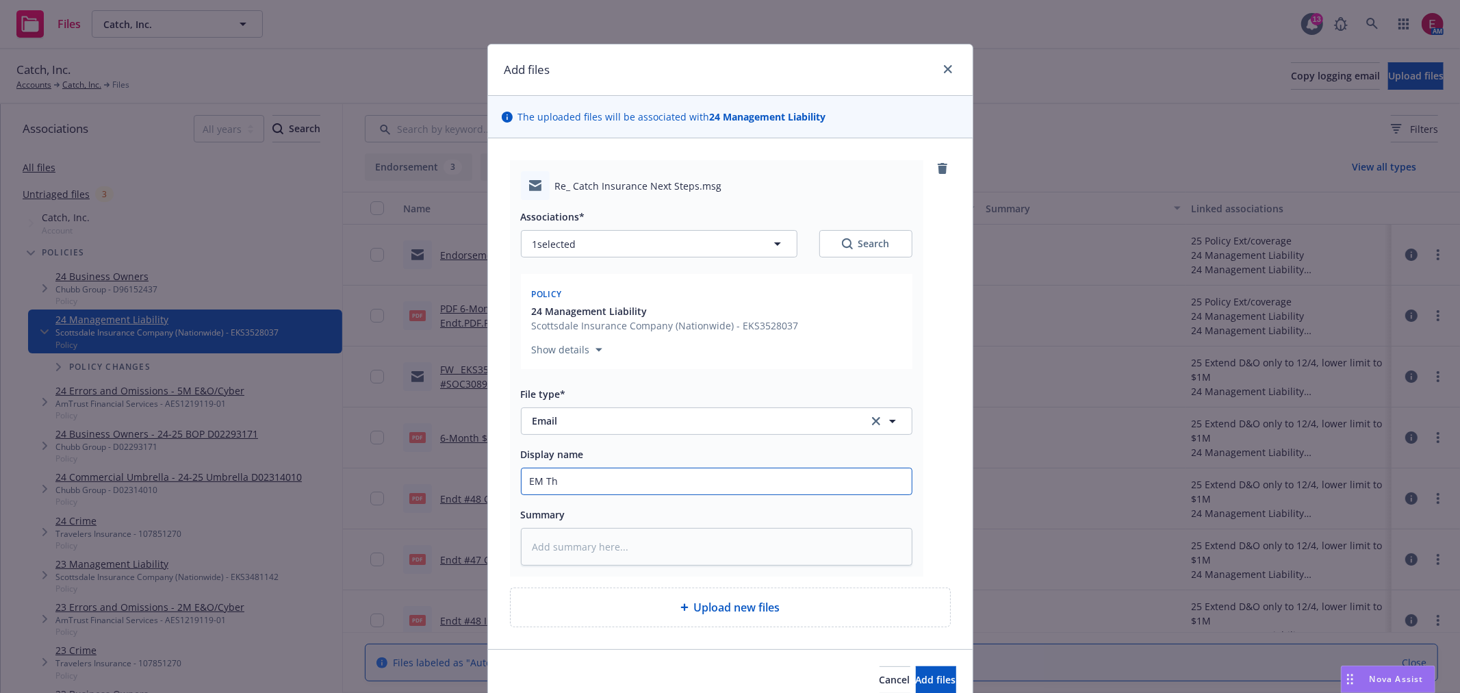
type input "EM Thr"
type textarea "x"
type input "EM Thre"
type textarea "x"
type input "EM Threa"
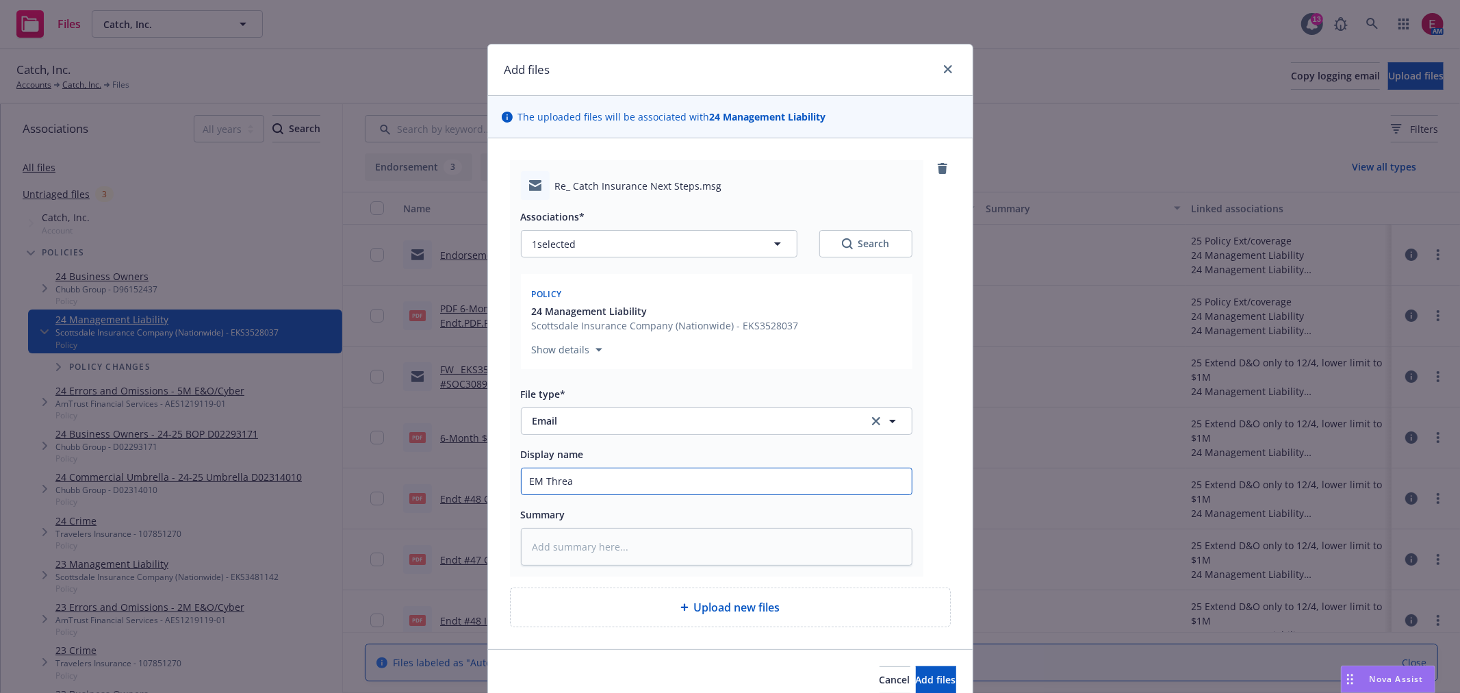
type textarea "x"
type input "EM Thread"
type textarea "x"
type input "EM Thread"
type textarea "x"
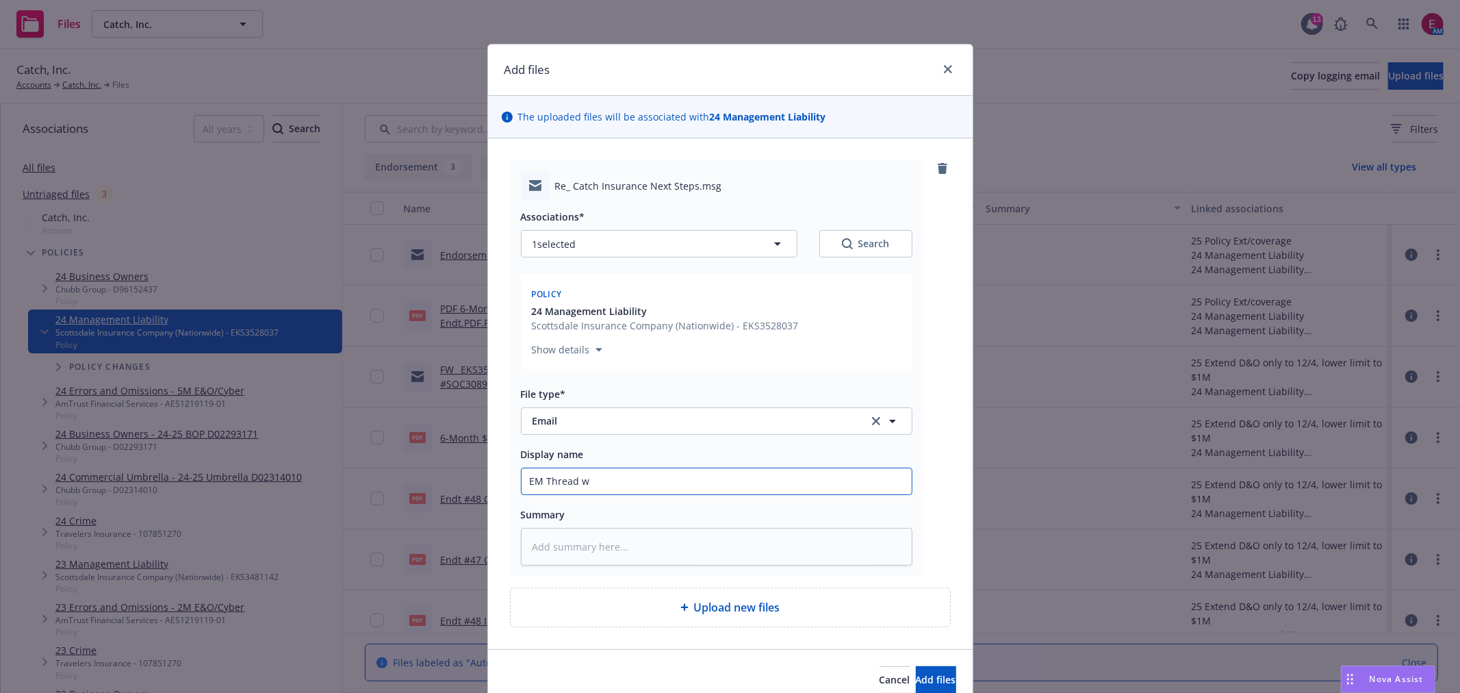
type input "EM Thread wi"
type textarea "x"
type input "EM Thread wit"
type textarea "x"
type input "EM Thread with"
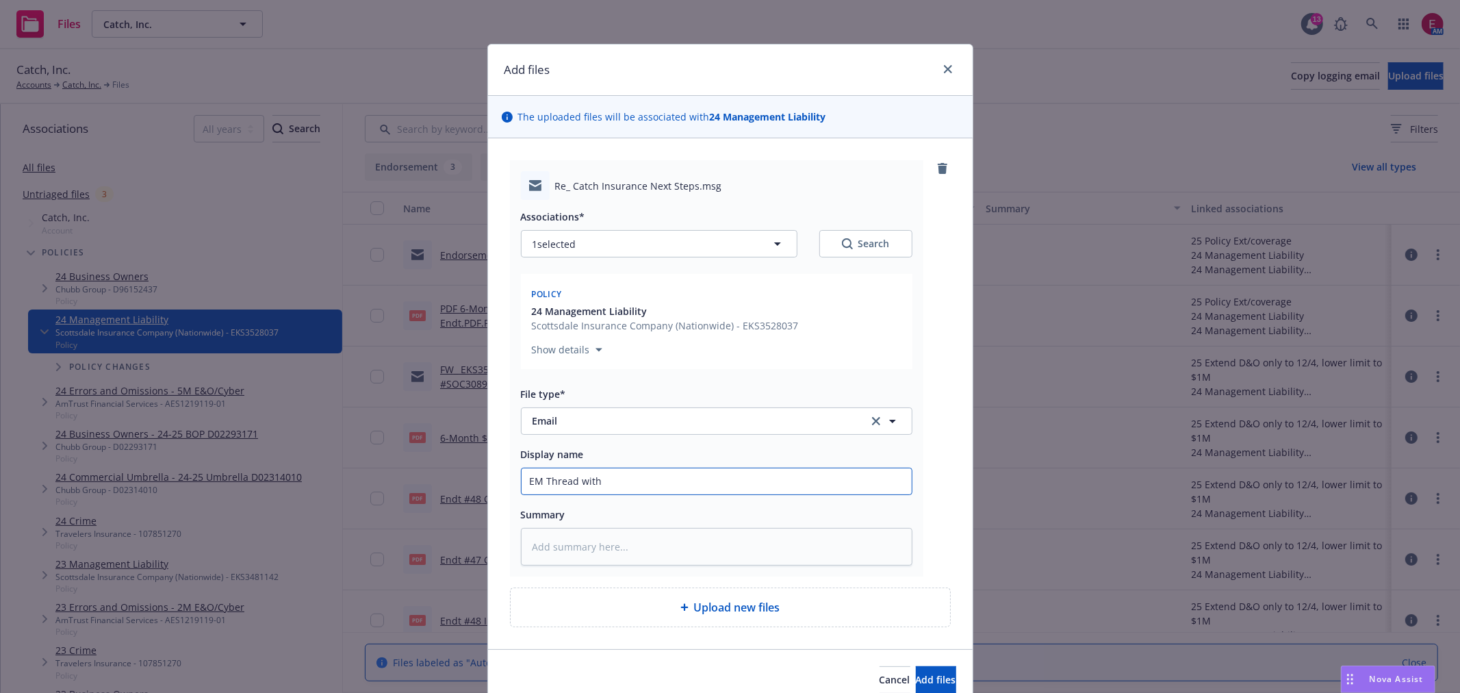
type textarea "x"
type input "EM Thread with"
type textarea "x"
type input "EM Thread with r"
type textarea "x"
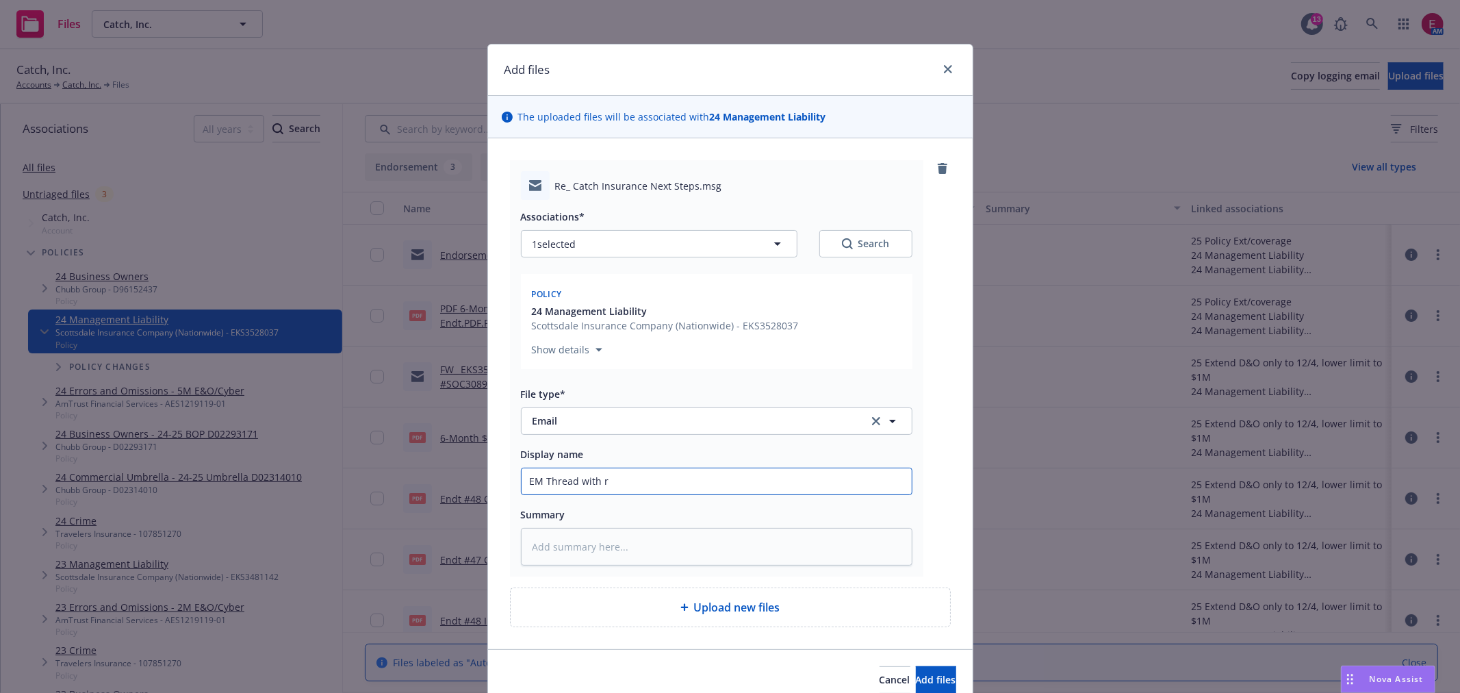
type input "EM Thread with re"
type textarea "x"
type input "EM Thread with req"
type textarea "x"
type input "EM Thread with requ"
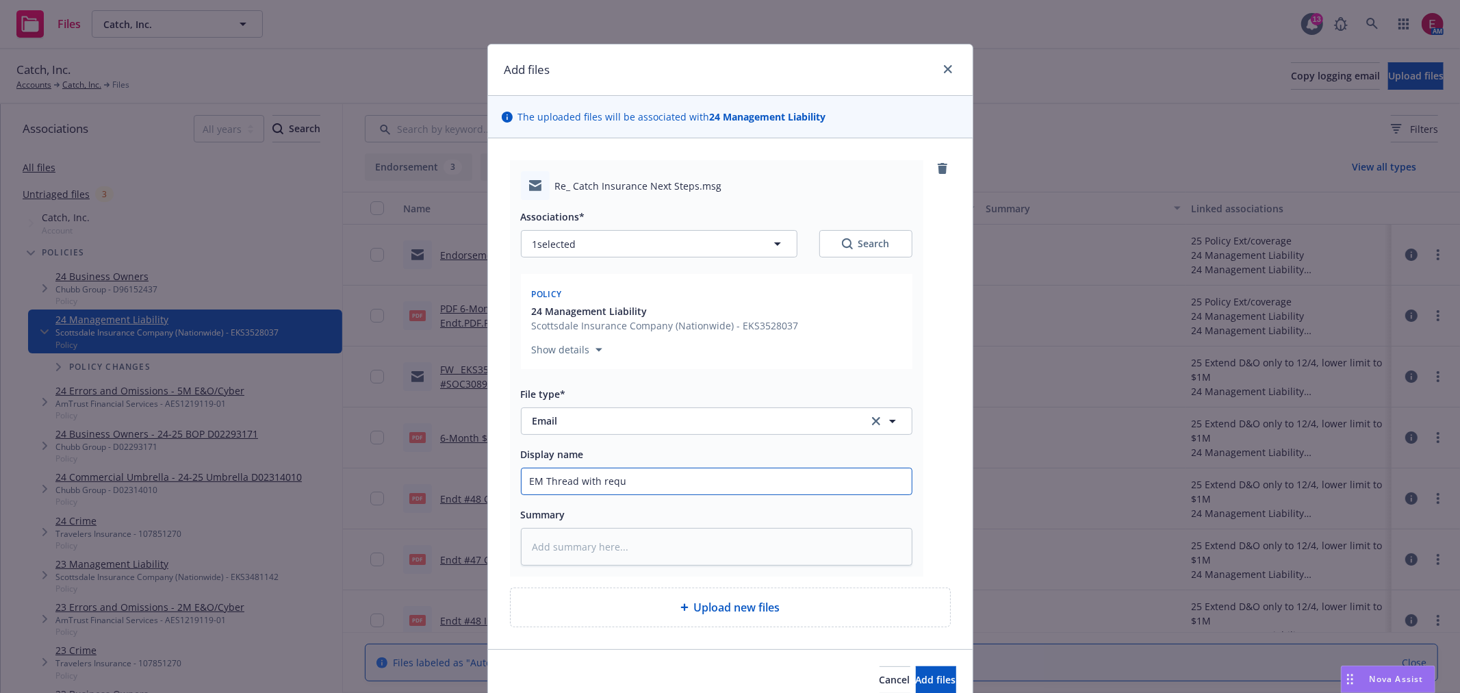
type textarea "x"
type input "EM Thread with reque"
type textarea "x"
type input "EM Thread with reques"
type textarea "x"
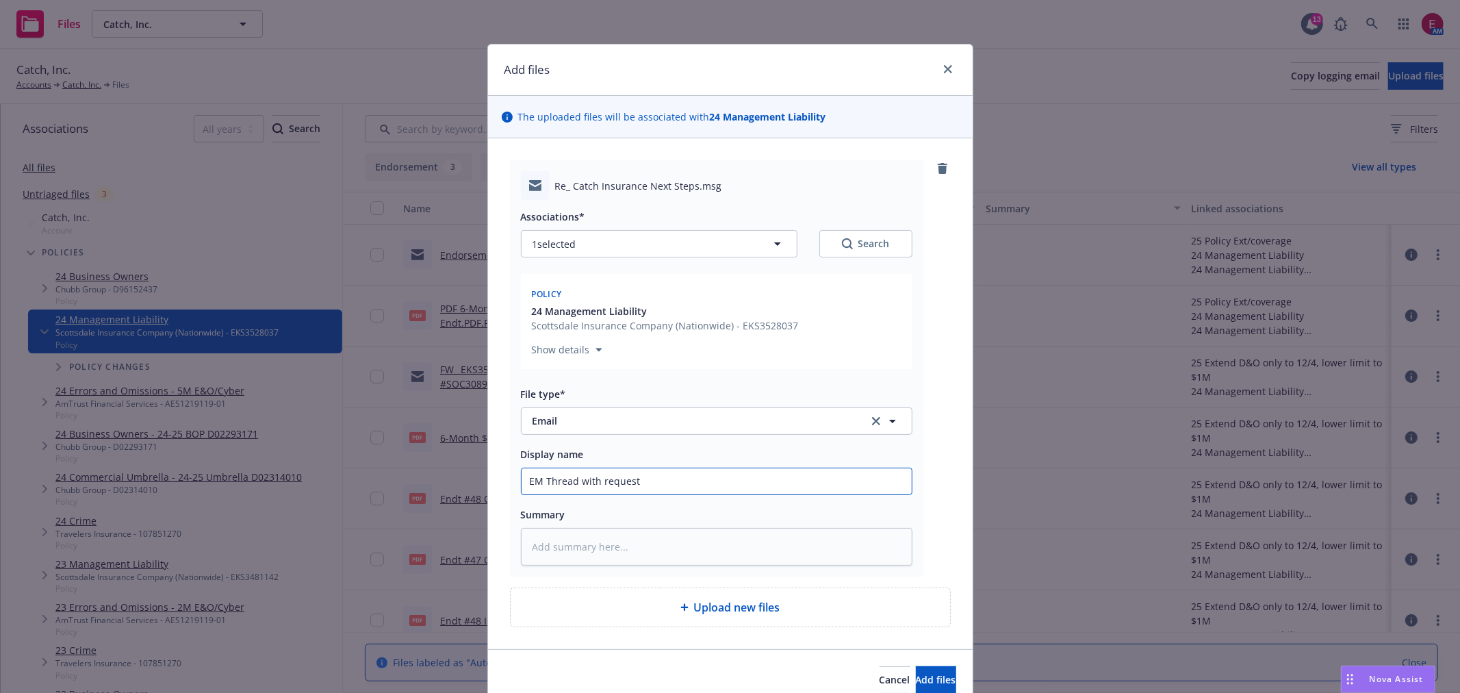
type input "EM Thread with request"
type textarea "x"
type input "EM Thread with request t"
type textarea "x"
type input "EM Thread with request to"
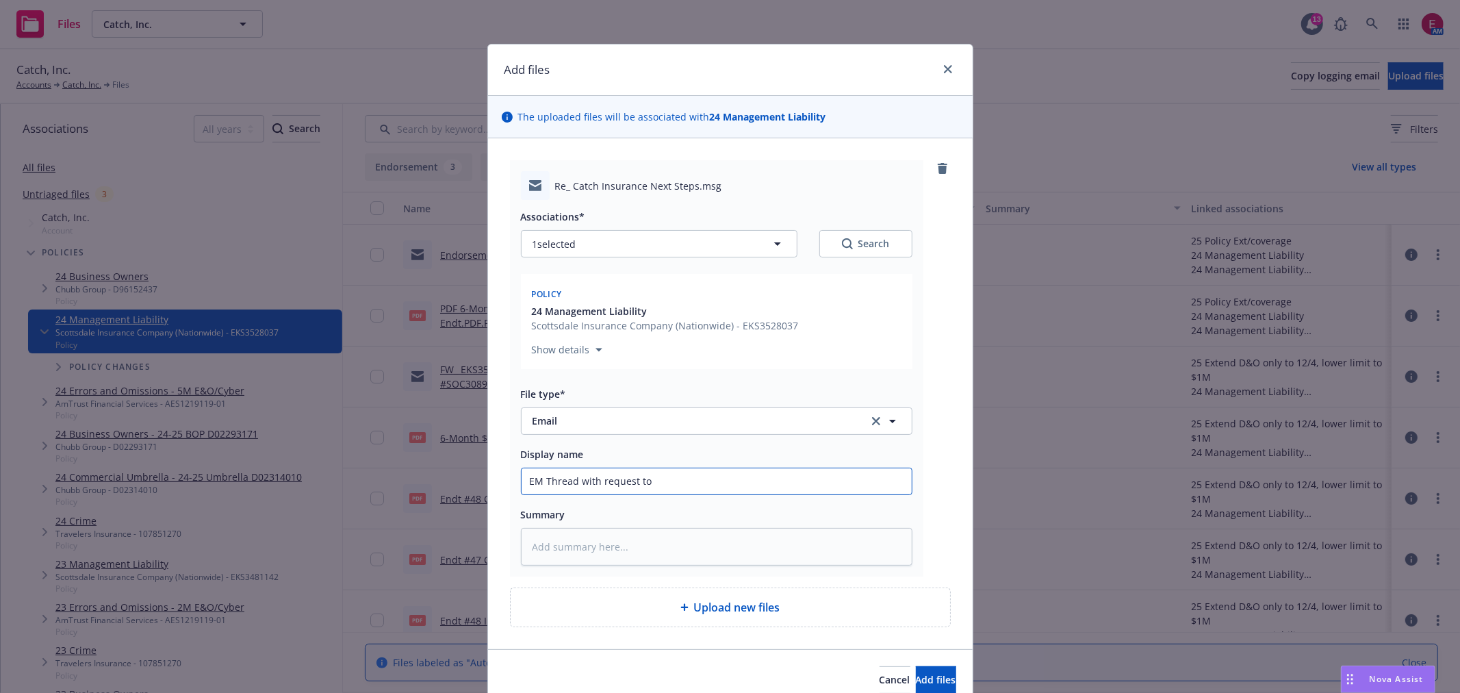
type textarea "x"
type input "EM Thread with request to"
type textarea "x"
type input "EM Thread with request to o"
type textarea "x"
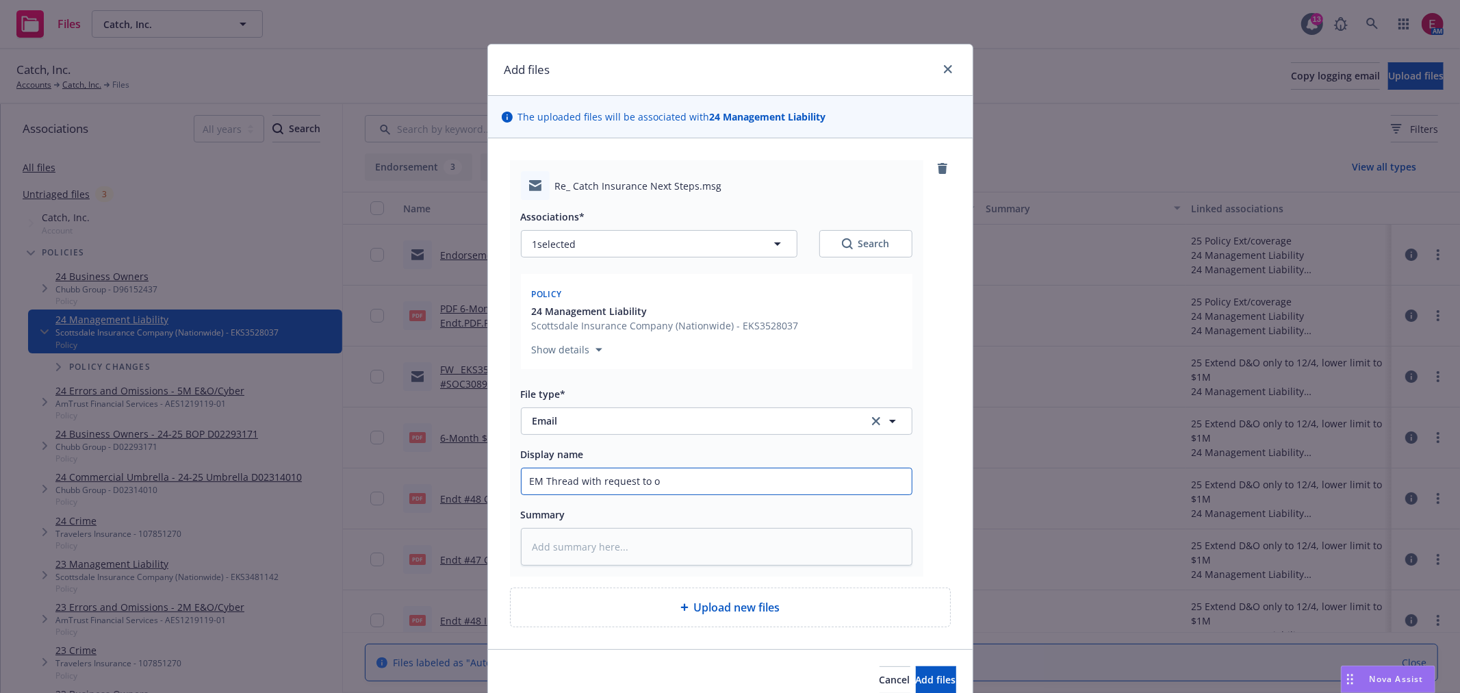
type input "EM Thread with request to on"
type textarea "x"
type input "EM Thread with request to onl"
type textarea "x"
type input "EM Thread with request to only"
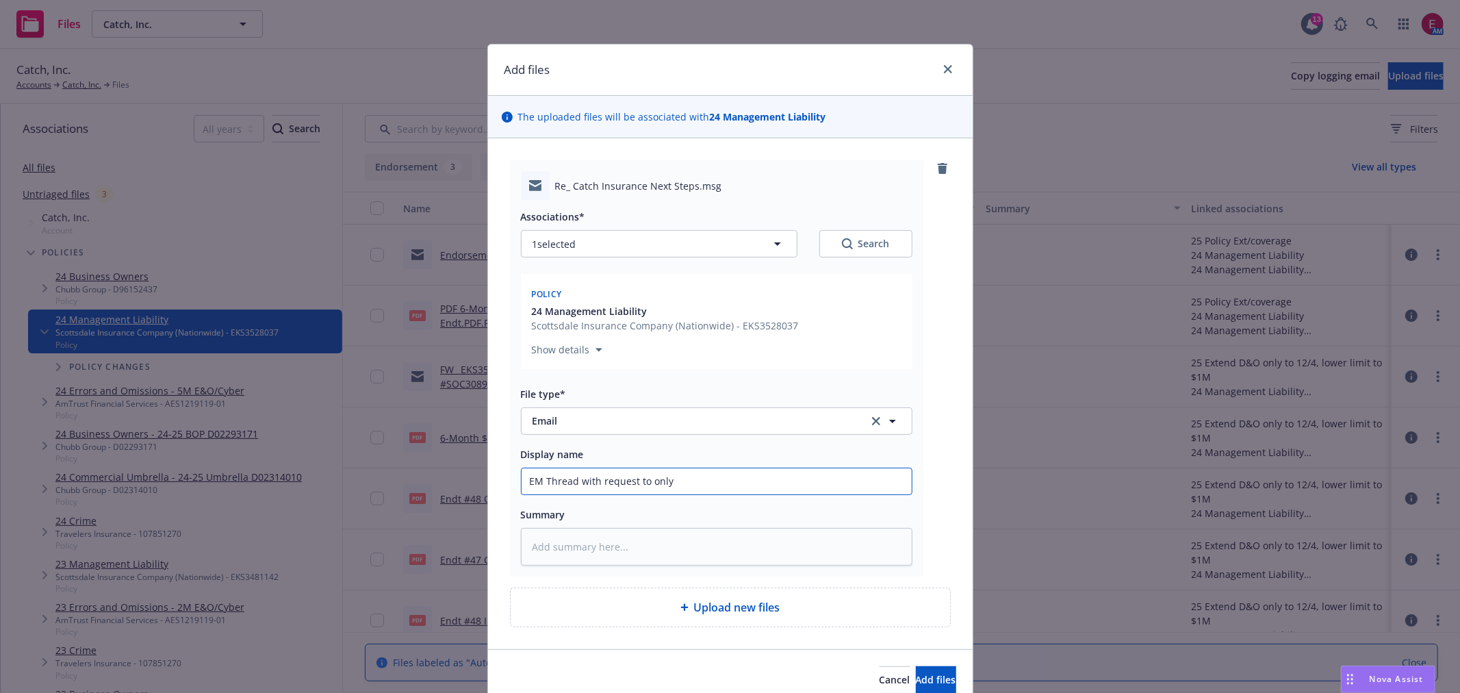
type textarea "x"
type input "EM Thread with request to only"
type textarea "x"
type input "EM Thread with request to only k"
type textarea "x"
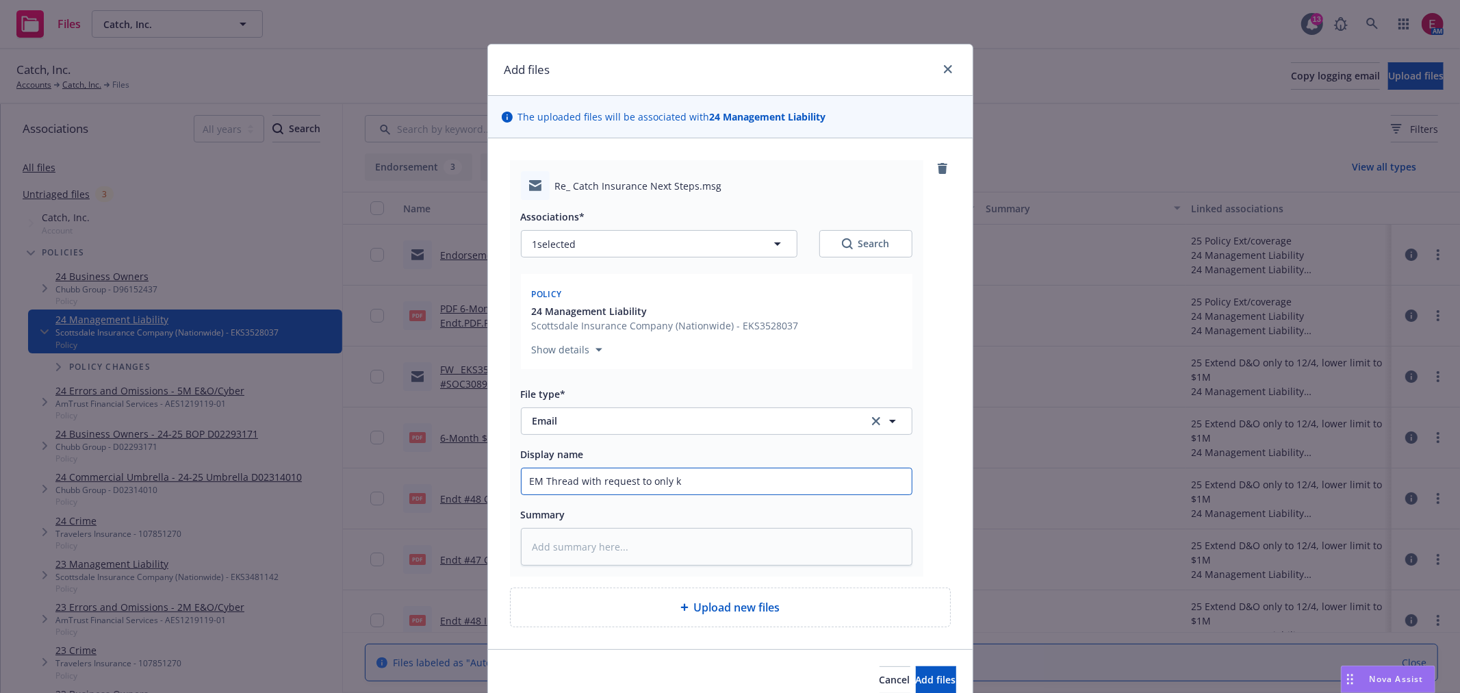
type input "EM Thread with request to only ke"
type textarea "x"
type input "EM Thread with request to only kee"
type textarea "x"
type input "EM Thread with request to only keep"
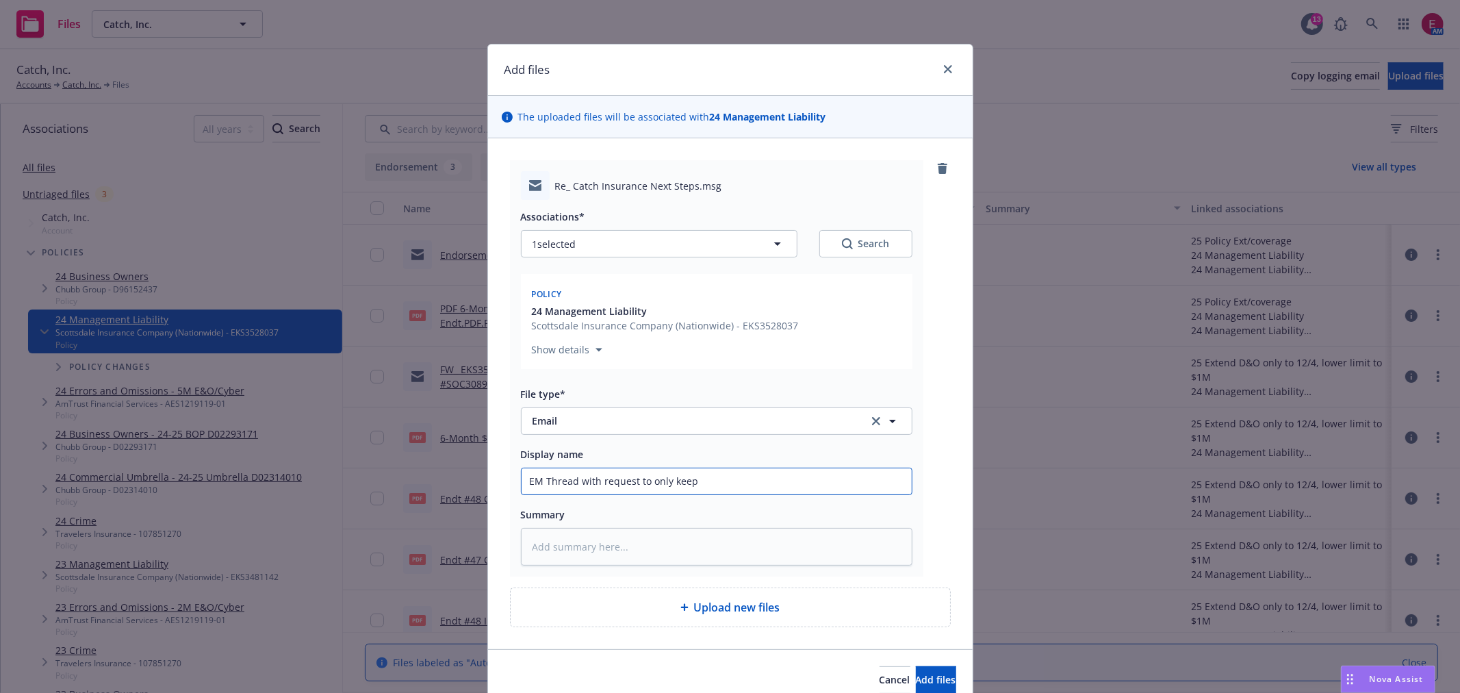
type textarea "x"
type input "EM Thread with request to only keep"
type textarea "x"
type input "EM Thread with request to only keep $"
type textarea "x"
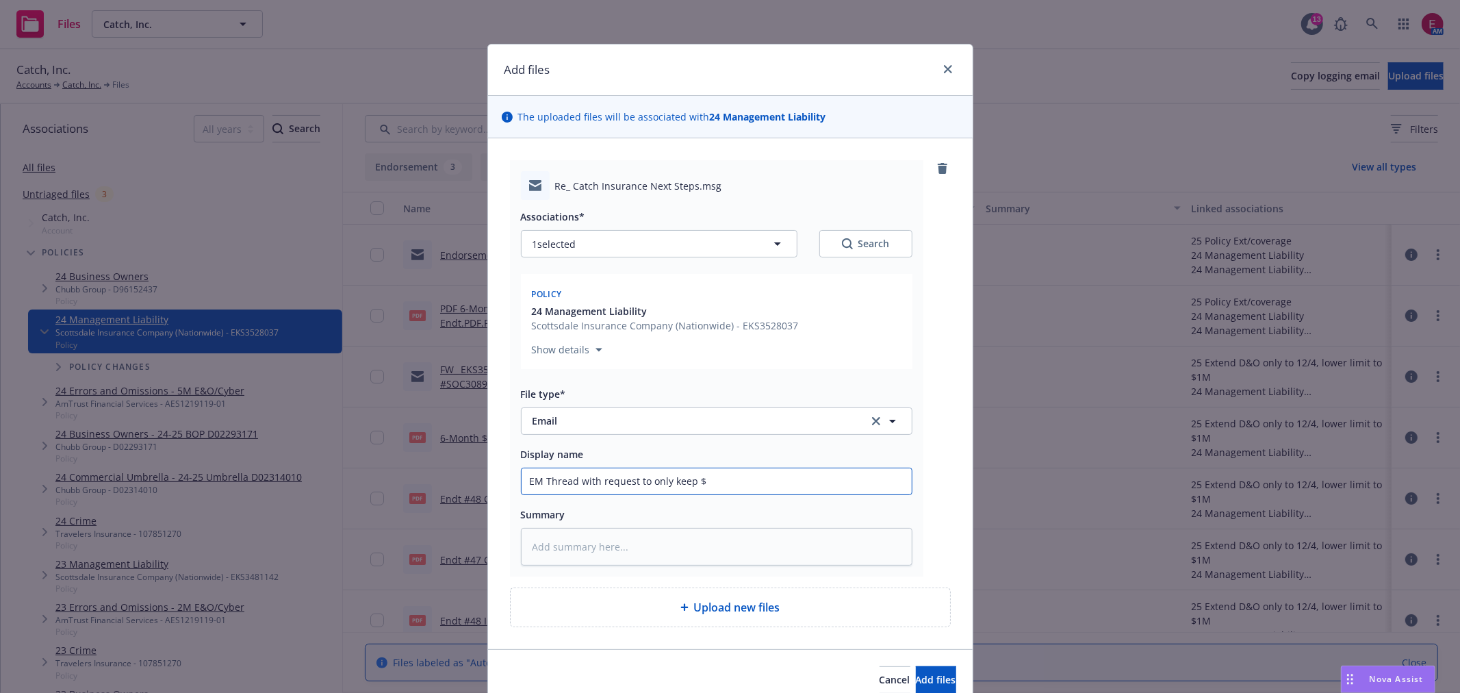
type input "EM Thread with request to only keep $1"
type textarea "x"
type input "EM Thread with request to only keep $1M"
type textarea "x"
type input "EM Thread with request to only keep $1M"
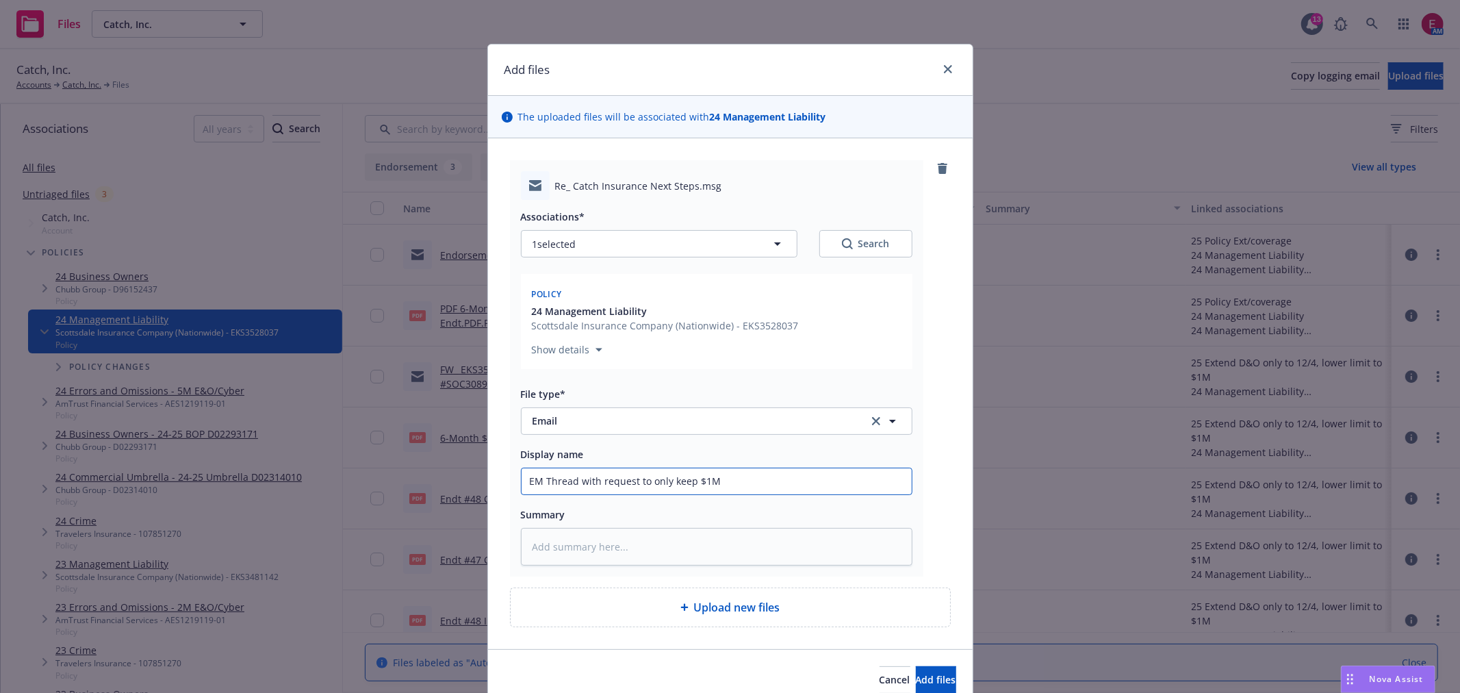
type textarea "x"
type input "EM Thread with request to only keep $1M D"
type textarea "x"
type input "EM Thread with request to only keep $1M D&"
type textarea "x"
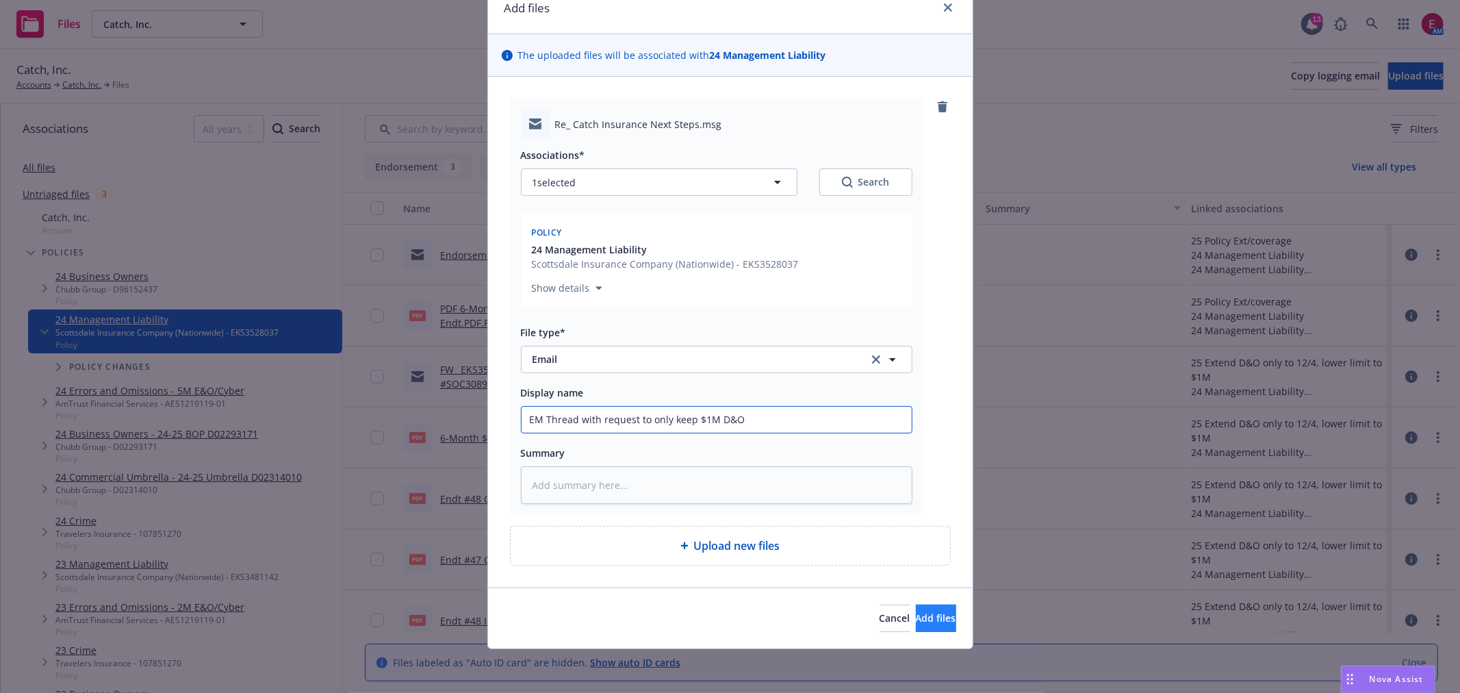
type input "EM Thread with request to only keep $1M D&O"
click at [943, 612] on button "Add files" at bounding box center [936, 617] width 40 height 27
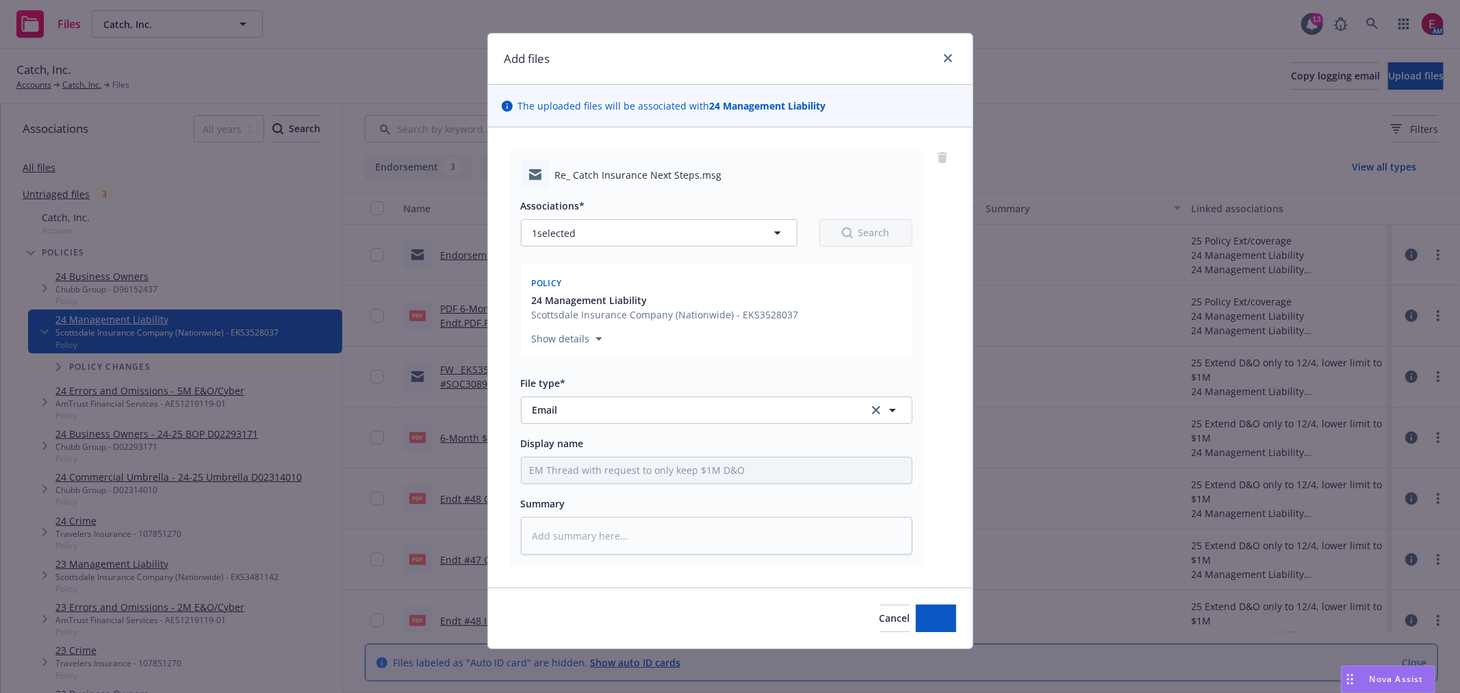
scroll to position [12, 0]
type textarea "x"
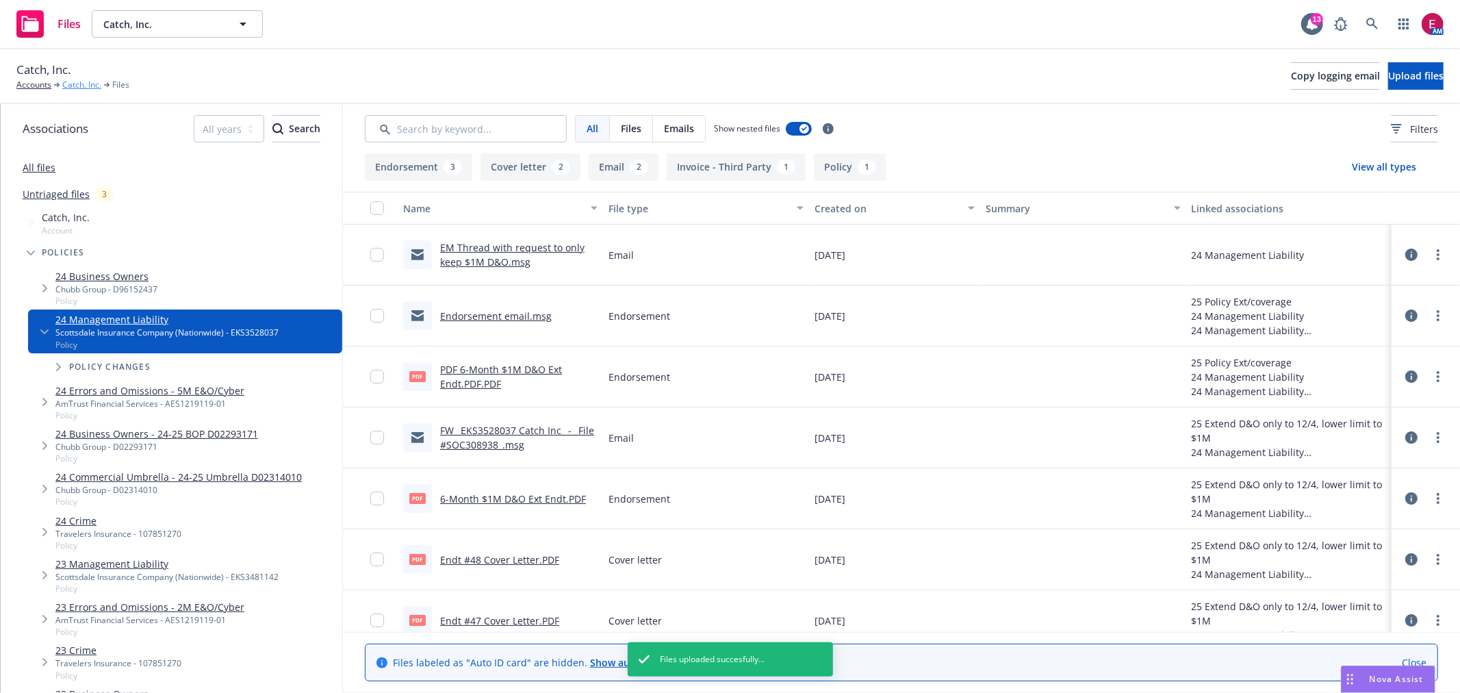
click at [66, 86] on link "Catch, Inc." at bounding box center [81, 85] width 39 height 12
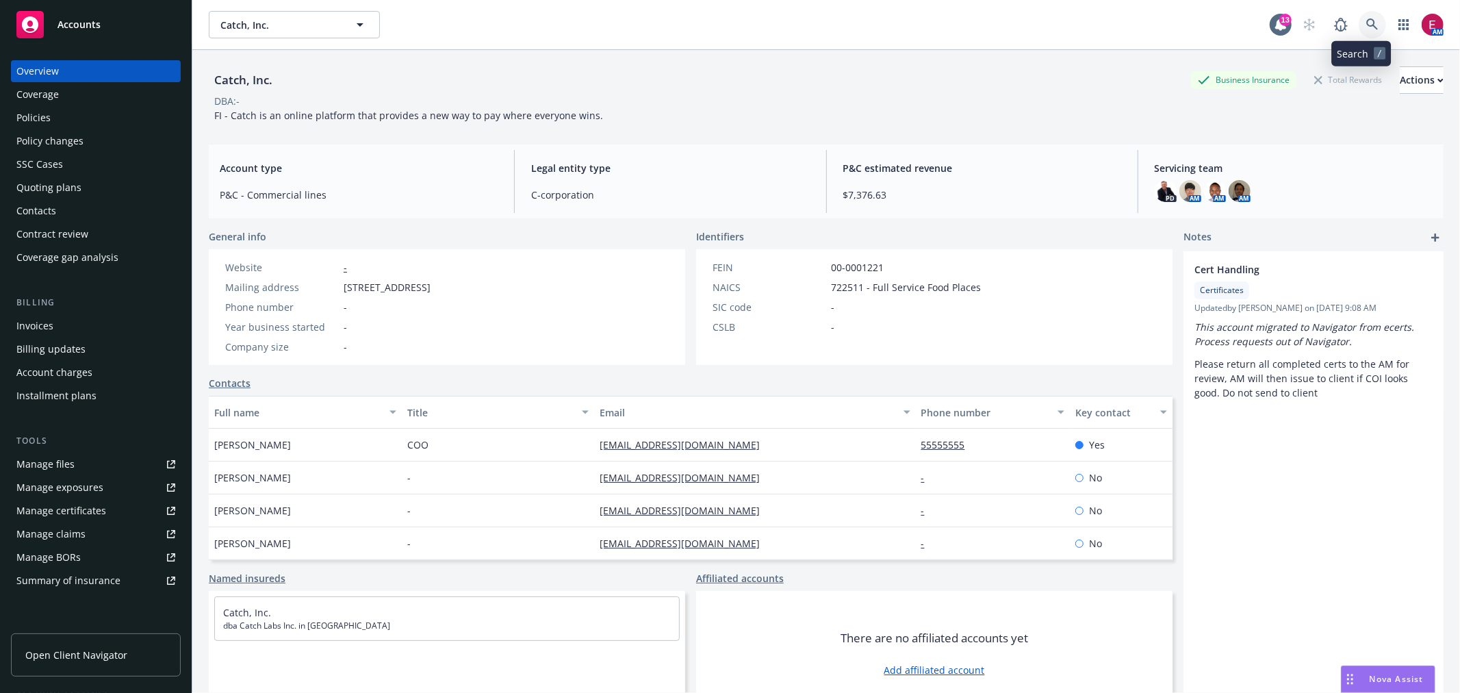
click at [1366, 21] on icon at bounding box center [1372, 24] width 12 height 12
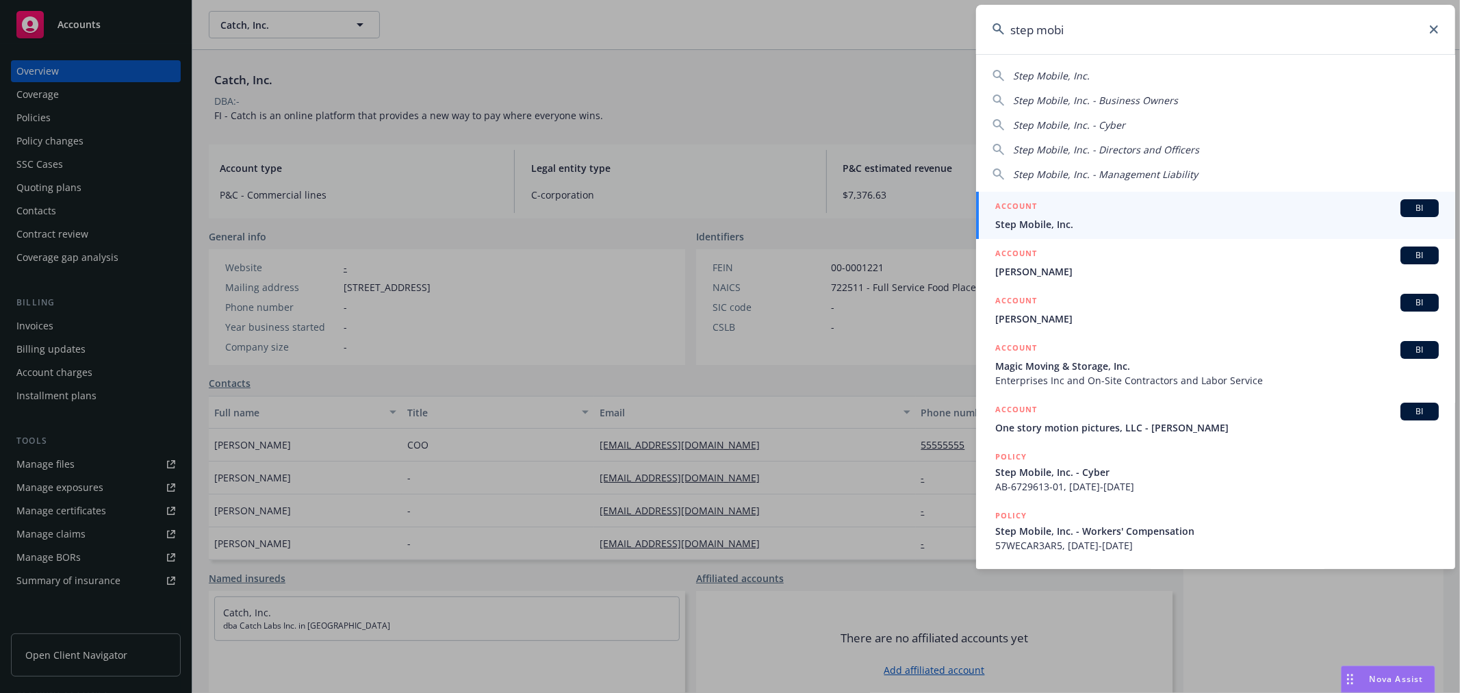
type input "step mobi"
click at [1027, 203] on h5 "ACCOUNT" at bounding box center [1016, 207] width 42 height 16
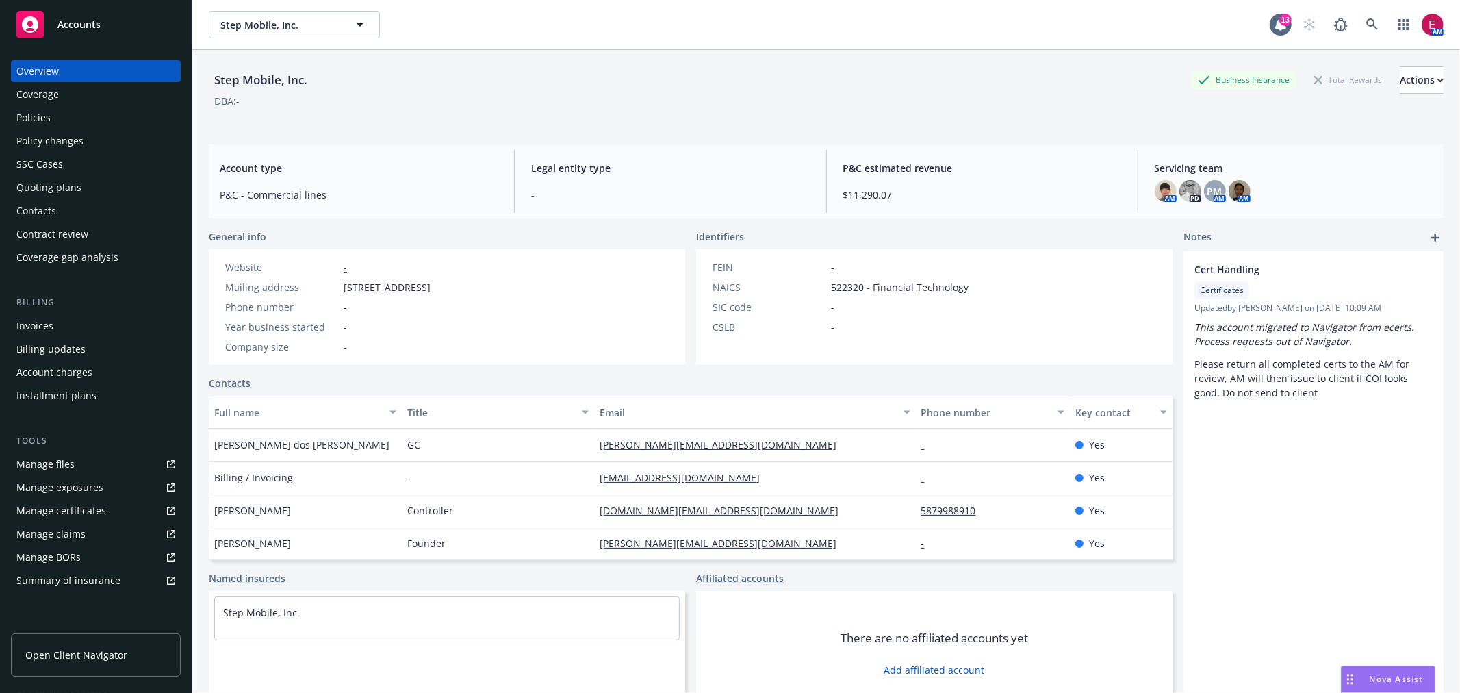
click at [75, 187] on div "Quoting plans" at bounding box center [48, 188] width 65 height 22
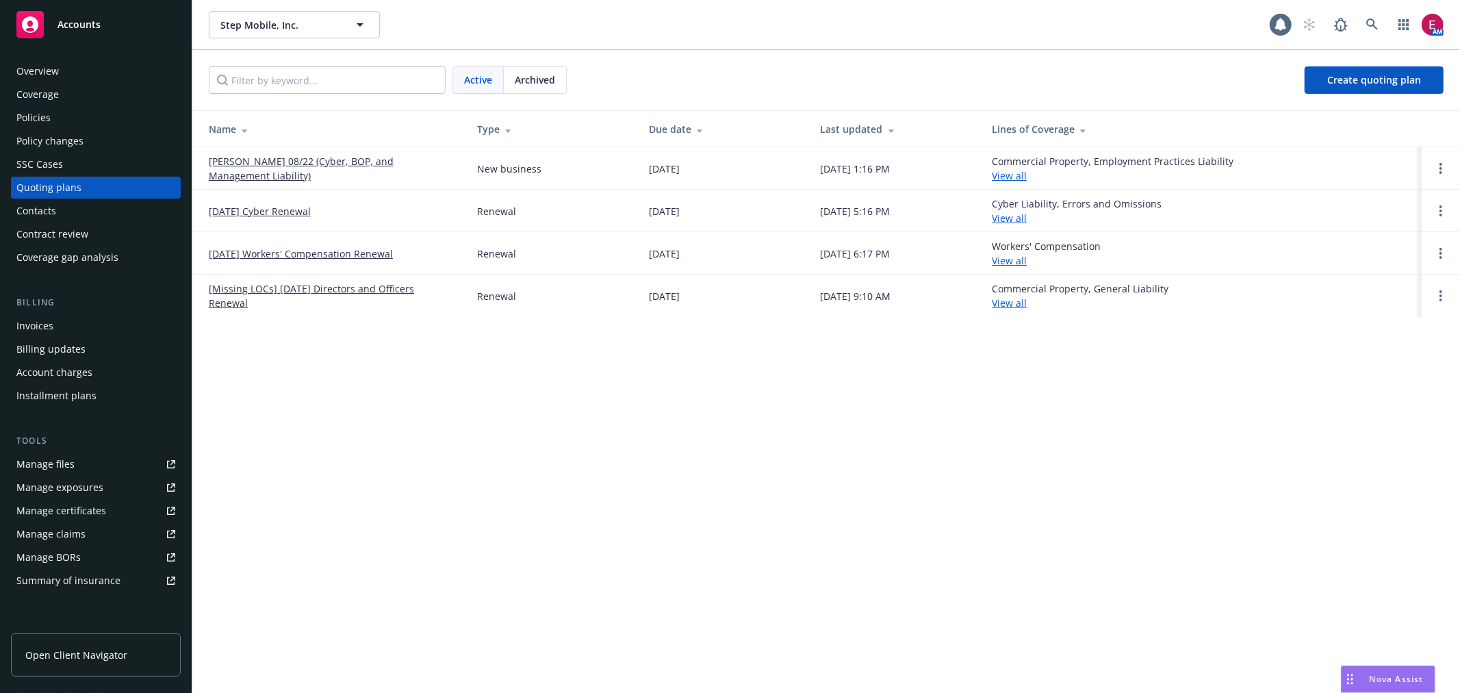
click at [319, 170] on link "[PERSON_NAME] 08/22 (Cyber, BOP, and Management Liability)" at bounding box center [332, 168] width 246 height 29
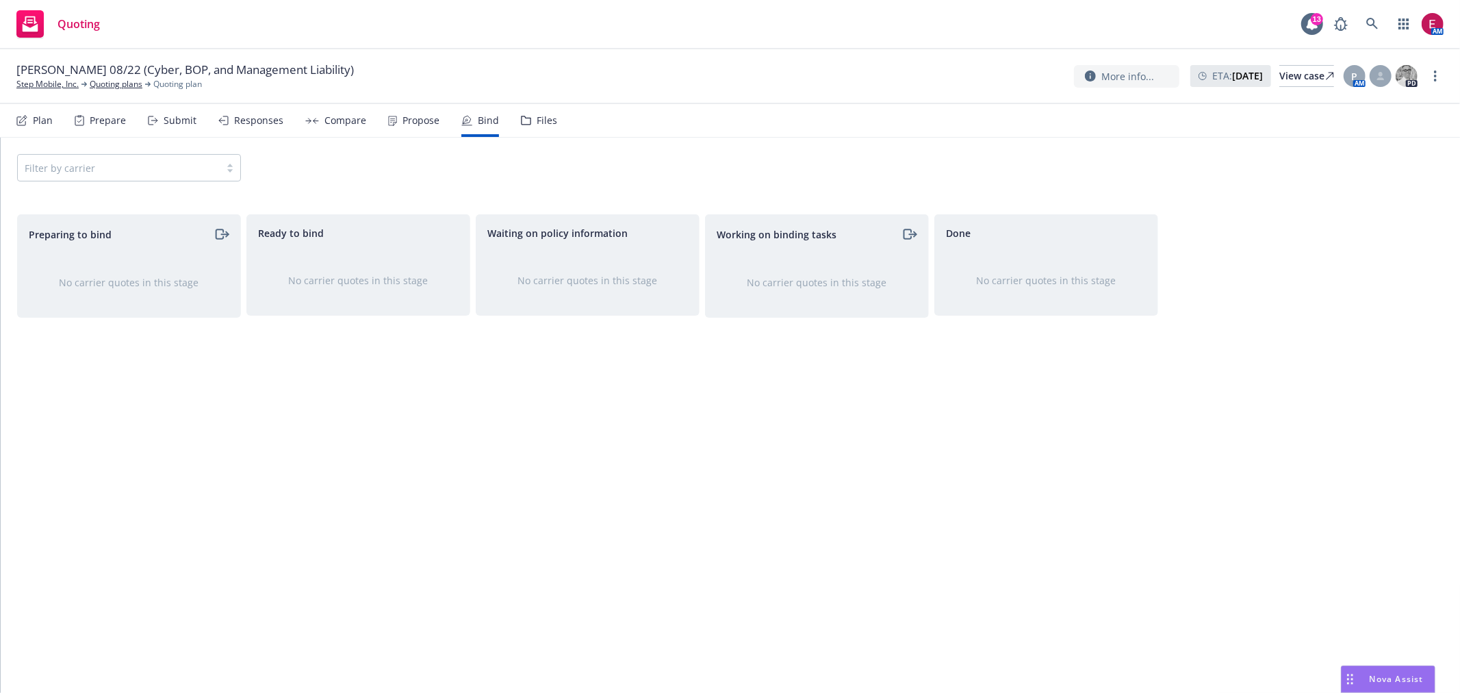
click at [529, 125] on div "Files" at bounding box center [539, 120] width 36 height 33
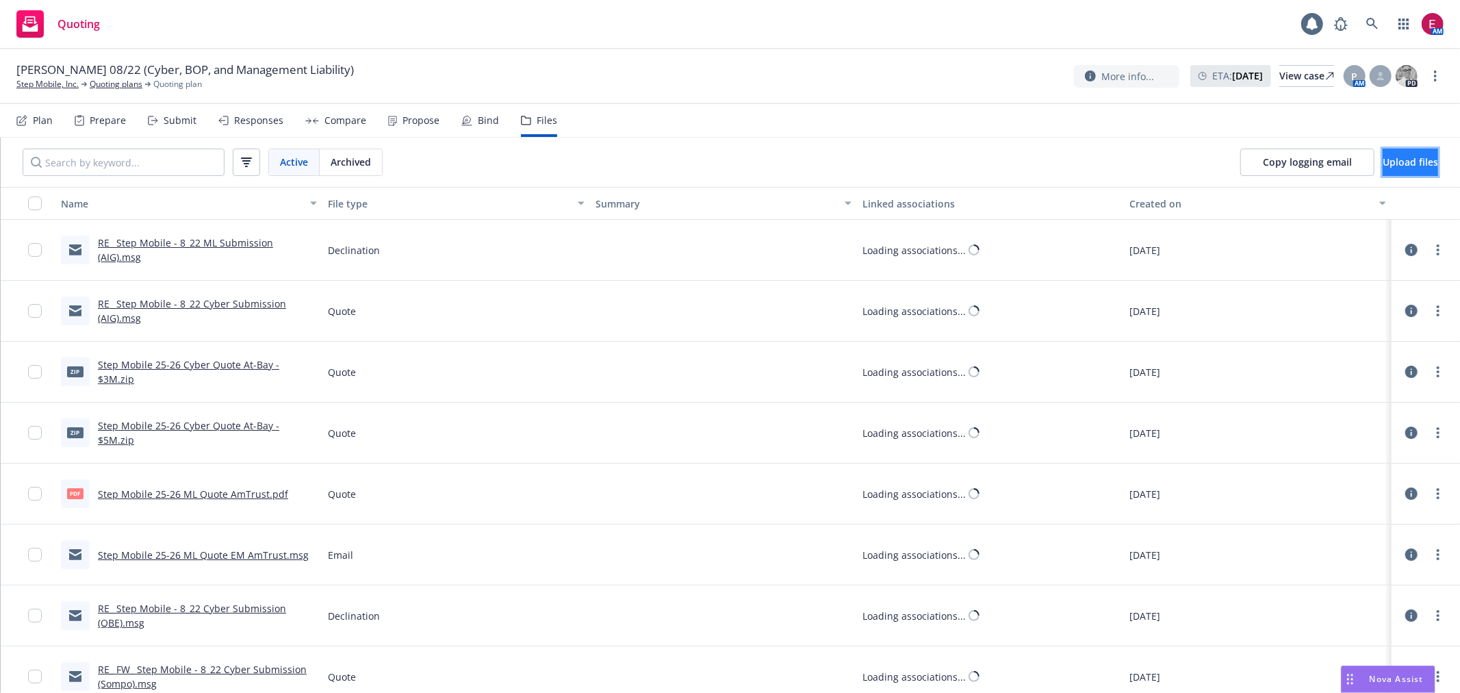
click at [1399, 159] on span "Upload files" at bounding box center [1410, 161] width 55 height 13
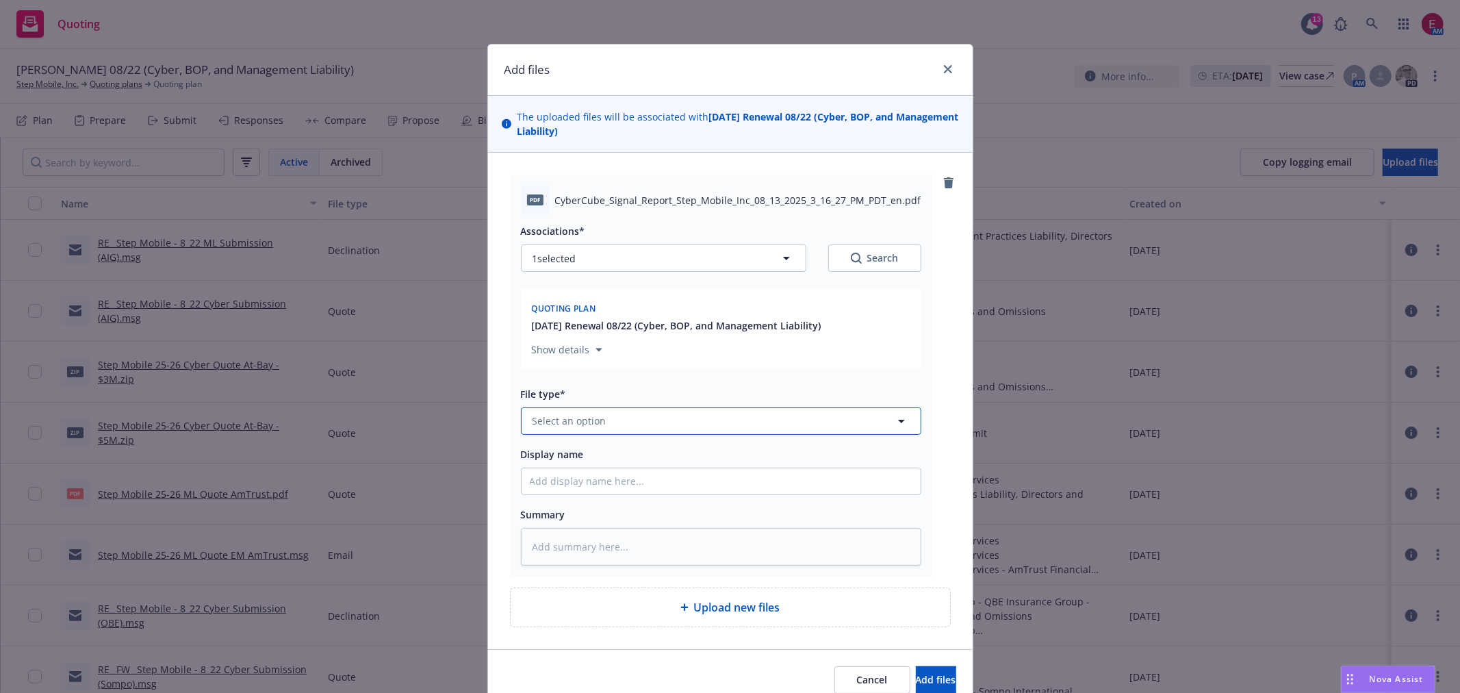
click at [602, 420] on button "Select an option" at bounding box center [721, 420] width 400 height 27
type input "oth"
click at [604, 350] on div "Show details" at bounding box center [721, 346] width 379 height 23
click at [619, 428] on button "Select an option" at bounding box center [721, 420] width 400 height 27
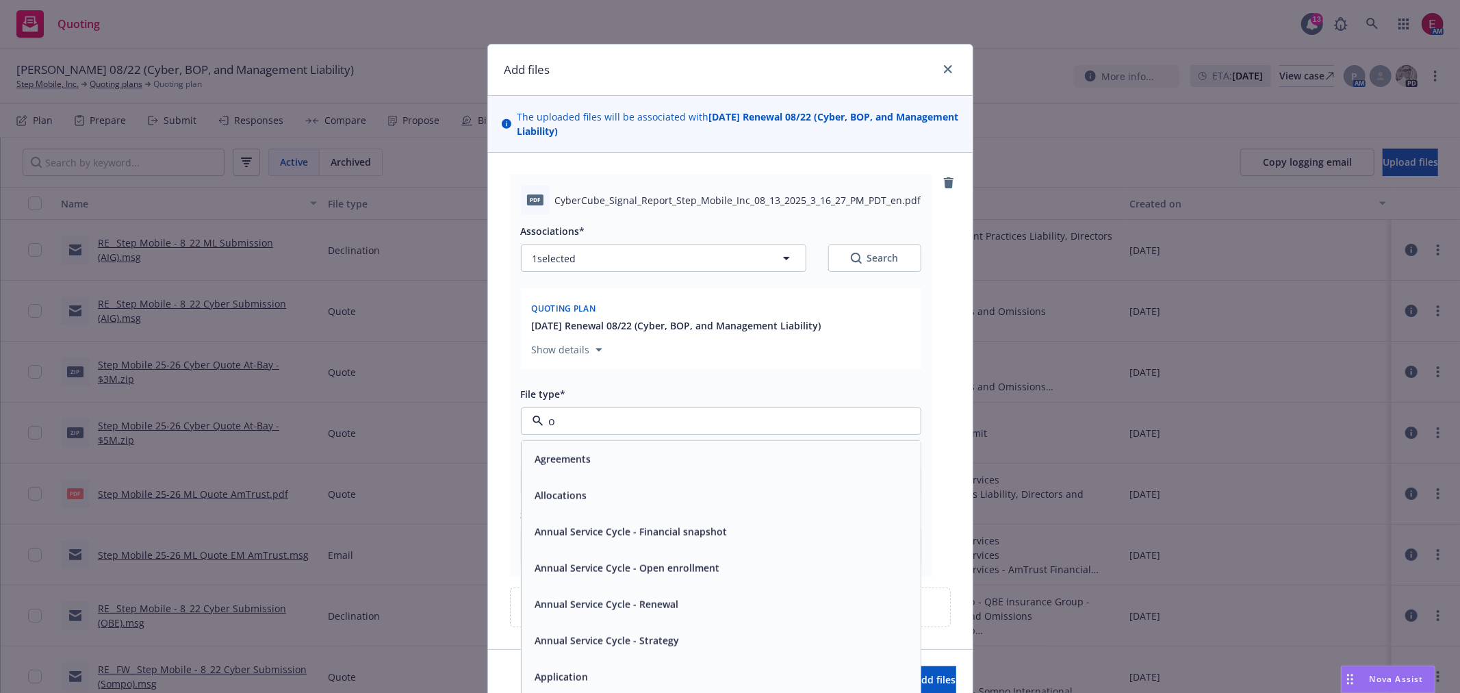
type input "ot"
drag, startPoint x: 619, startPoint y: 483, endPoint x: 619, endPoint y: 502, distance: 19.2
click at [619, 501] on div "Other" at bounding box center [721, 495] width 399 height 36
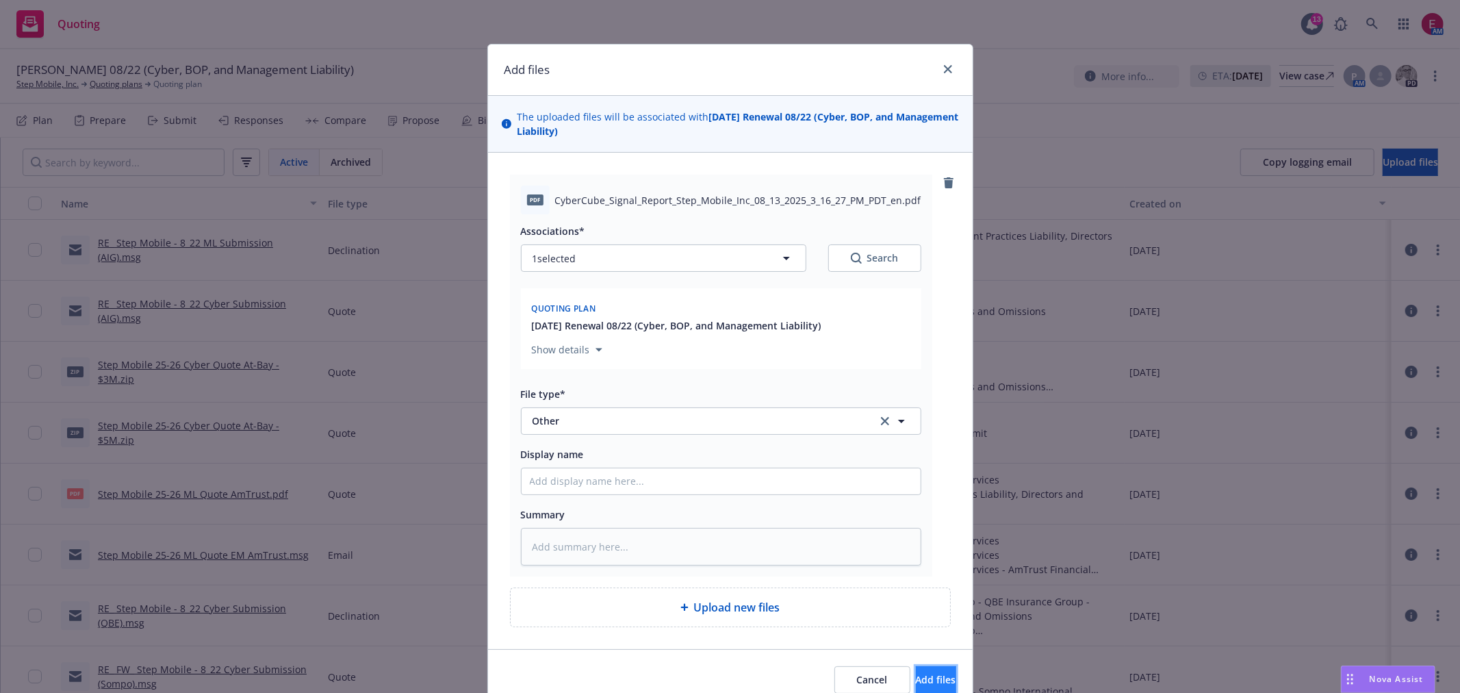
click at [927, 680] on button "Add files" at bounding box center [936, 679] width 40 height 27
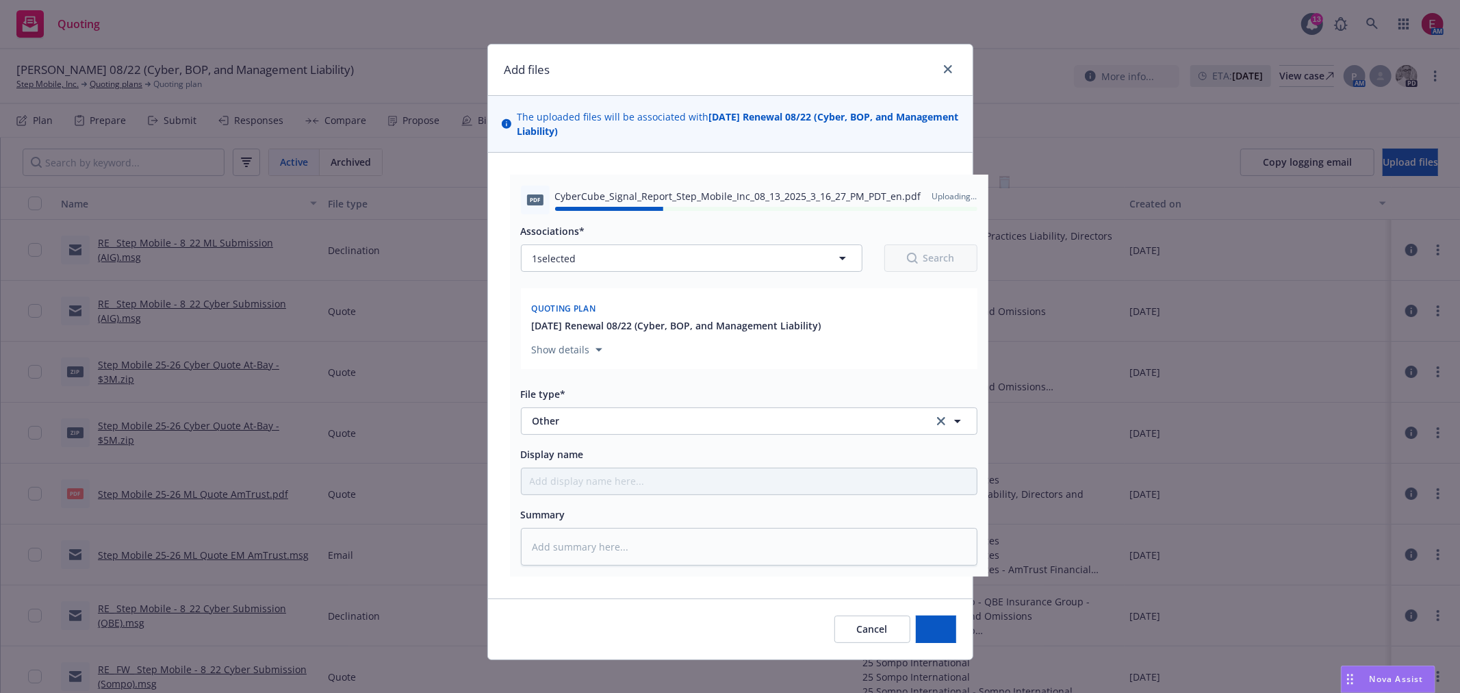
type textarea "x"
